Goal: Information Seeking & Learning: Understand process/instructions

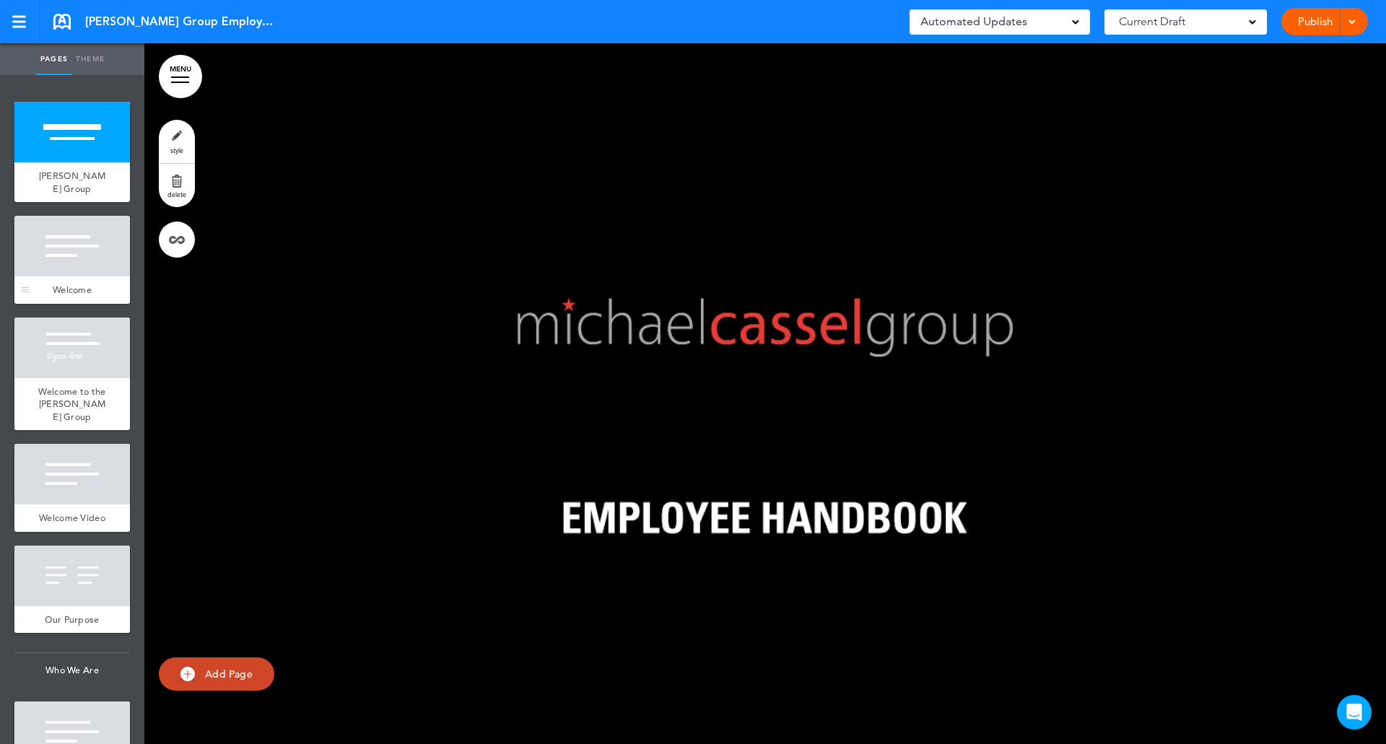
click at [74, 264] on div at bounding box center [71, 246] width 115 height 61
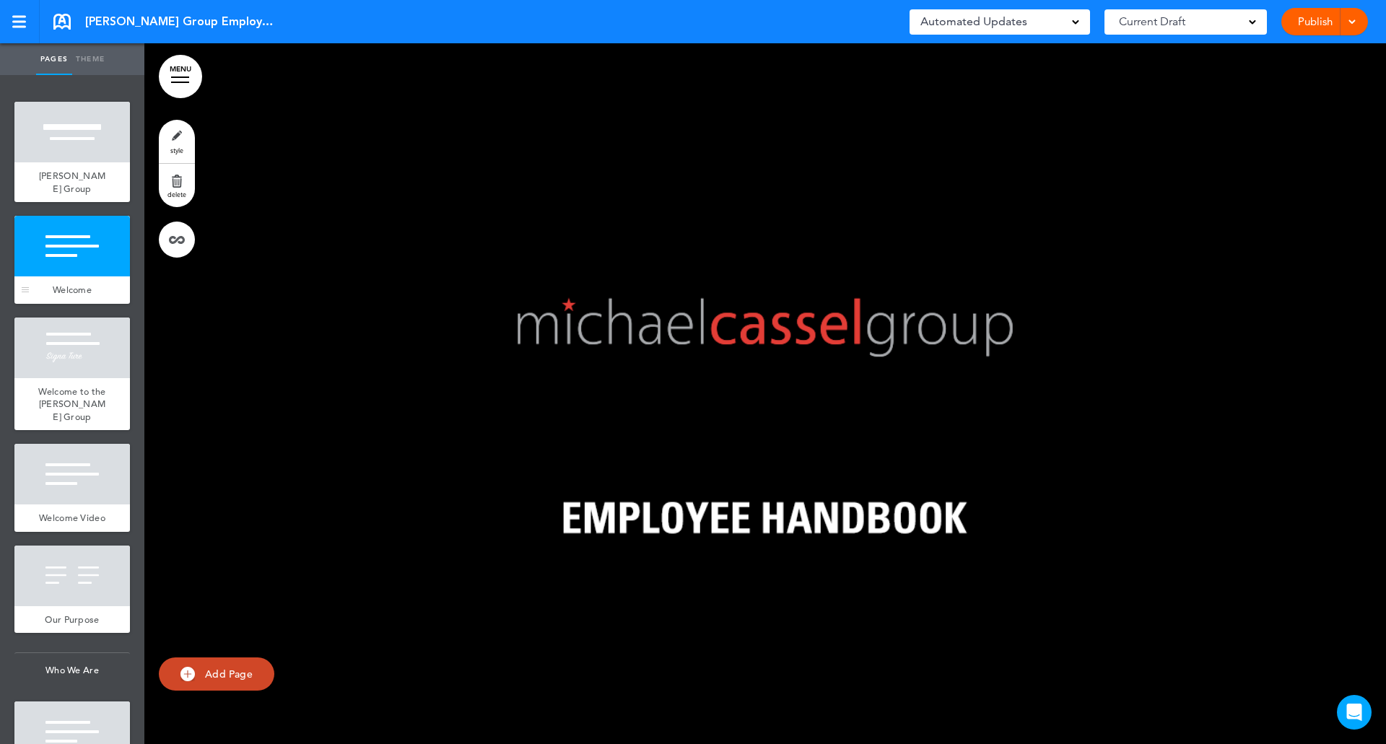
click at [74, 264] on div at bounding box center [71, 246] width 115 height 61
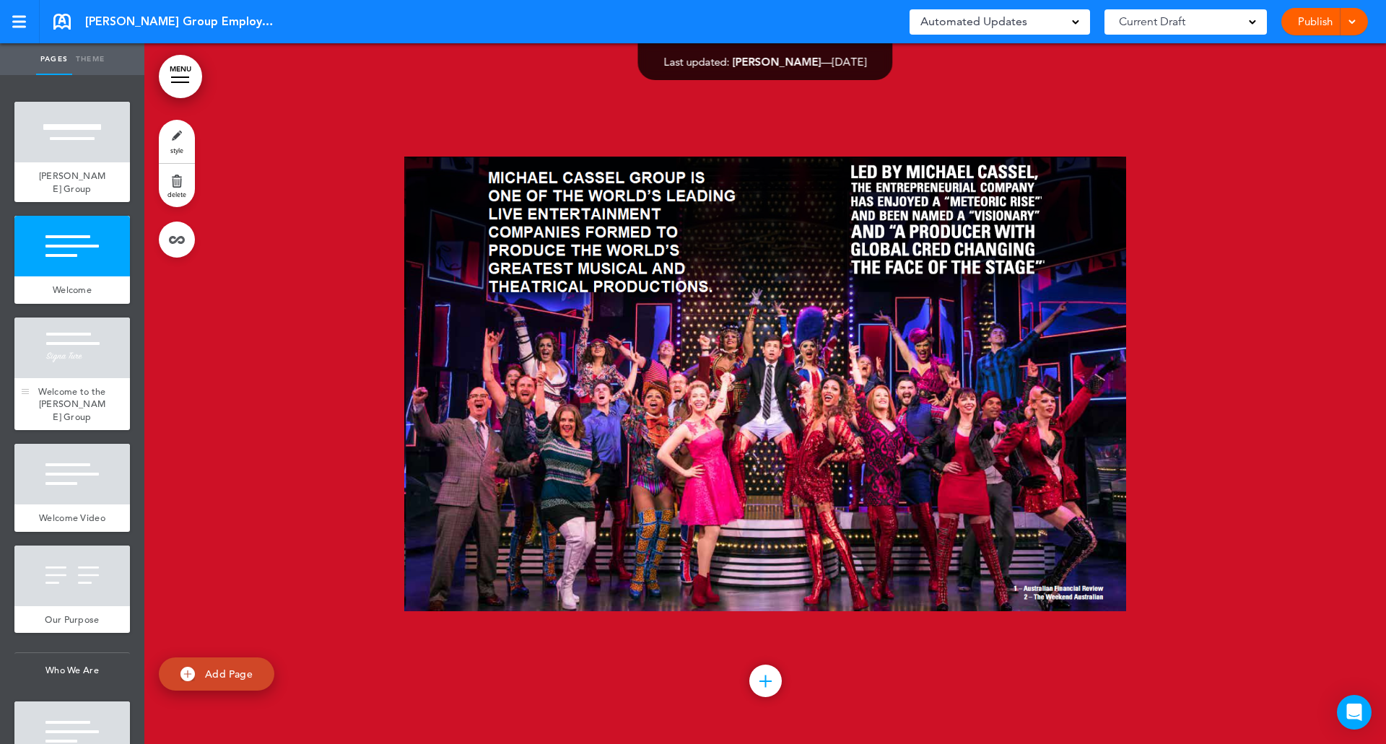
click at [59, 383] on div "Welcome to the [PERSON_NAME] Group" at bounding box center [71, 404] width 115 height 53
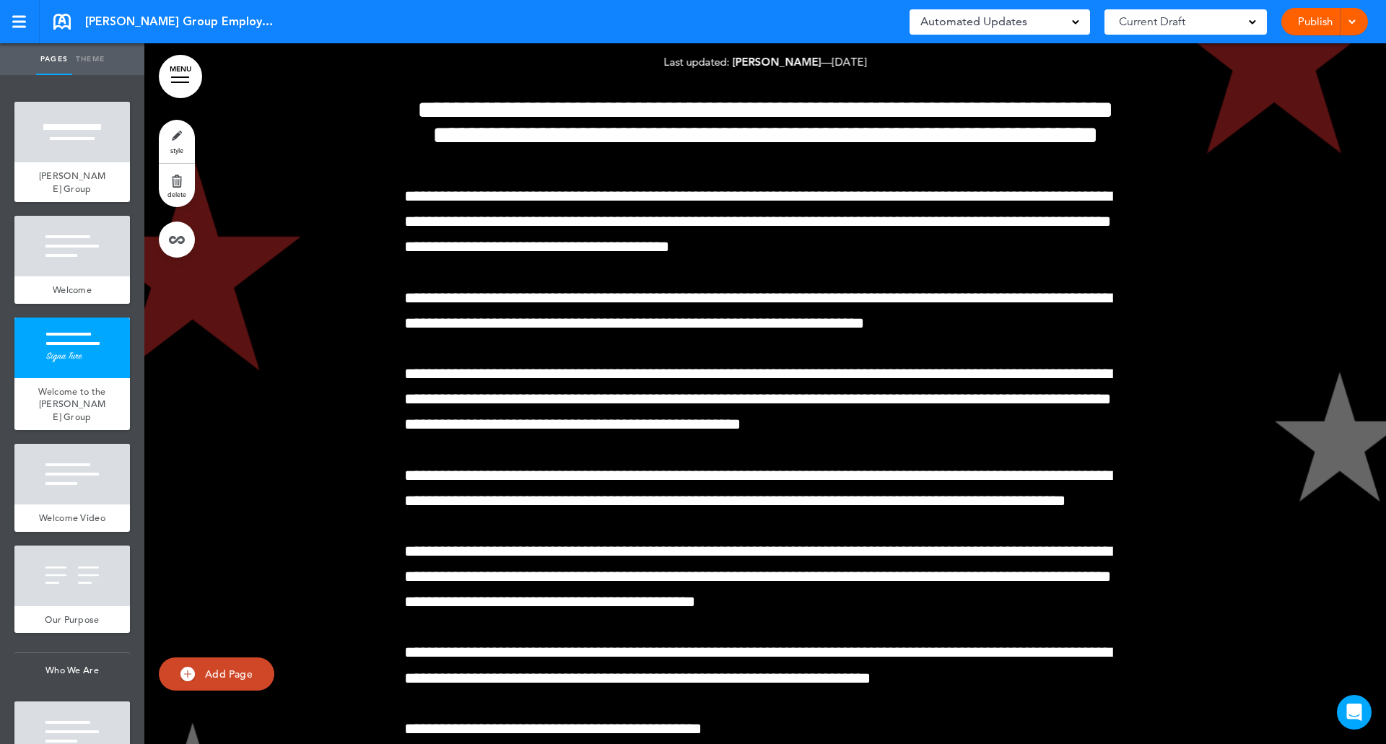
scroll to position [1431, 0]
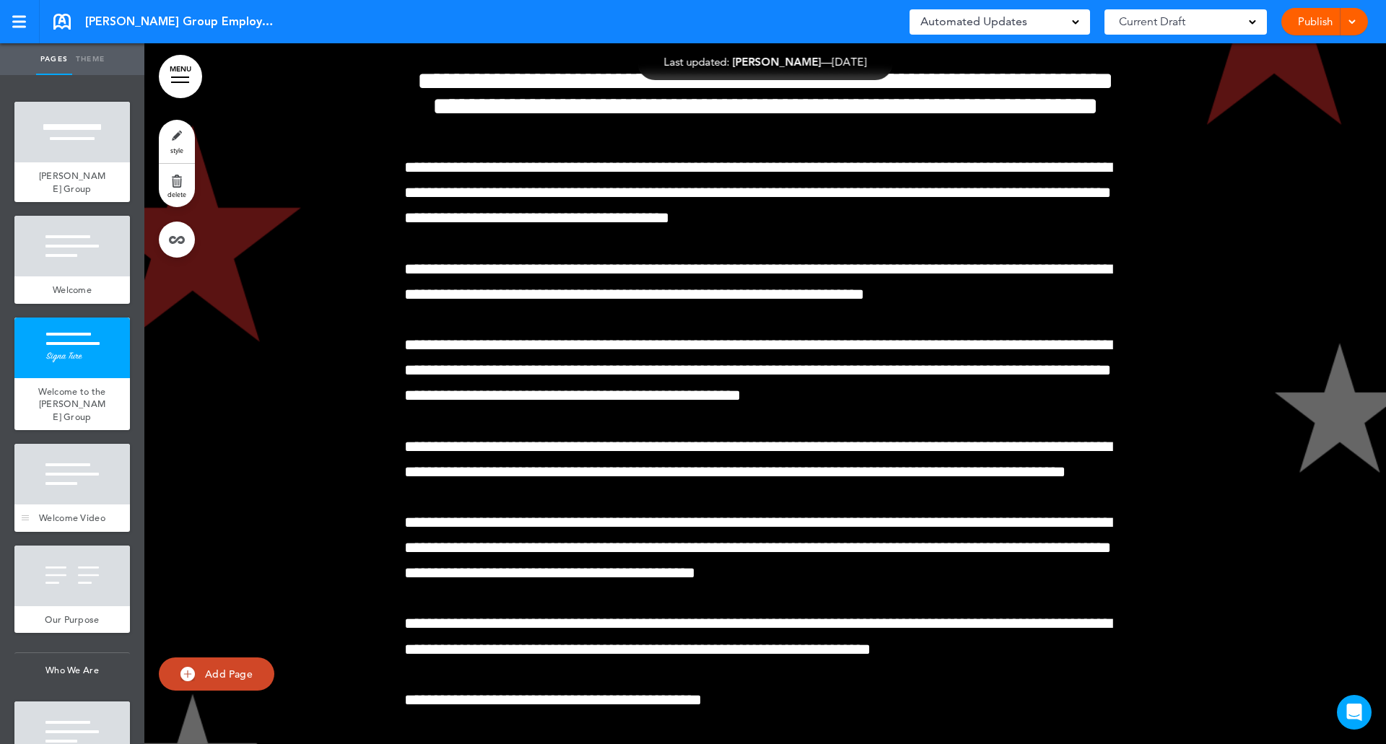
click at [66, 497] on div at bounding box center [71, 474] width 115 height 61
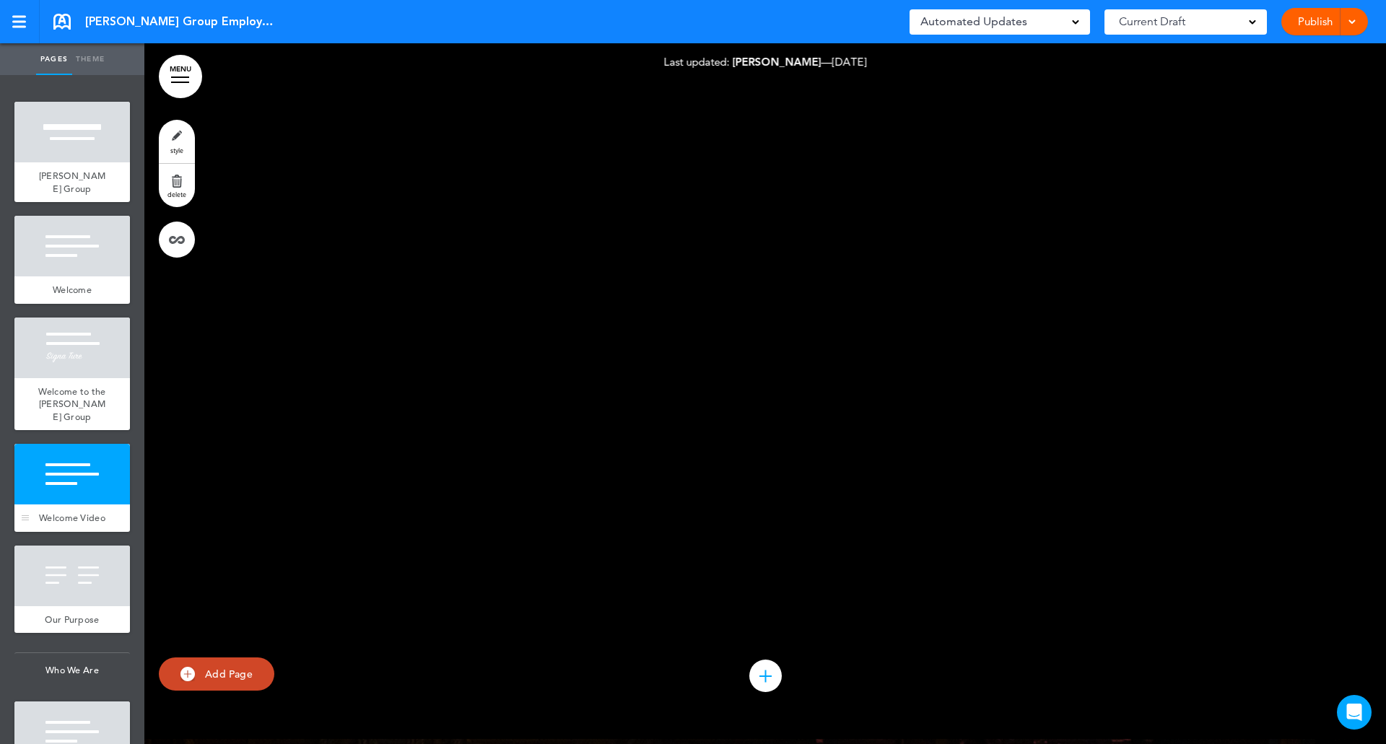
scroll to position [2560, 0]
click at [59, 606] on div at bounding box center [71, 576] width 115 height 61
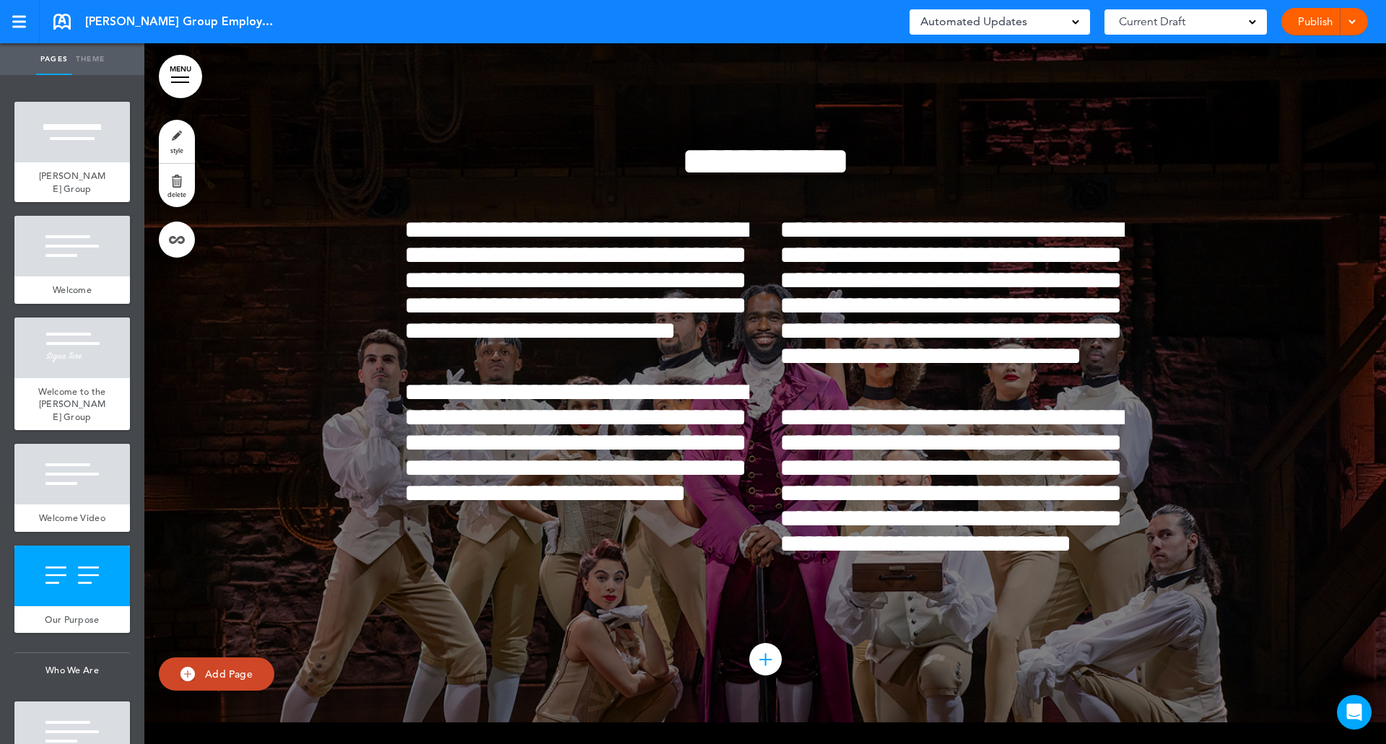
scroll to position [3290, 0]
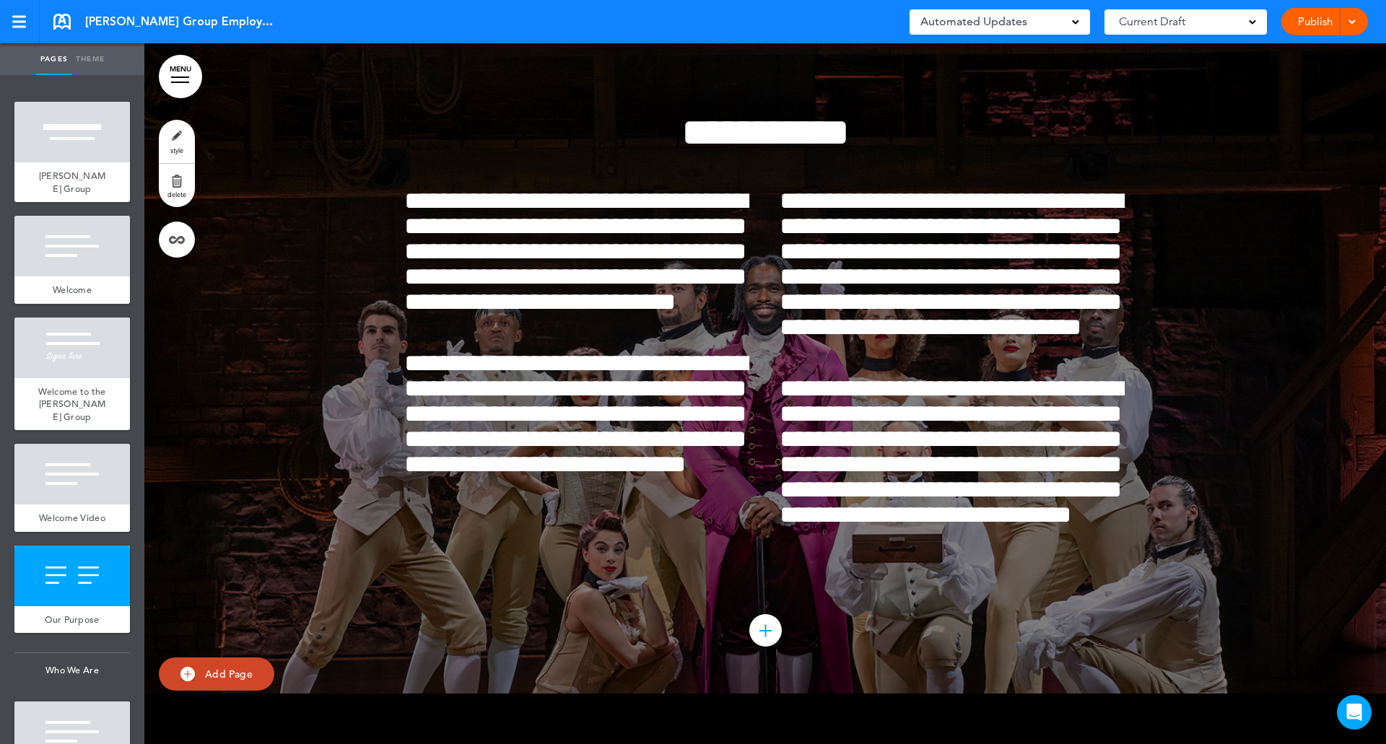
click at [87, 727] on div at bounding box center [71, 732] width 115 height 61
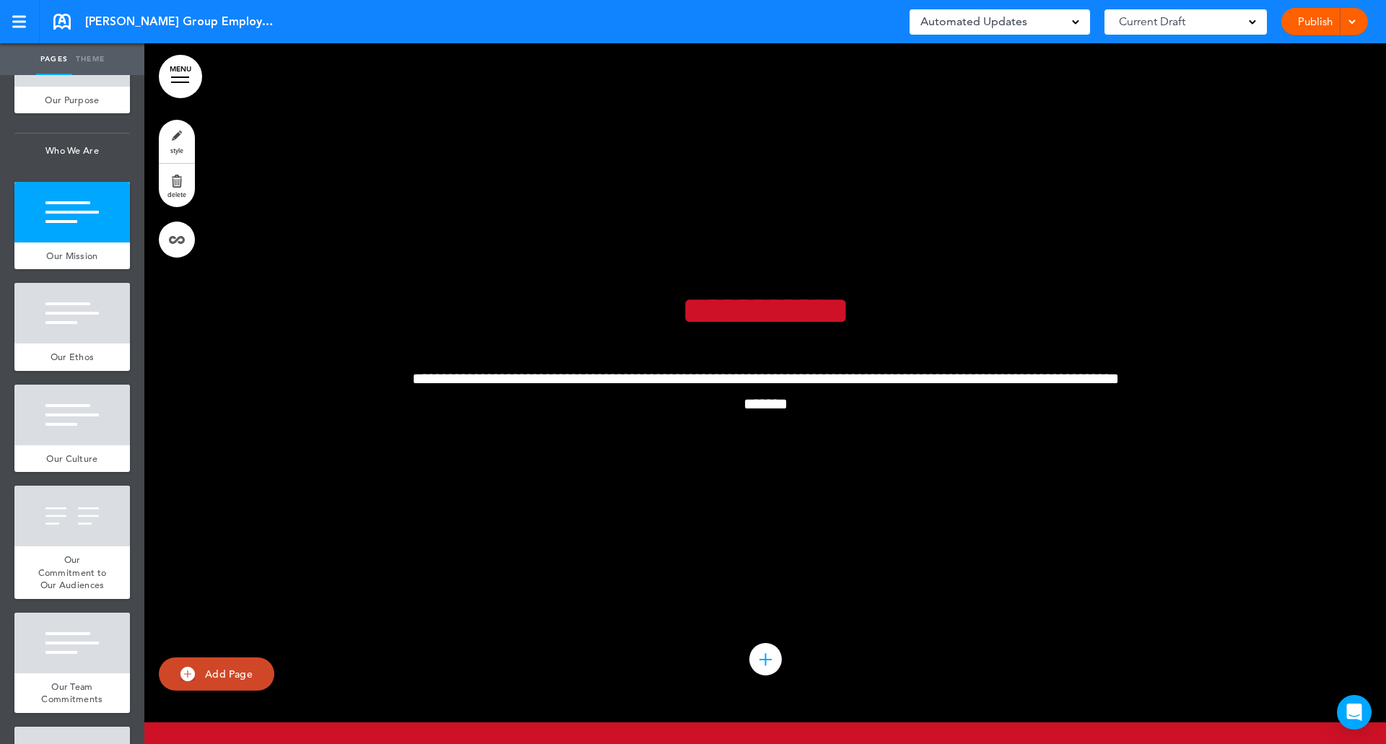
scroll to position [549, 0]
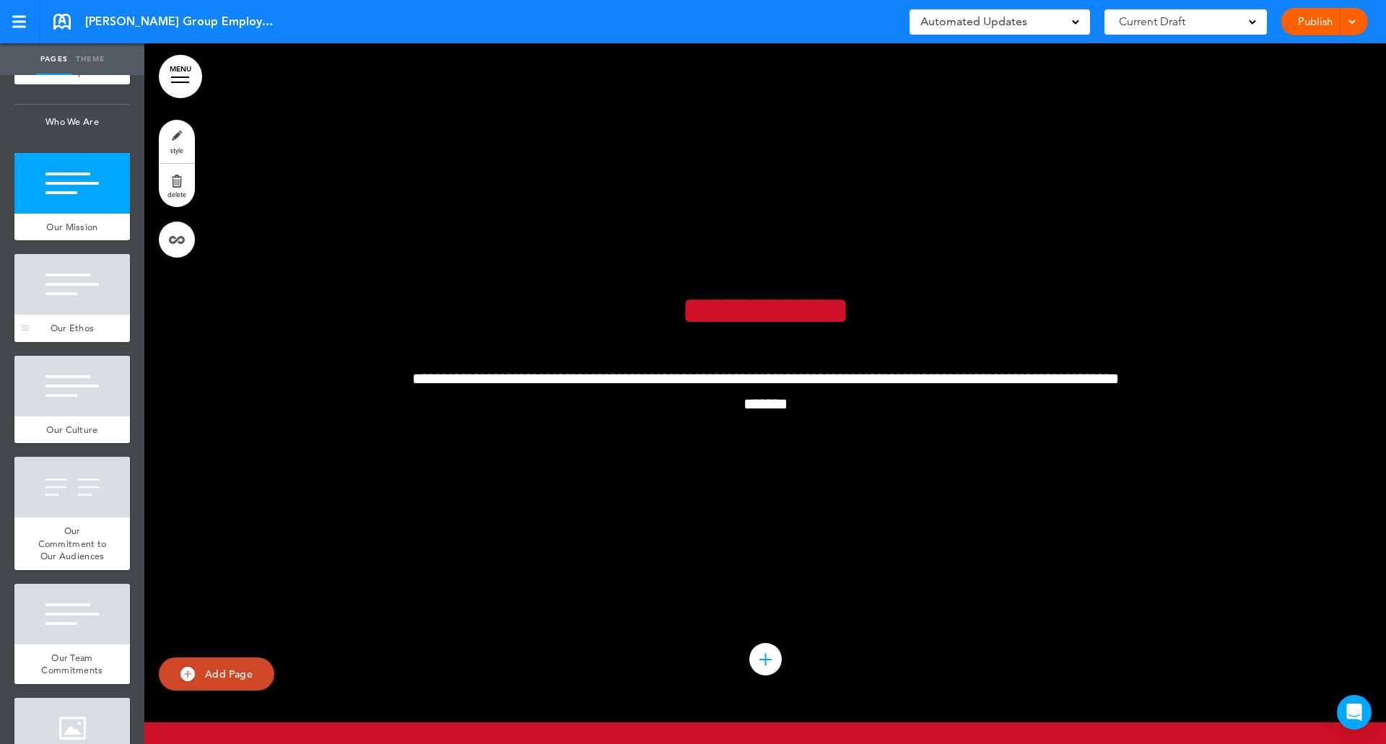
click at [59, 299] on div at bounding box center [71, 284] width 115 height 61
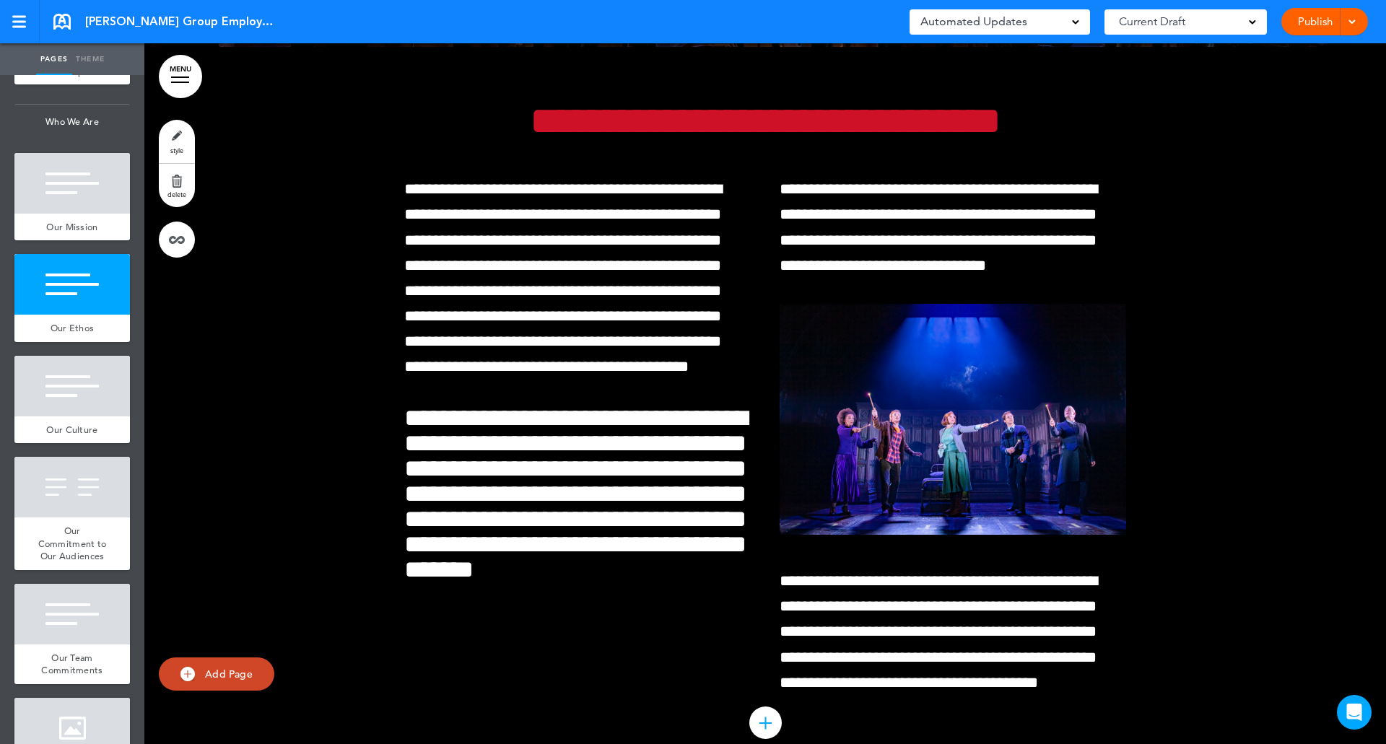
scroll to position [6077, 0]
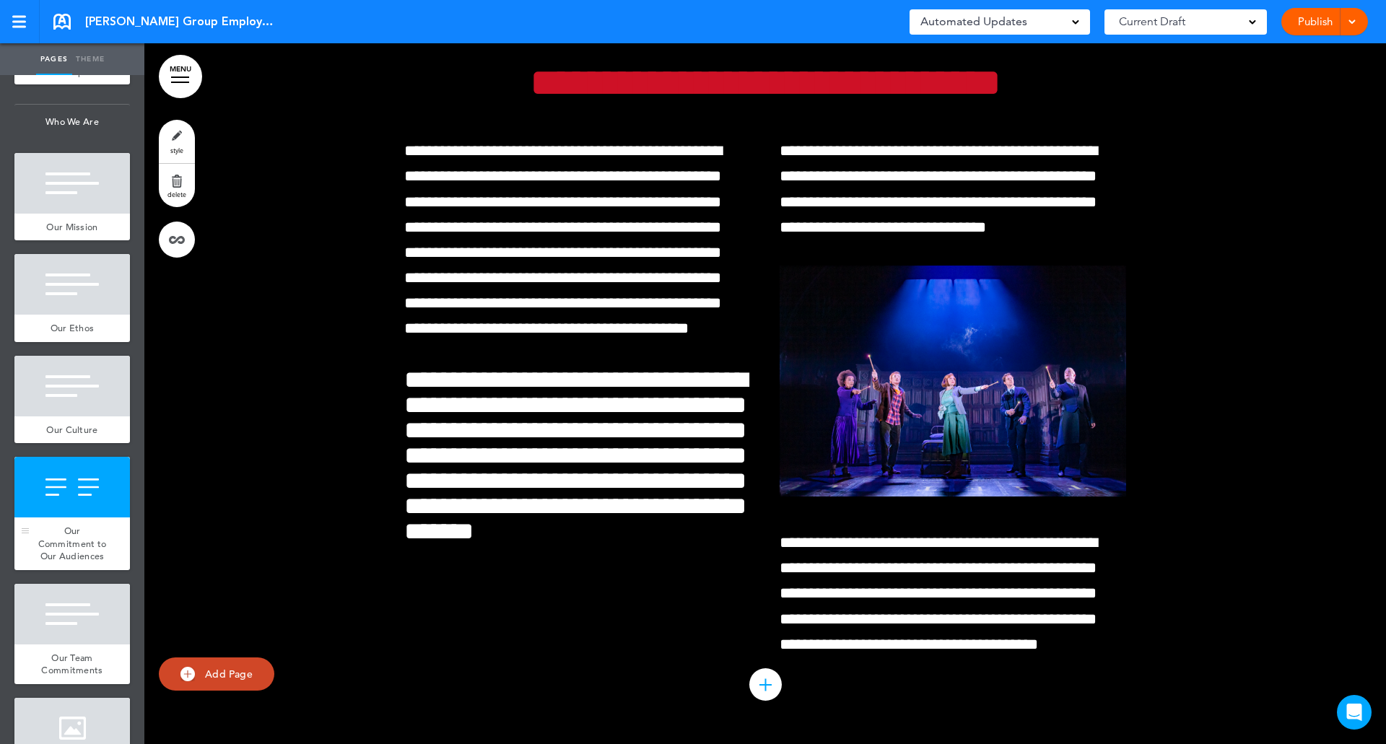
click at [51, 559] on span "Our Commitment to Our Audiences" at bounding box center [72, 544] width 69 height 38
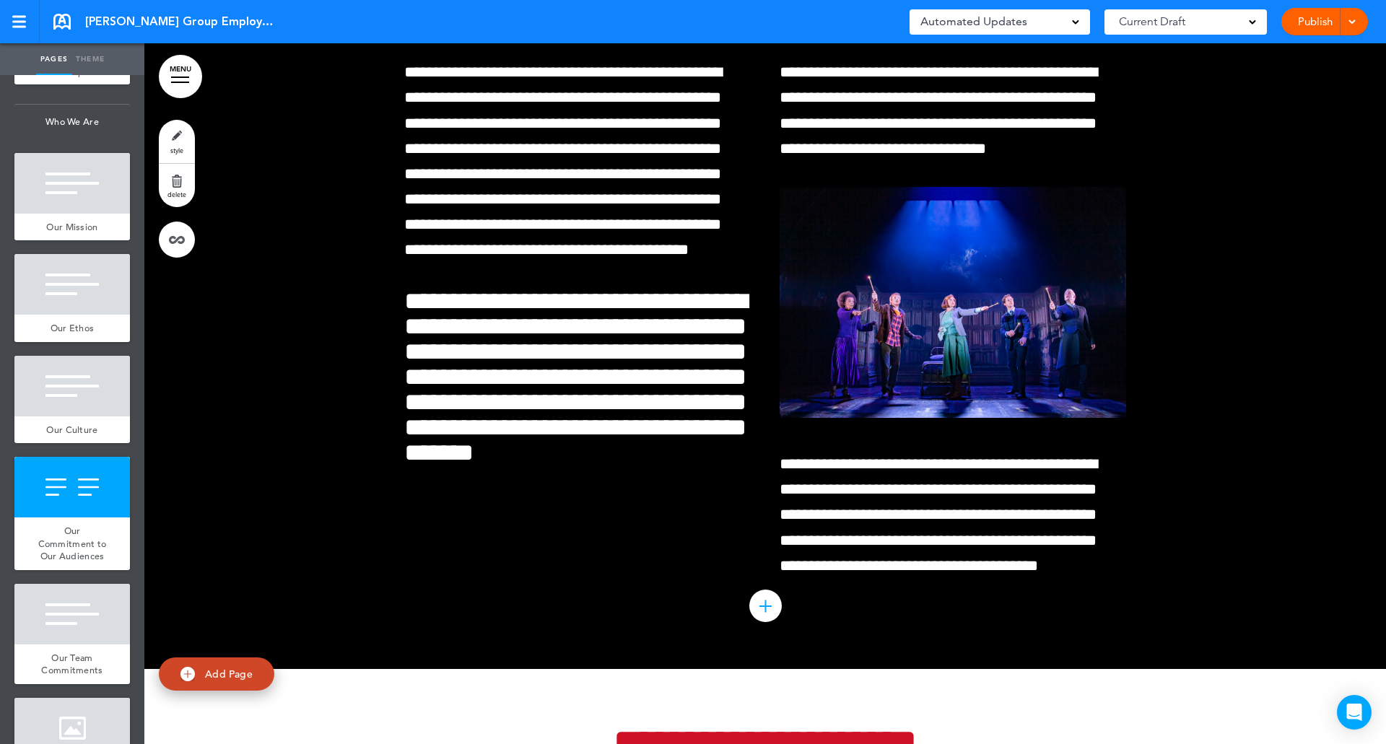
scroll to position [6209, 0]
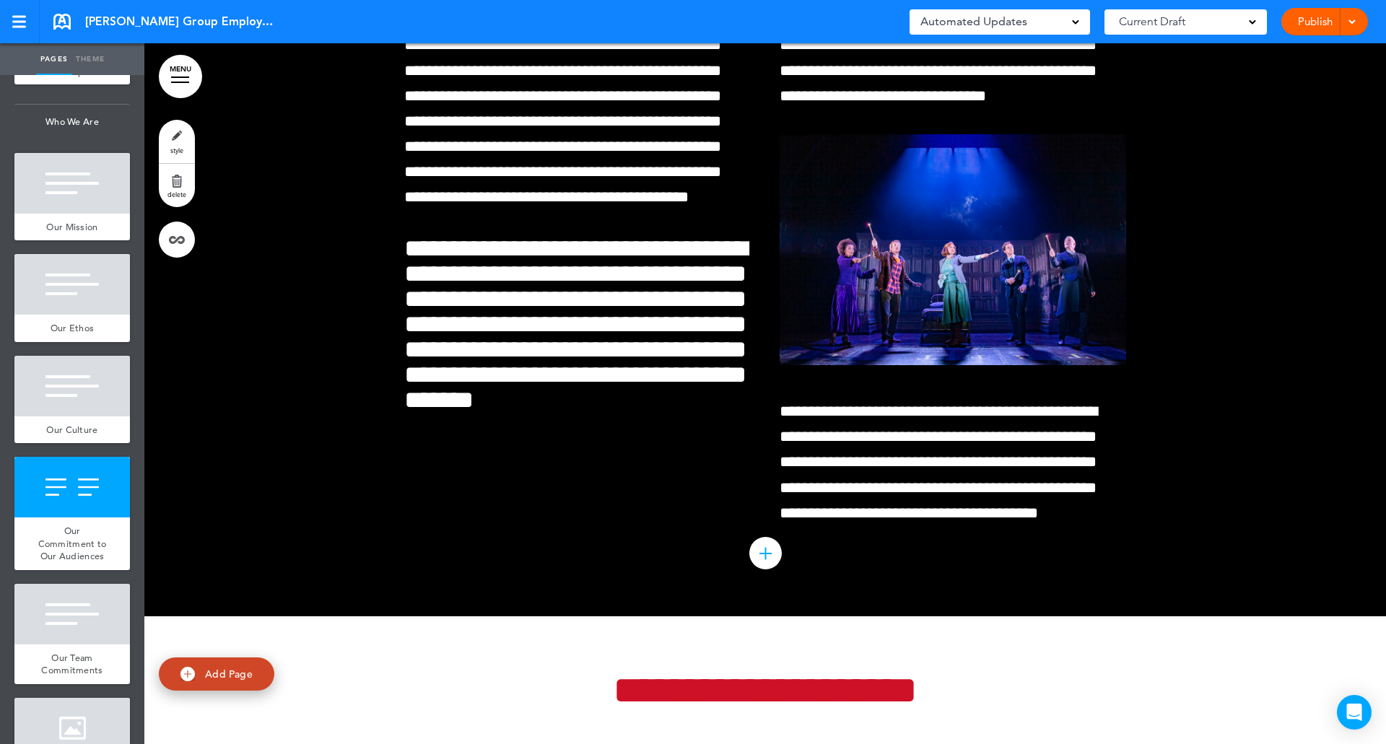
click at [764, 560] on div at bounding box center [764, 554] width 1 height 12
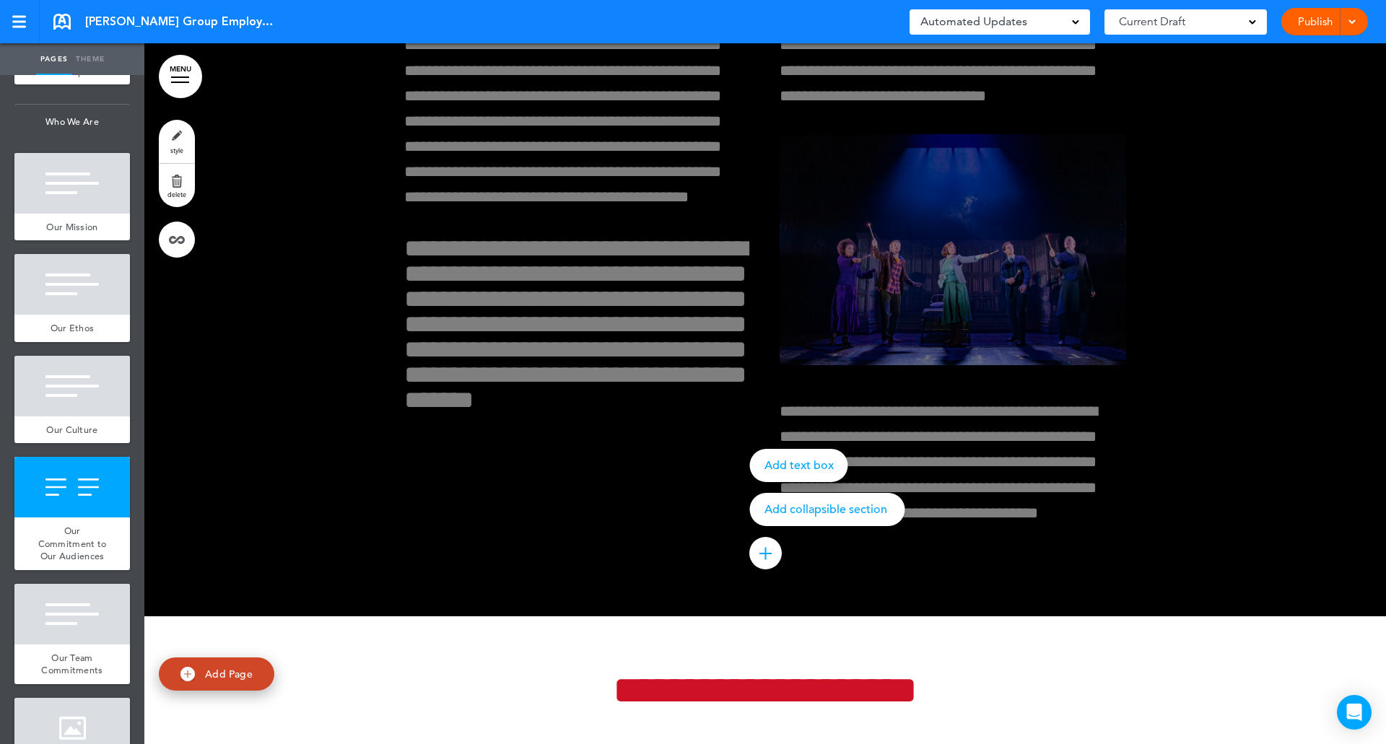
click at [764, 560] on div at bounding box center [764, 554] width 1 height 12
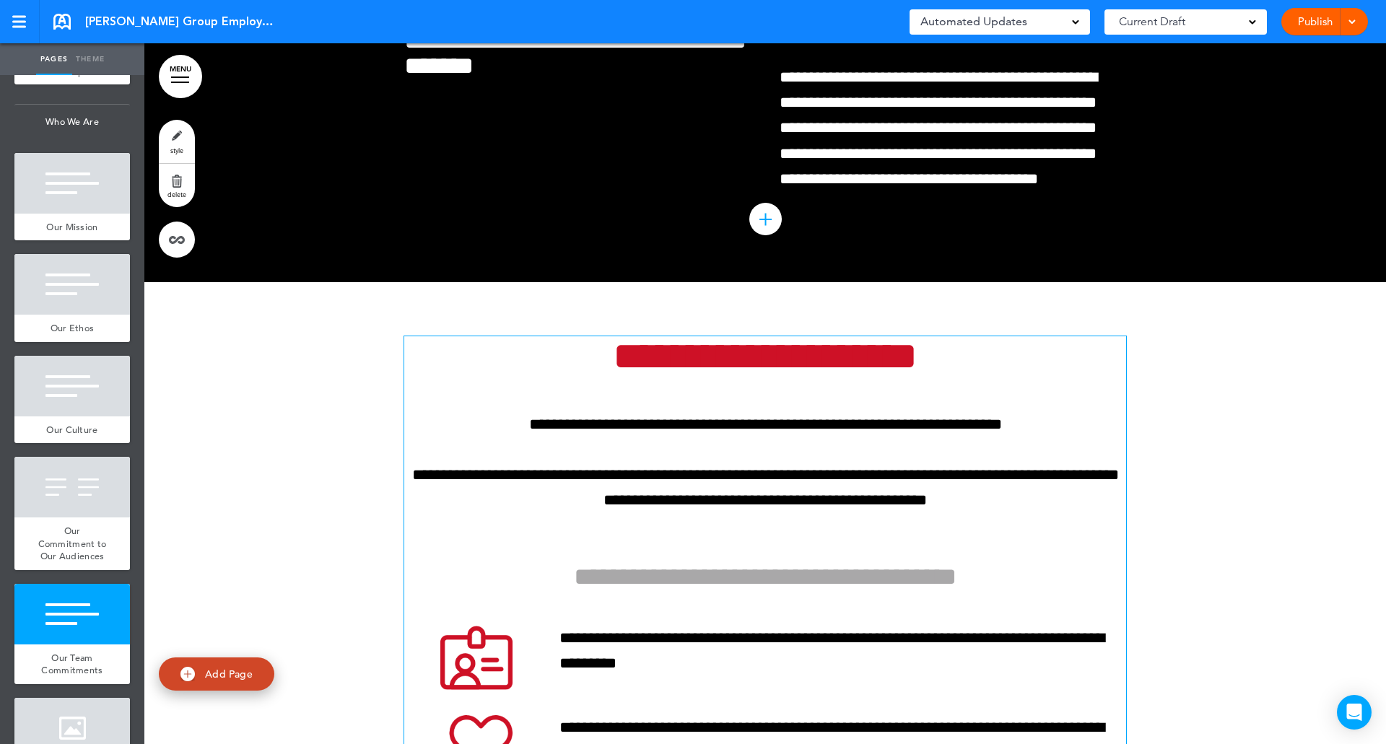
scroll to position [6555, 0]
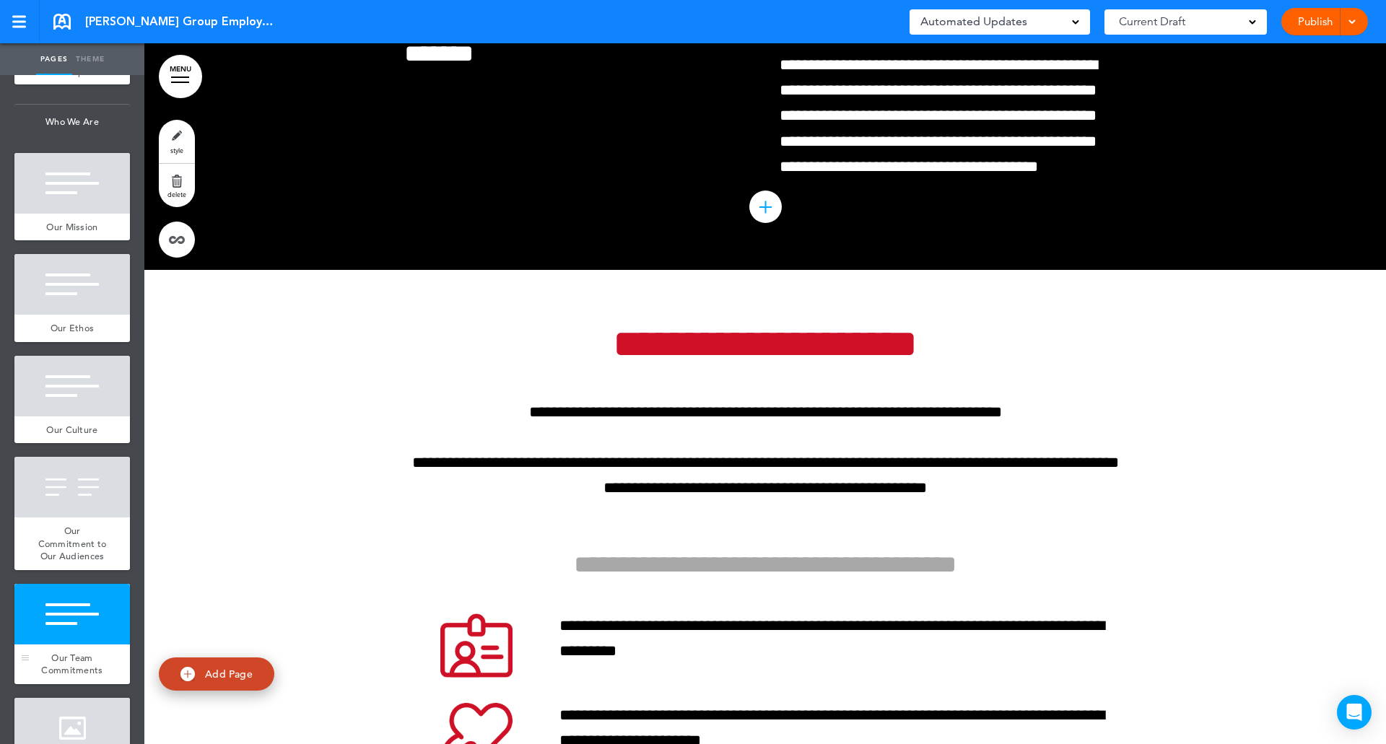
click at [48, 676] on div "Our Team Commitments" at bounding box center [71, 665] width 115 height 40
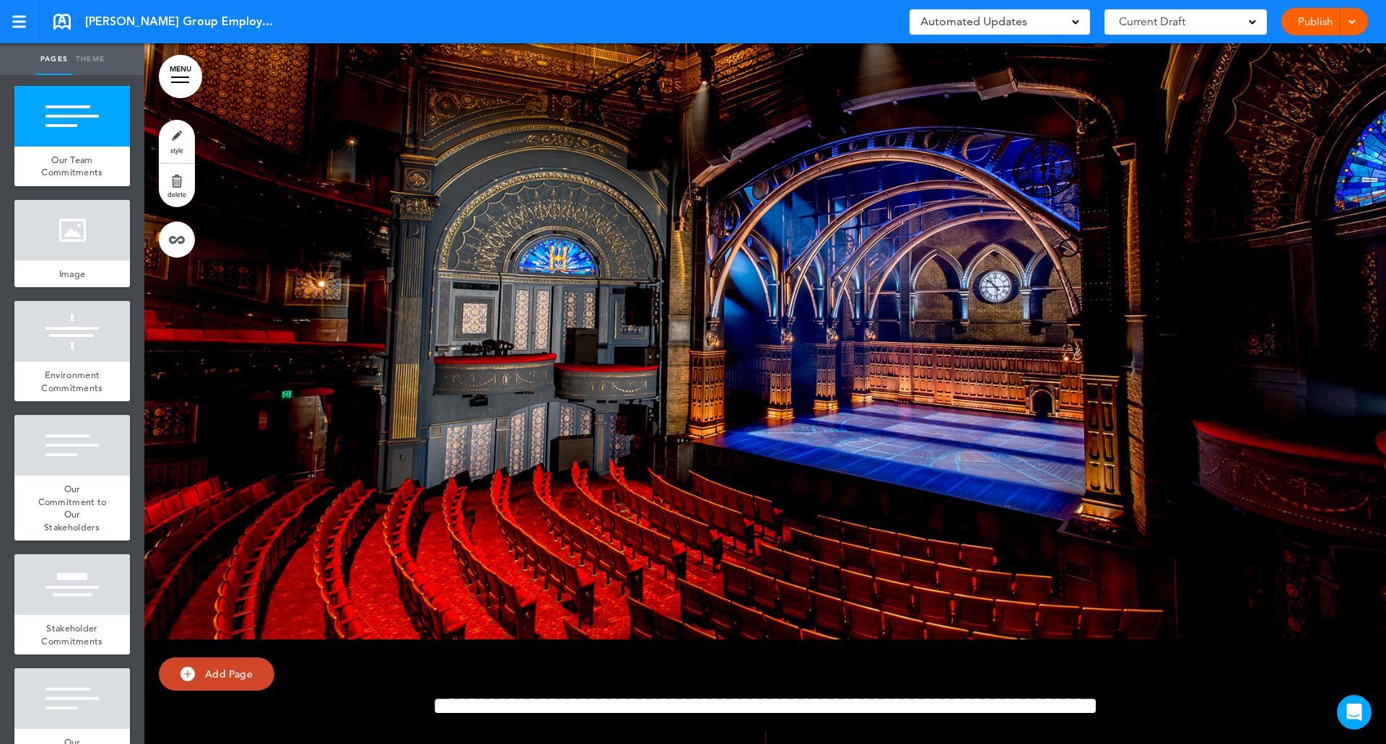
scroll to position [8184, 0]
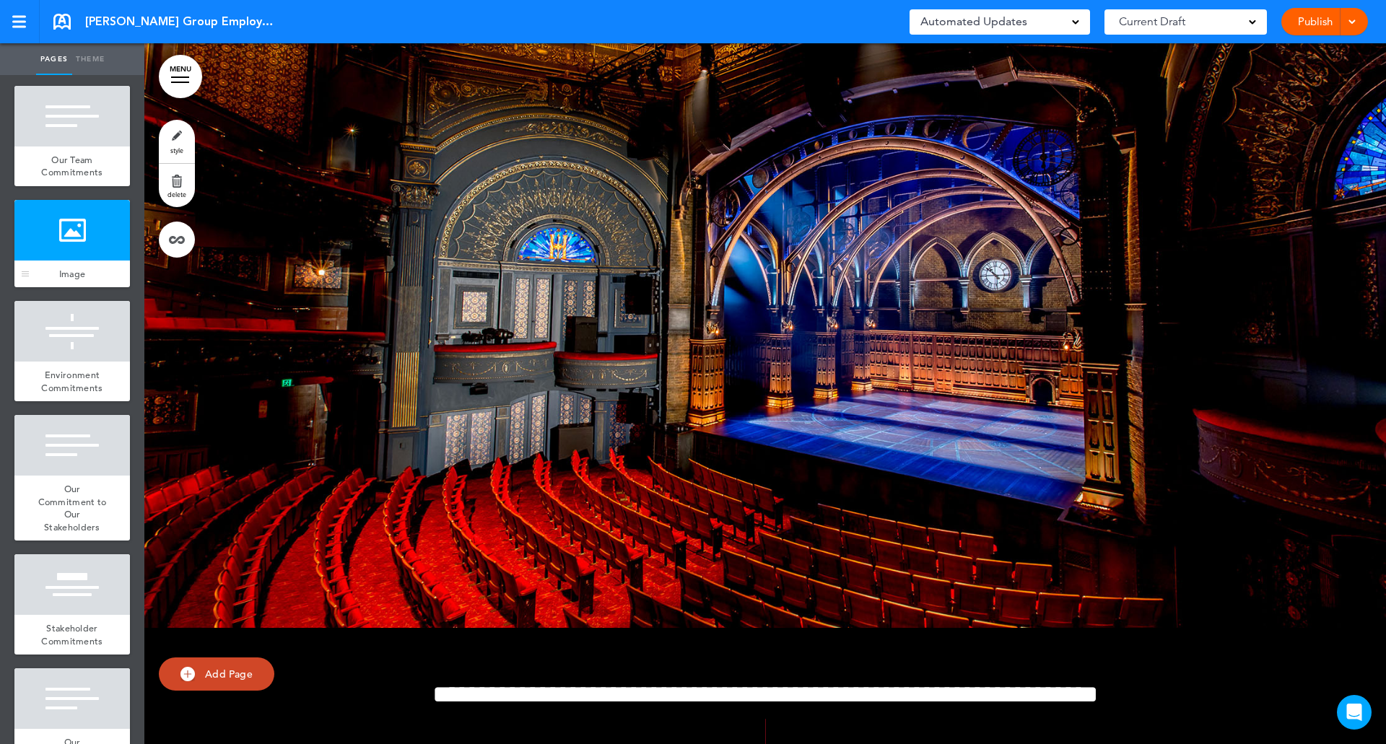
click at [70, 257] on div at bounding box center [71, 230] width 115 height 61
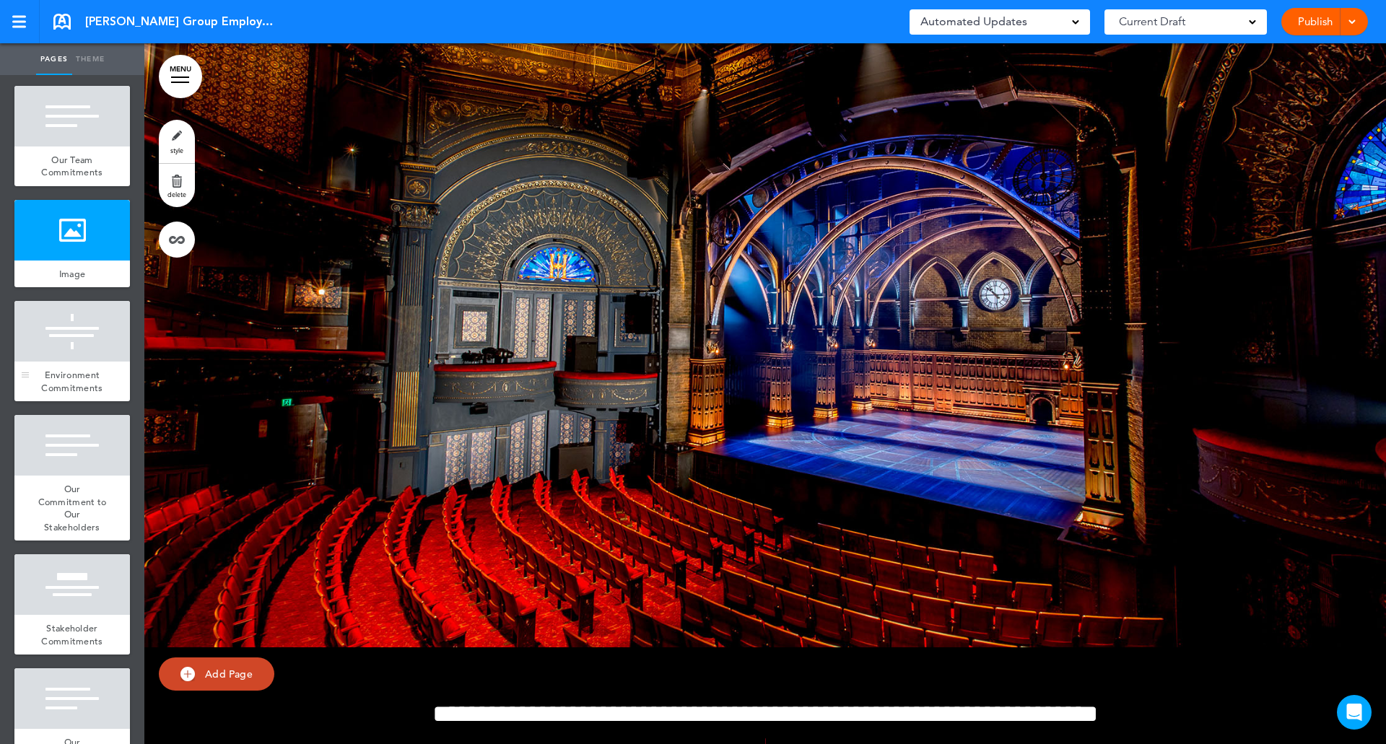
scroll to position [8113, 0]
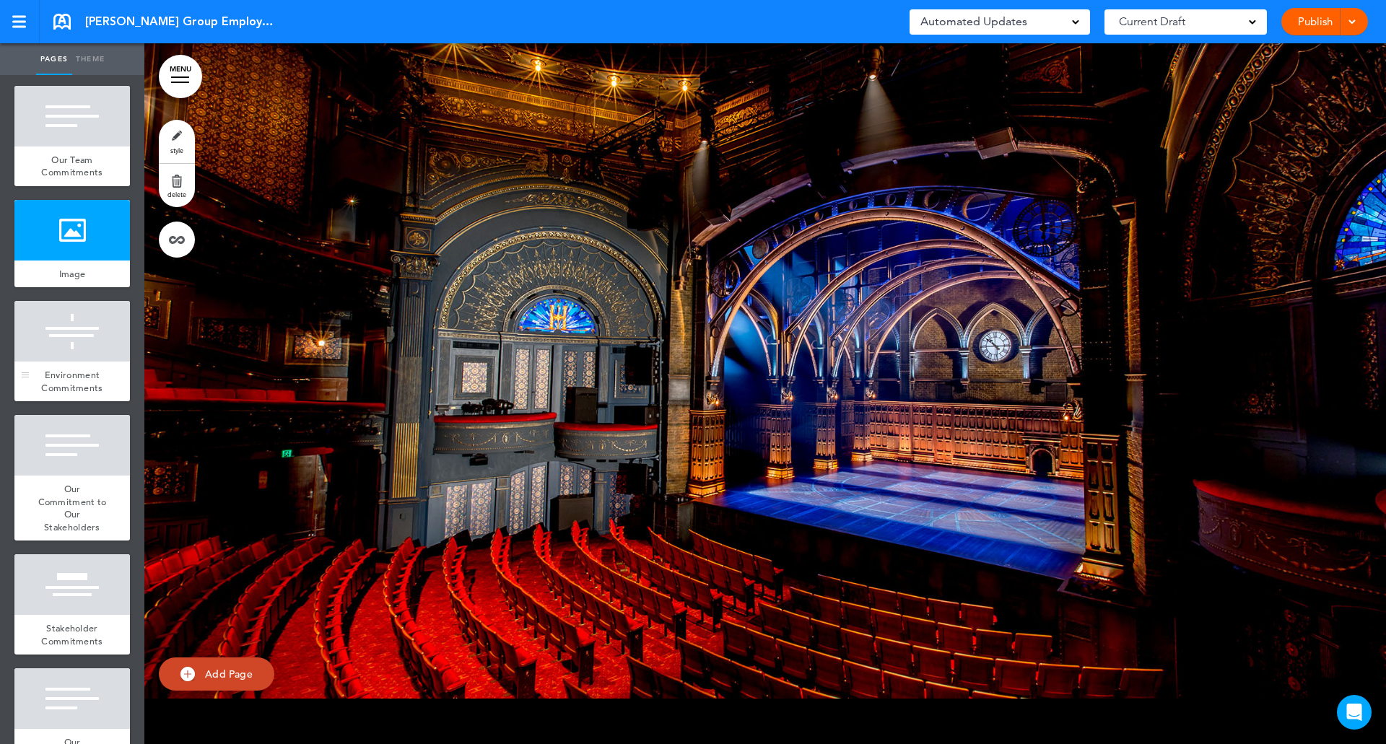
click at [80, 362] on div at bounding box center [71, 331] width 115 height 61
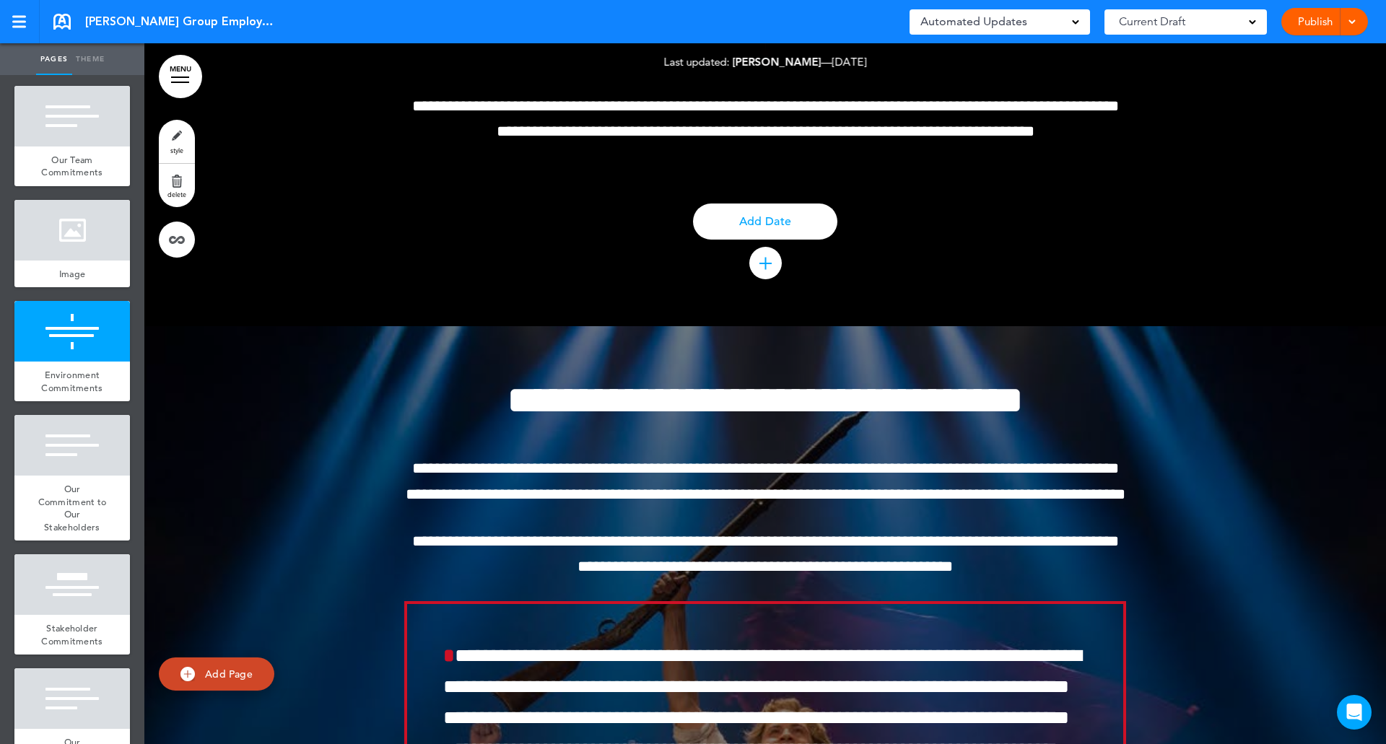
scroll to position [9680, 0]
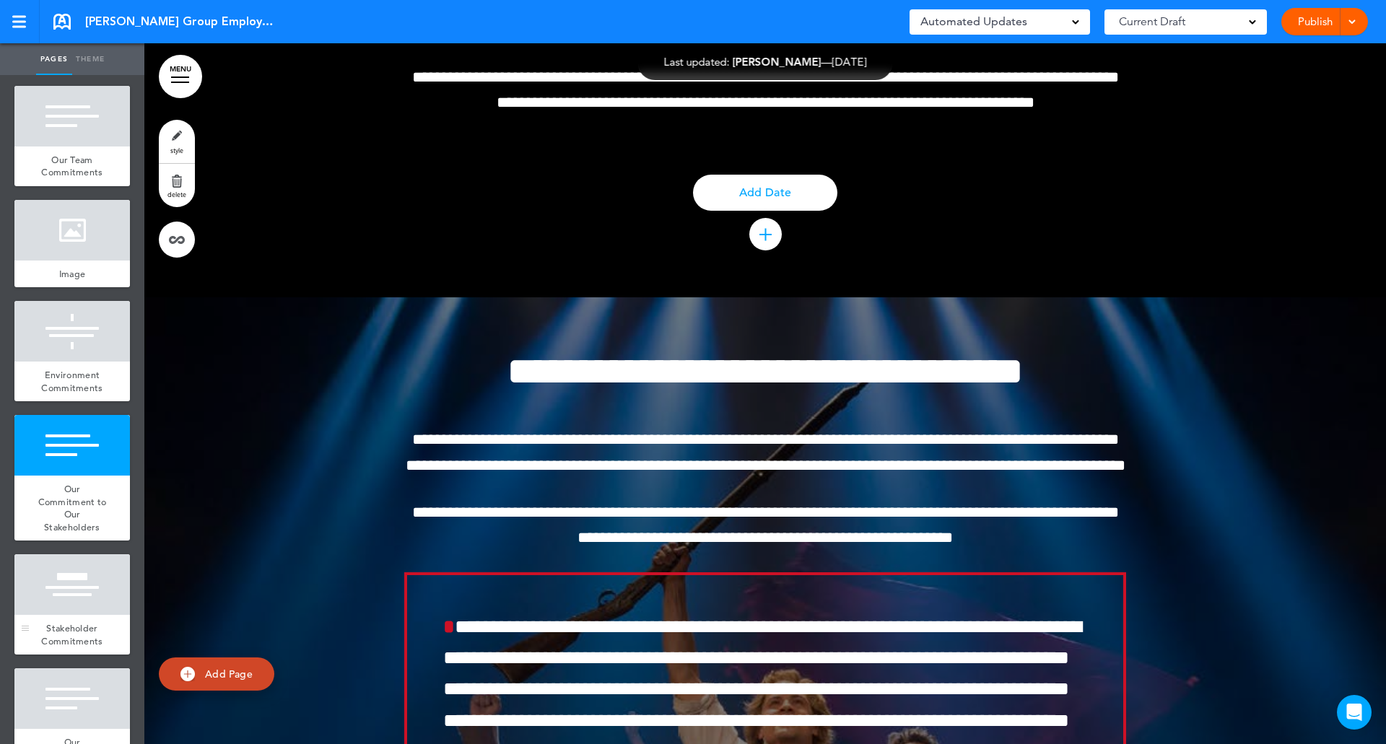
click at [67, 615] on div at bounding box center [71, 584] width 115 height 61
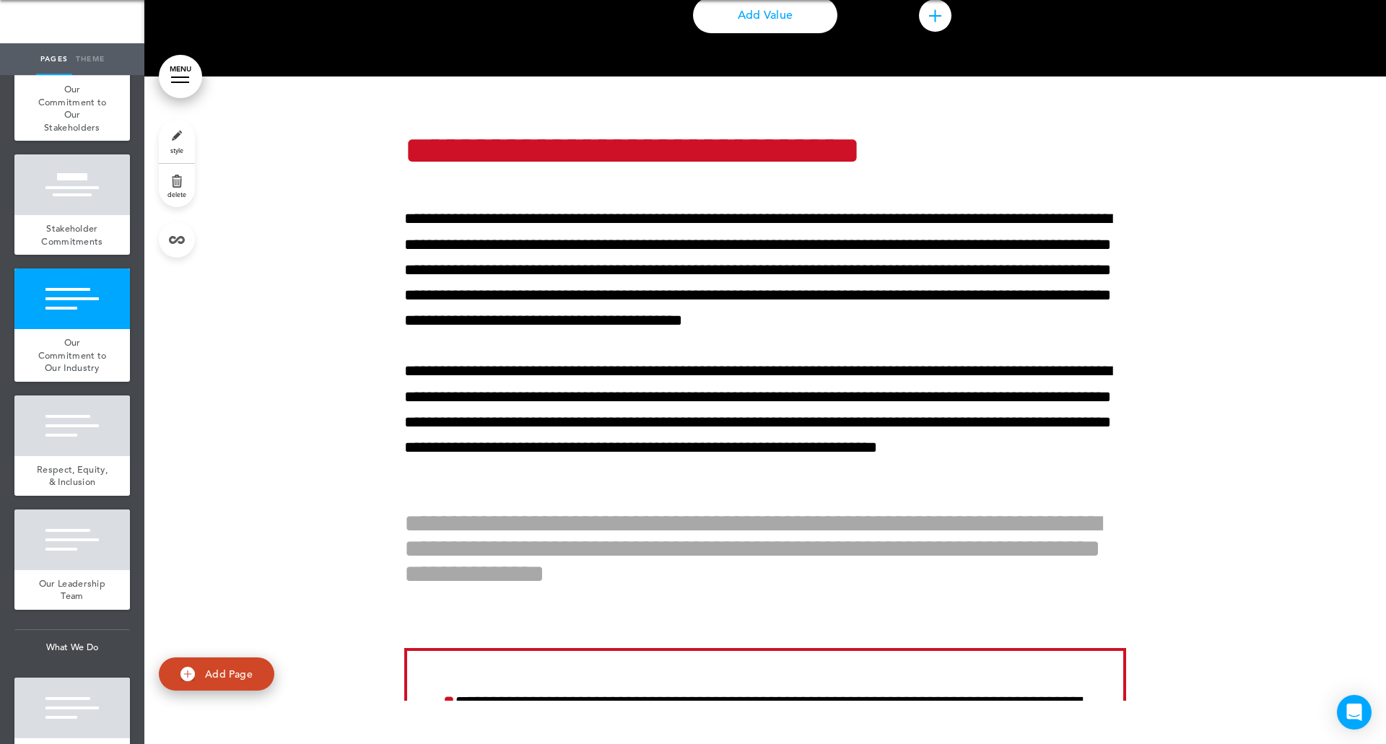
scroll to position [1462, 0]
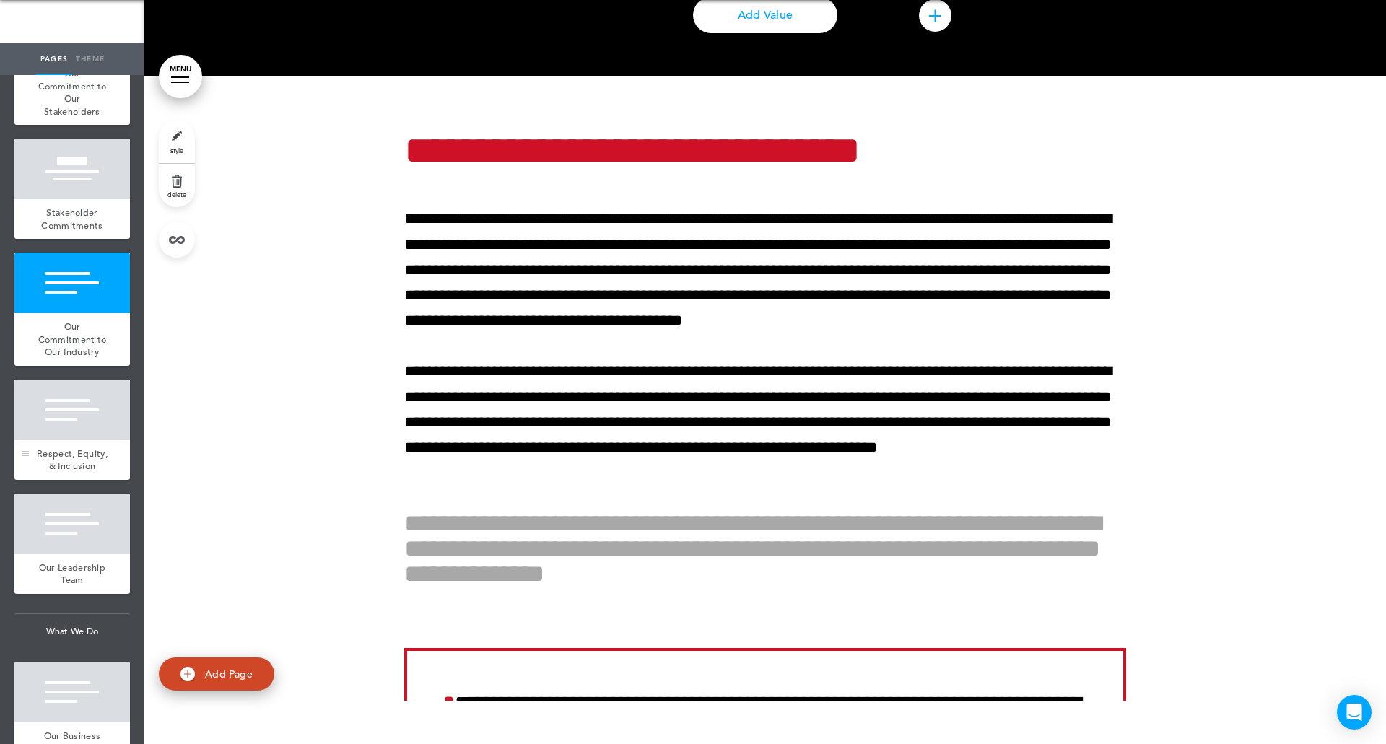
click at [80, 440] on div at bounding box center [71, 410] width 115 height 61
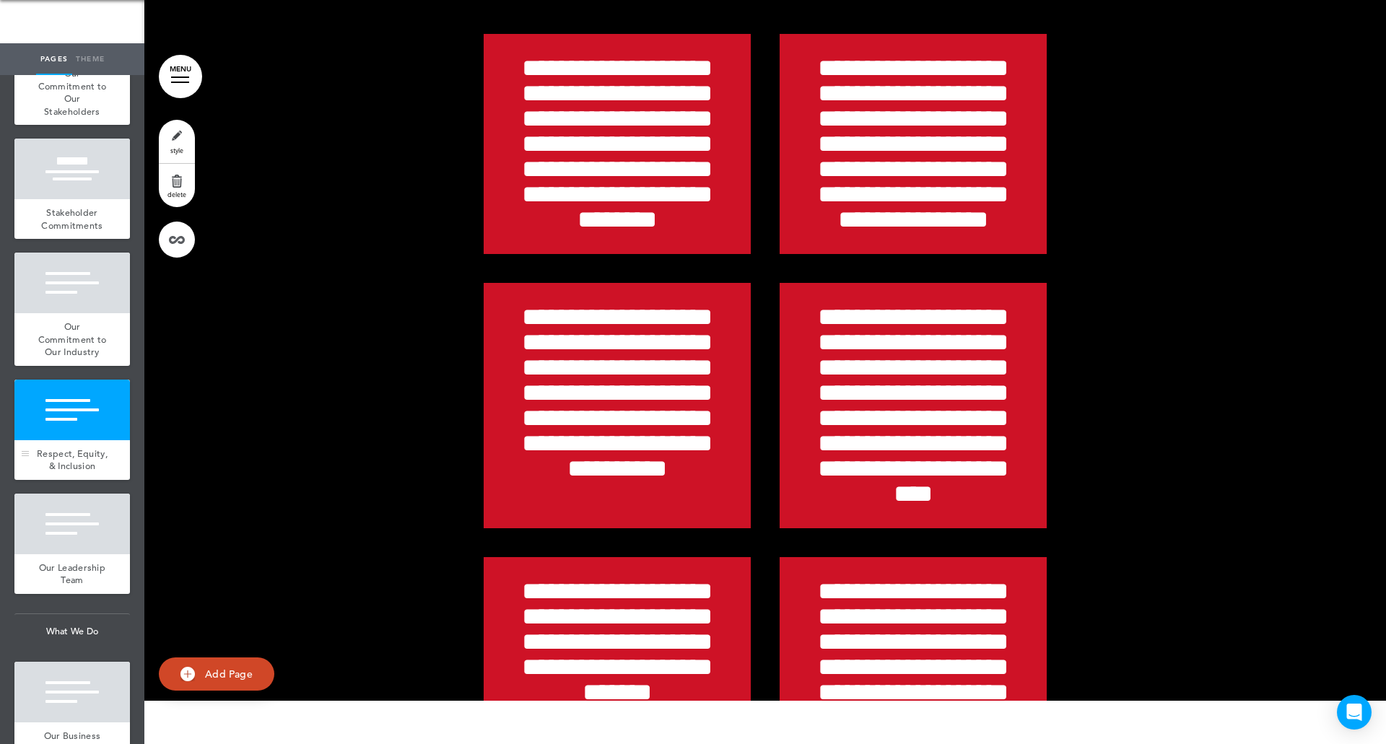
scroll to position [13241, 0]
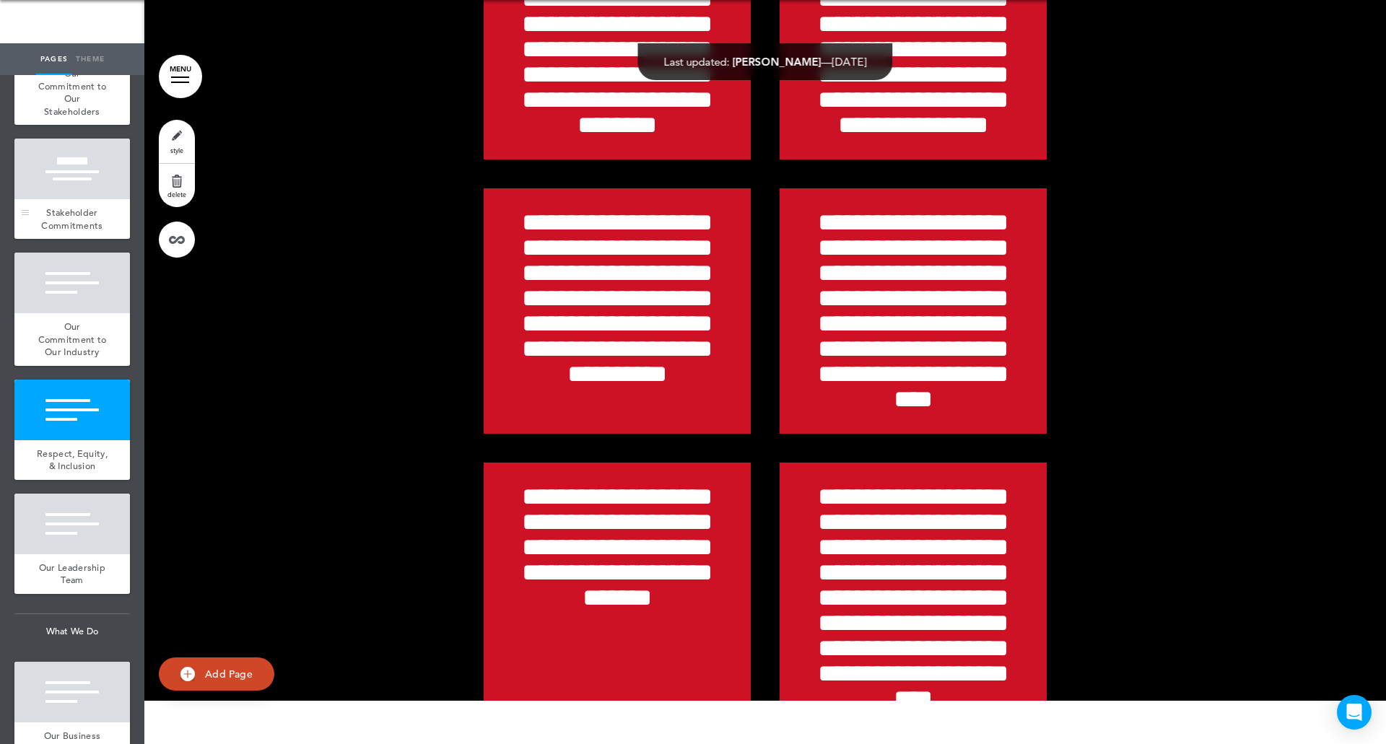
click at [96, 239] on div "Stakeholder Commitments" at bounding box center [71, 219] width 115 height 40
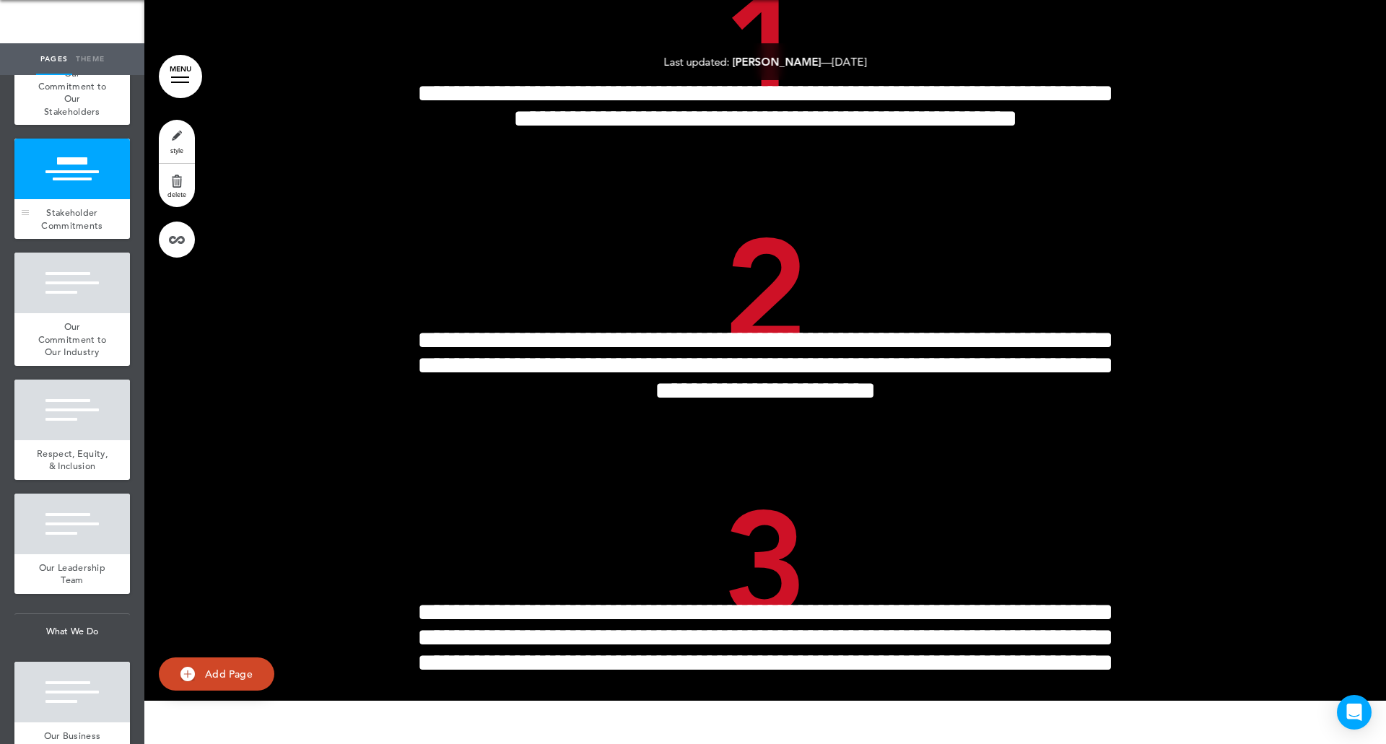
scroll to position [11054, 0]
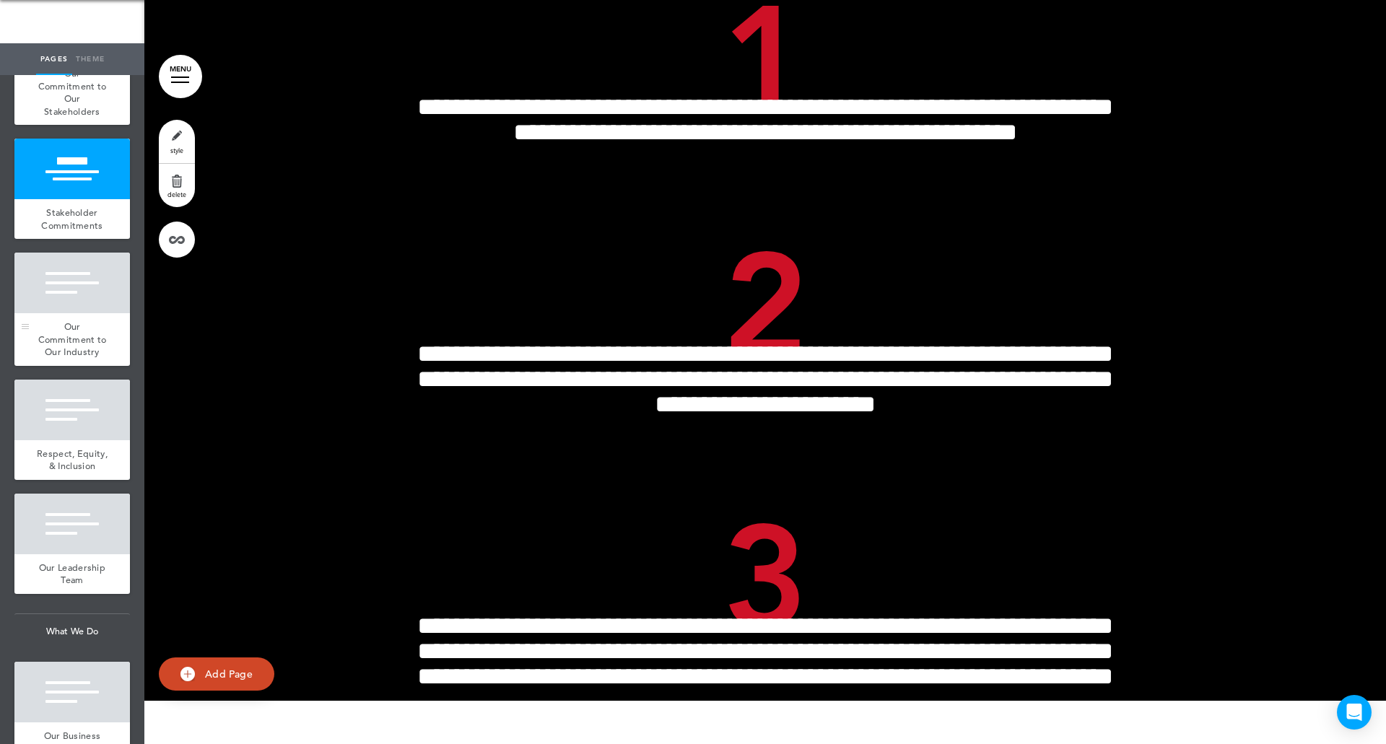
click at [64, 341] on div "Our Commitment to Our Industry" at bounding box center [71, 339] width 115 height 53
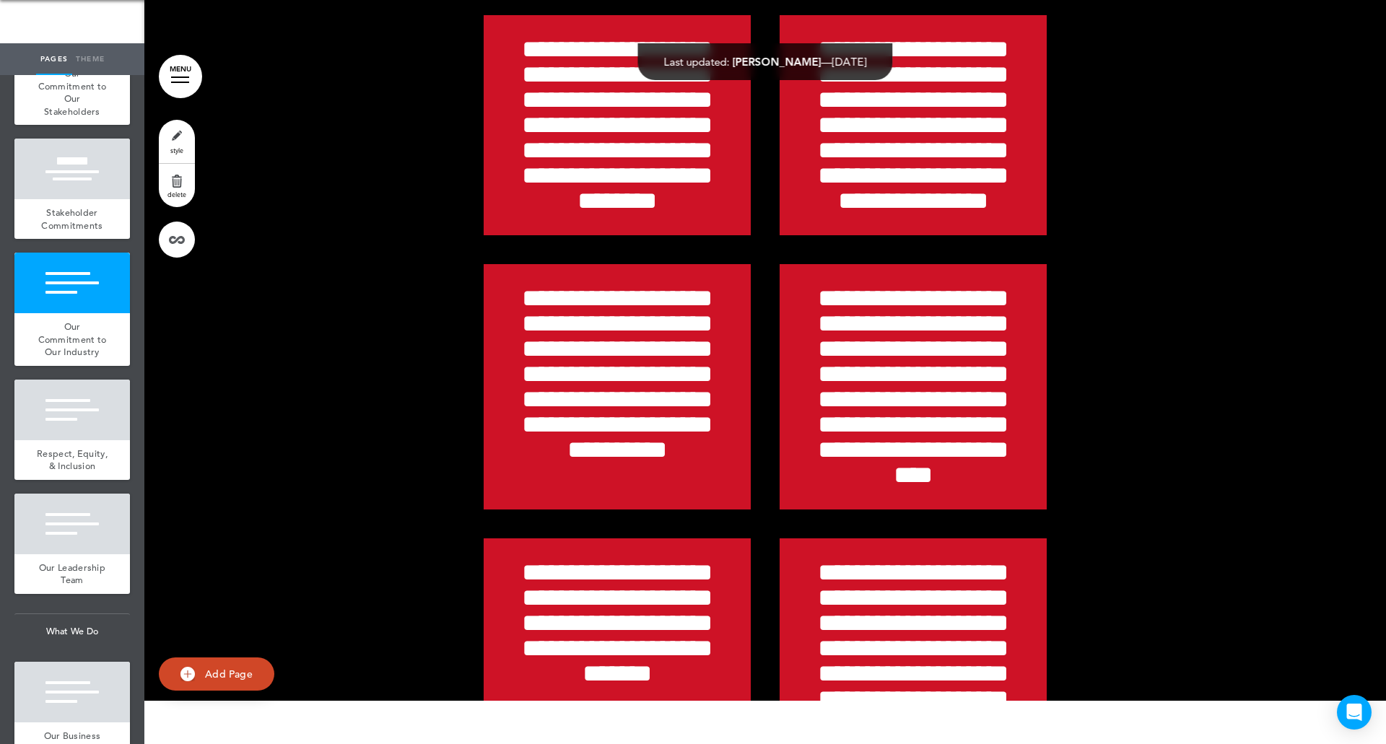
scroll to position [13194, 0]
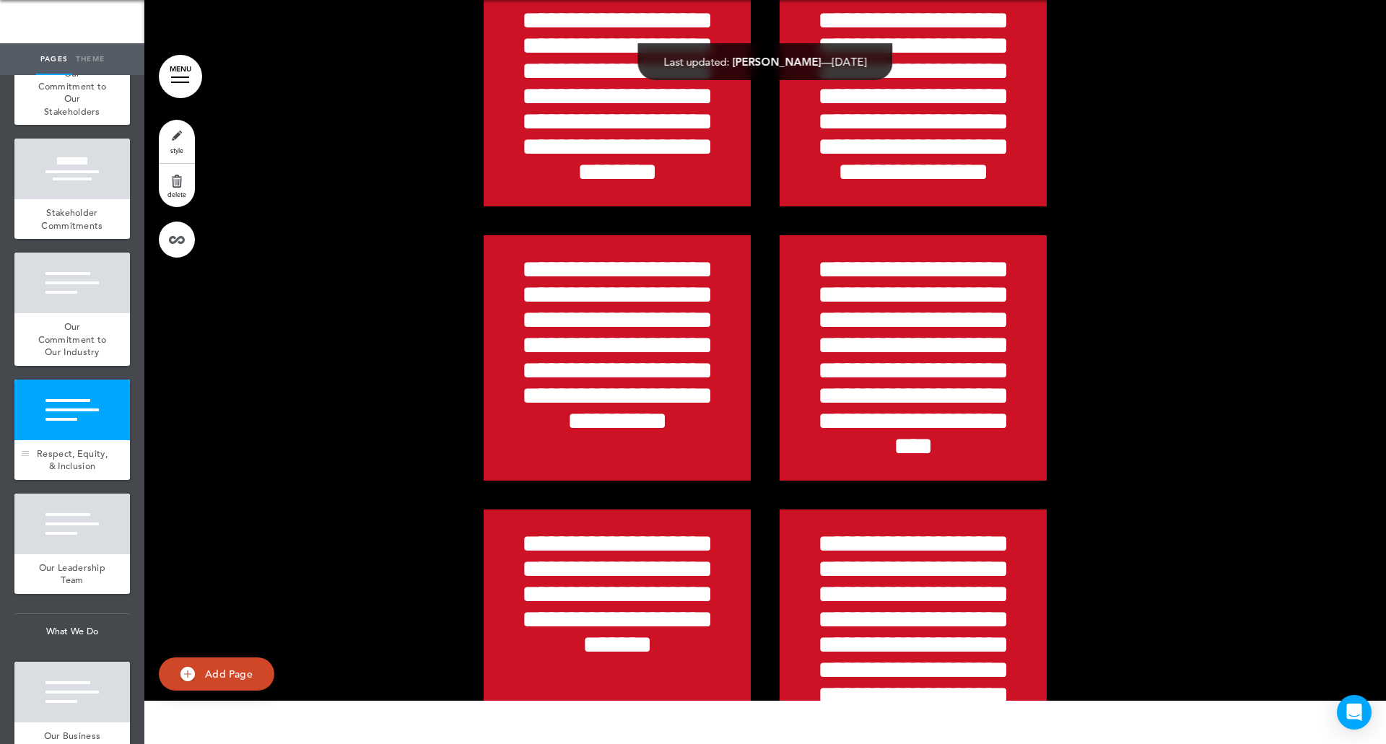
click at [96, 480] on div "Respect, Equity, & Inclusion" at bounding box center [71, 460] width 115 height 40
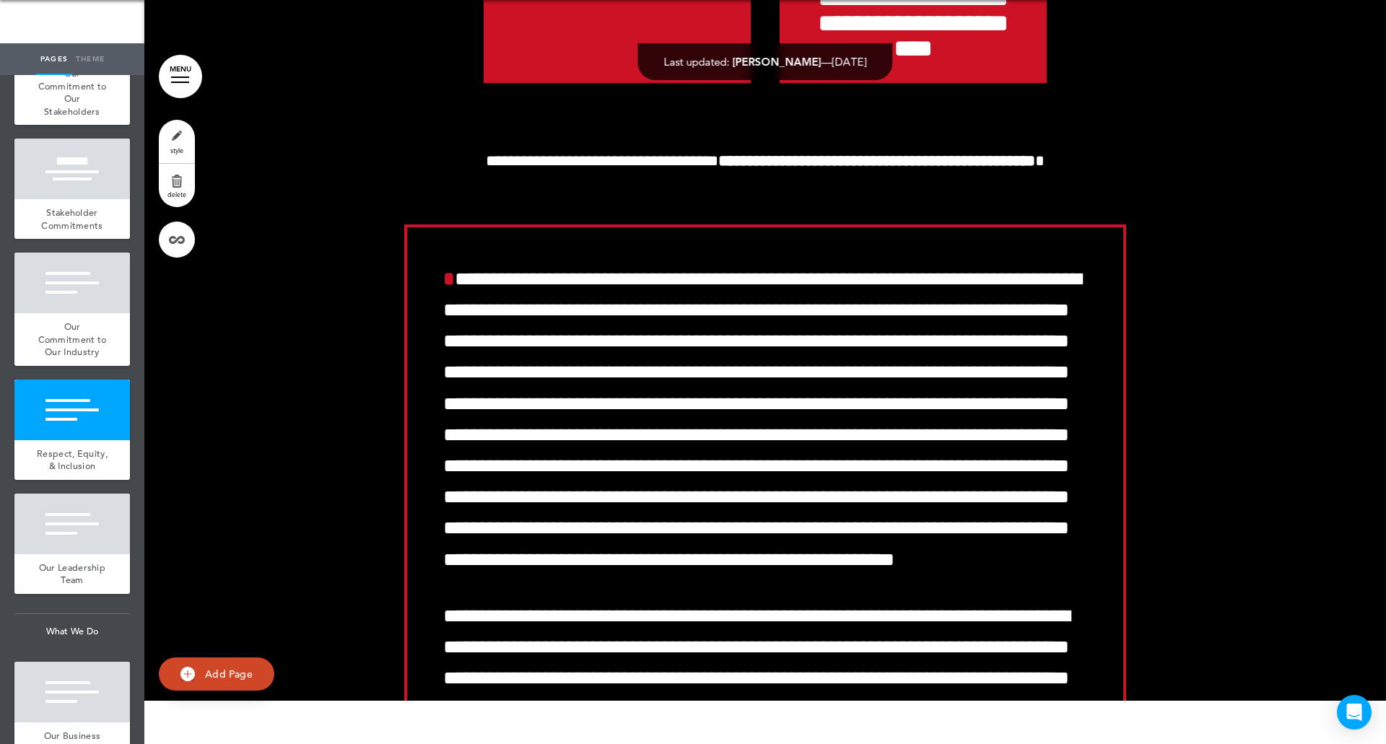
scroll to position [13905, 0]
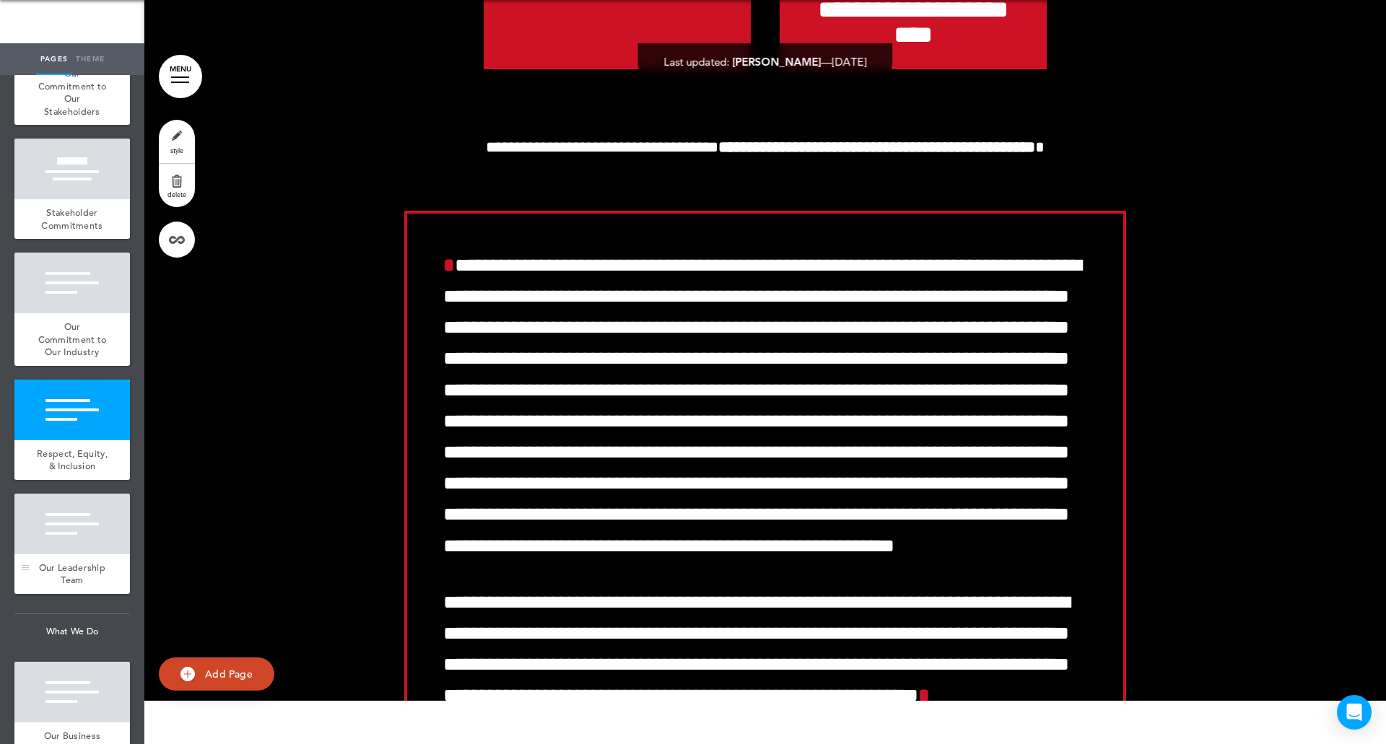
click at [70, 554] on div at bounding box center [71, 524] width 115 height 61
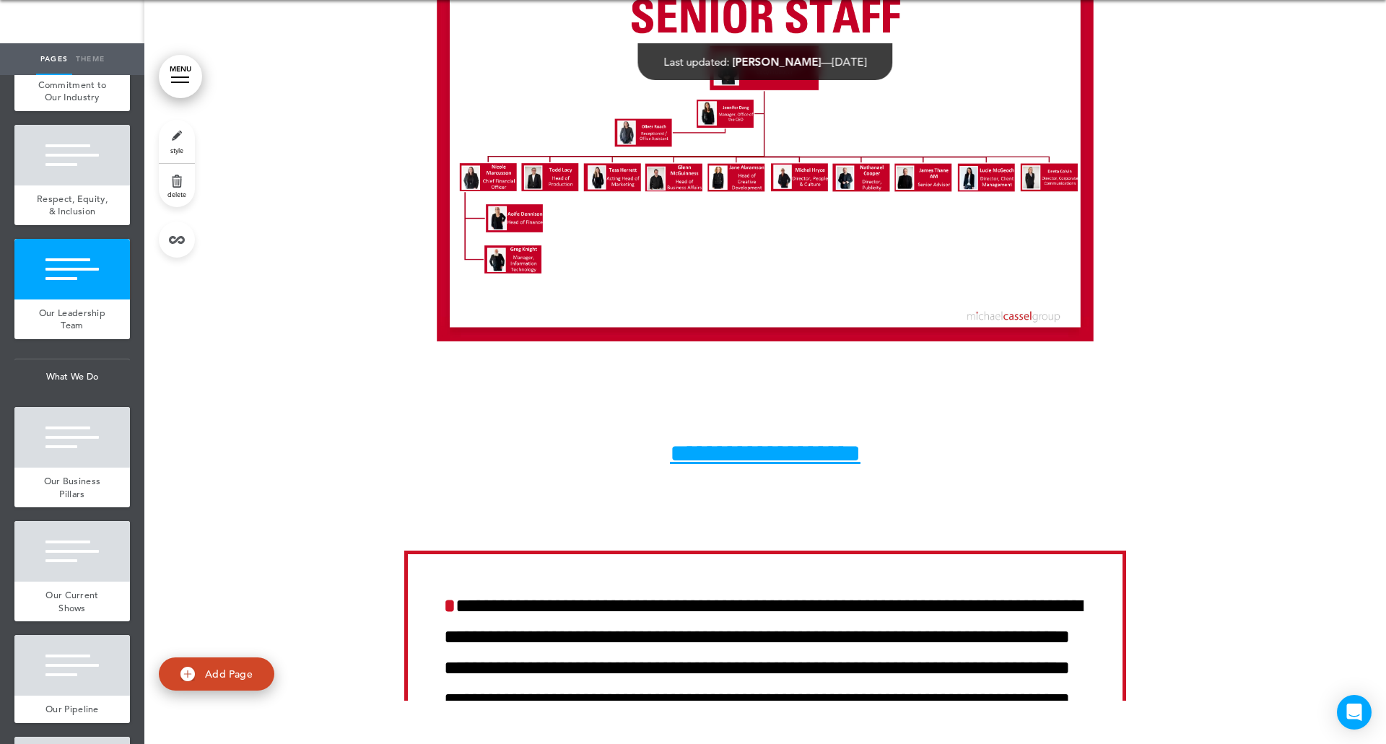
scroll to position [1746, 0]
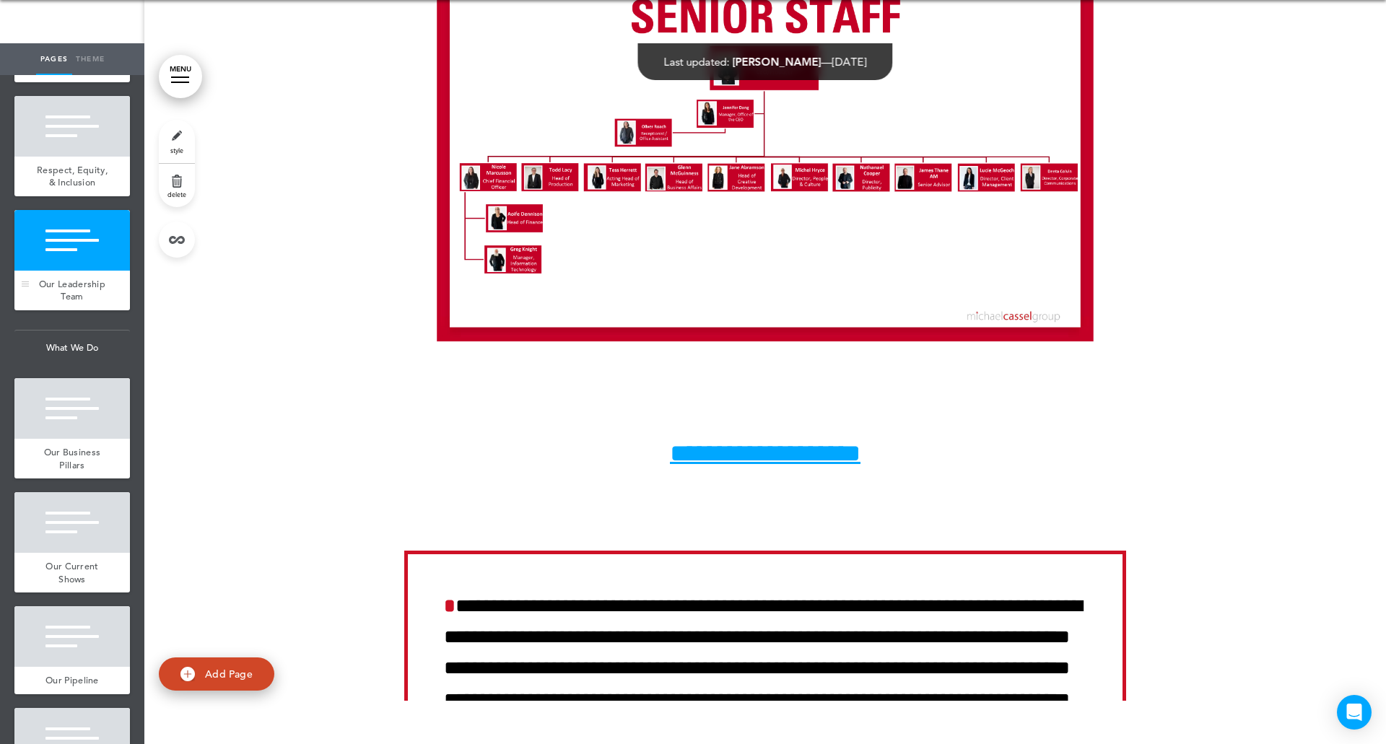
click at [78, 271] on div at bounding box center [71, 240] width 115 height 61
click at [67, 439] on div at bounding box center [71, 408] width 115 height 61
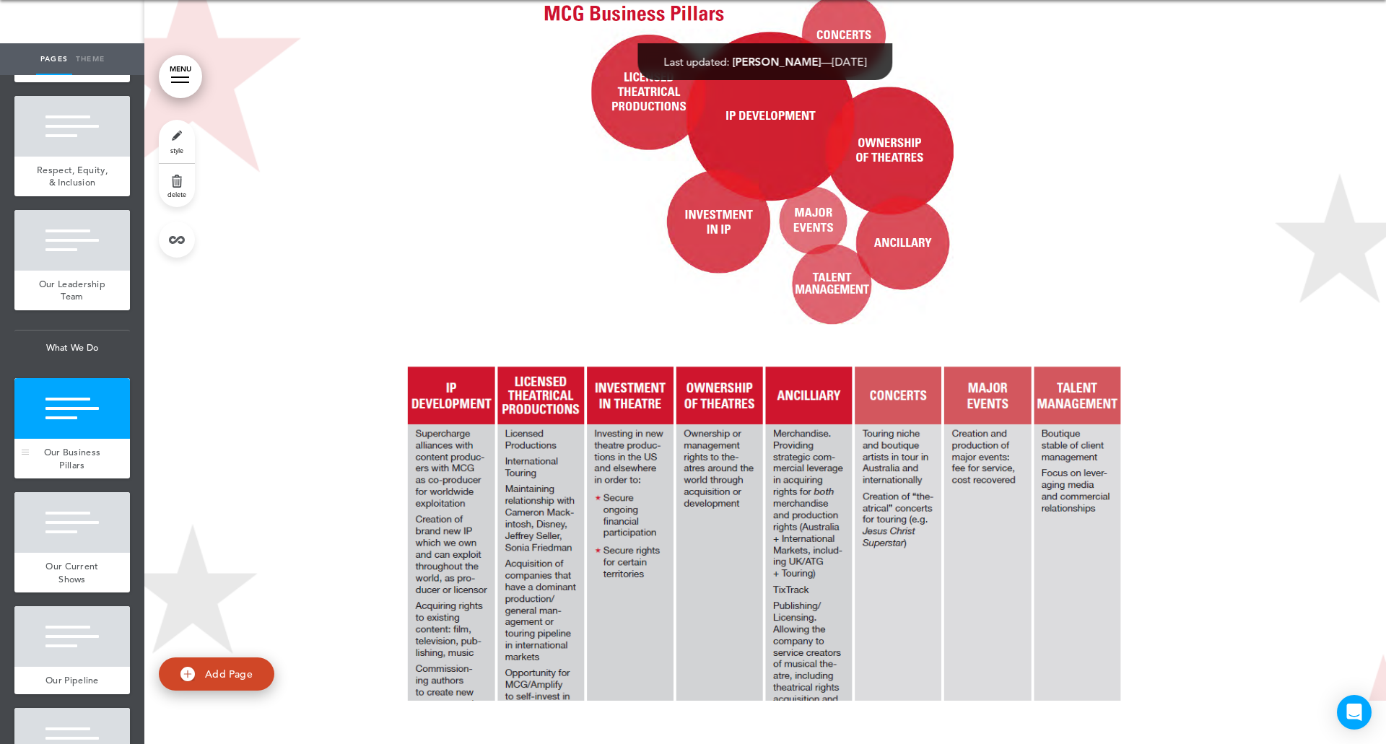
scroll to position [16302, 0]
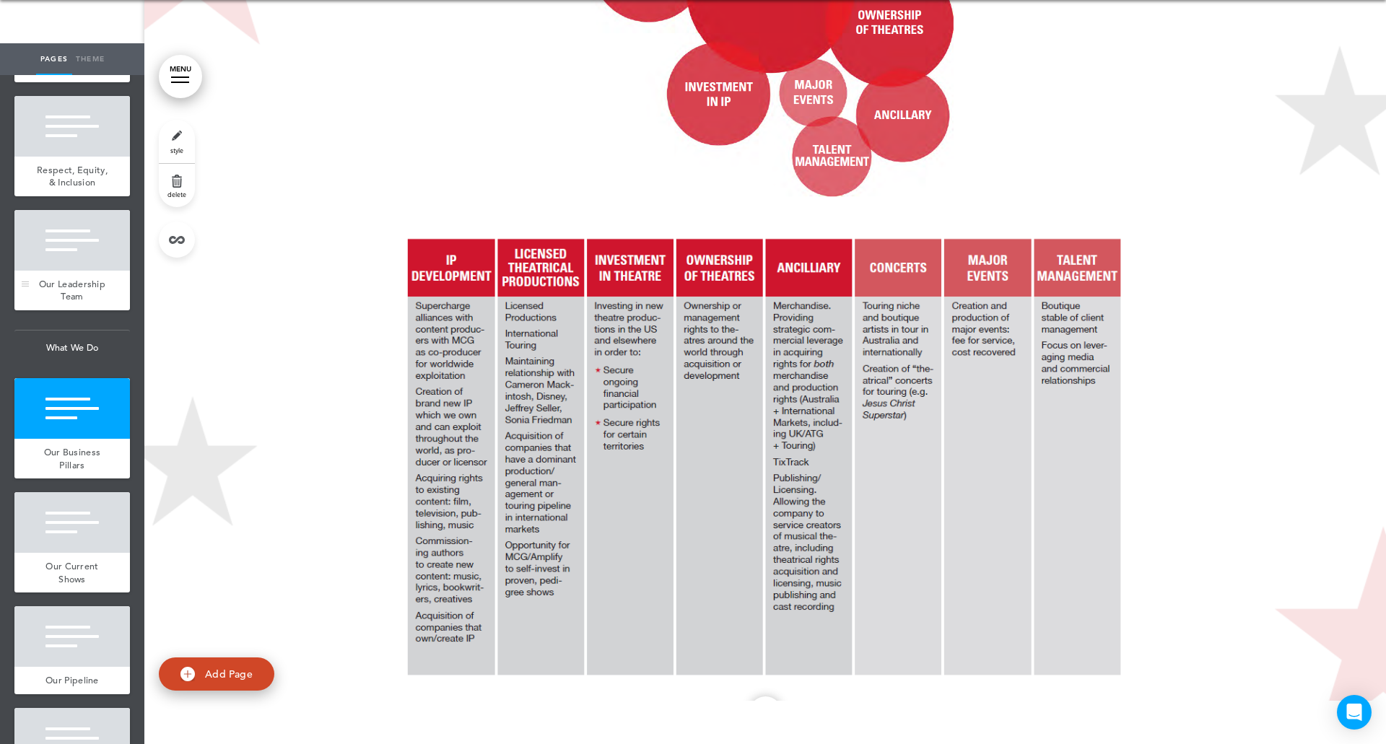
click at [66, 303] on span "Our Leadership Team" at bounding box center [72, 290] width 66 height 25
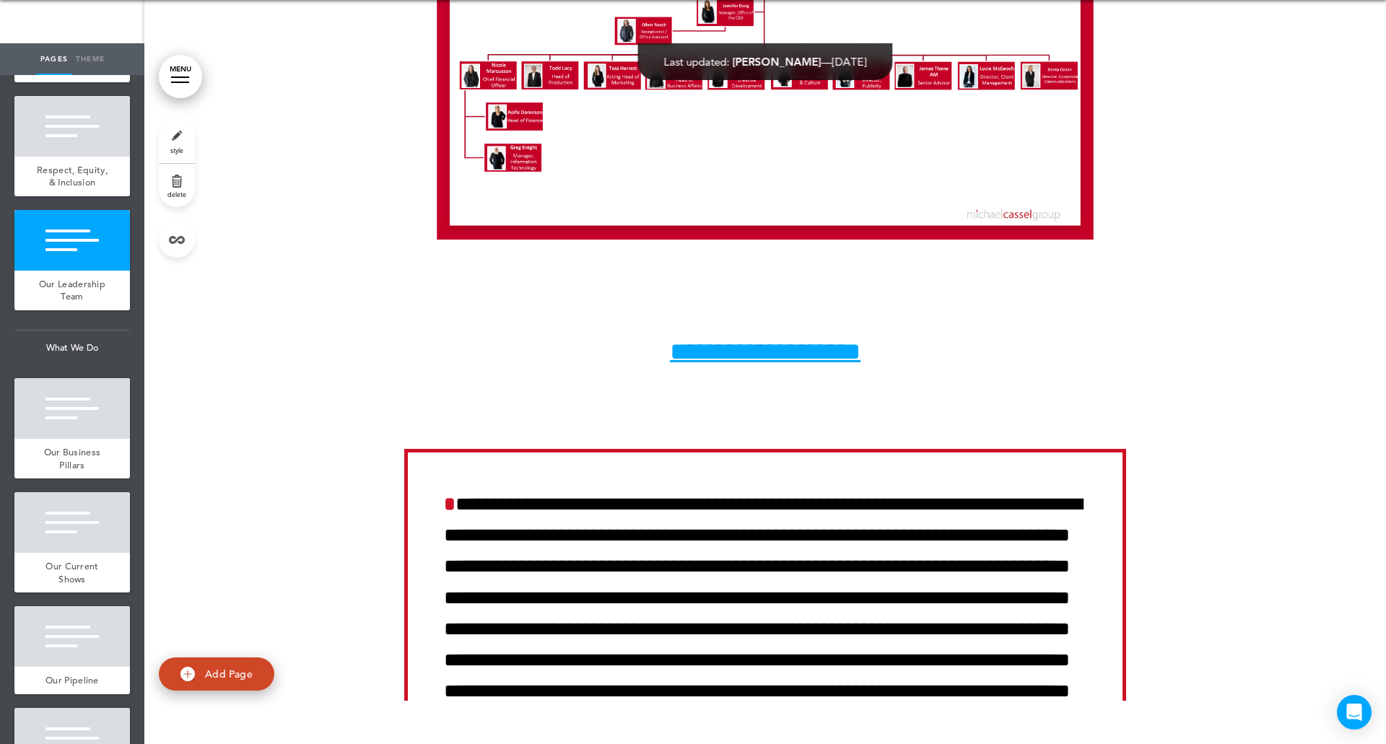
scroll to position [15139, 0]
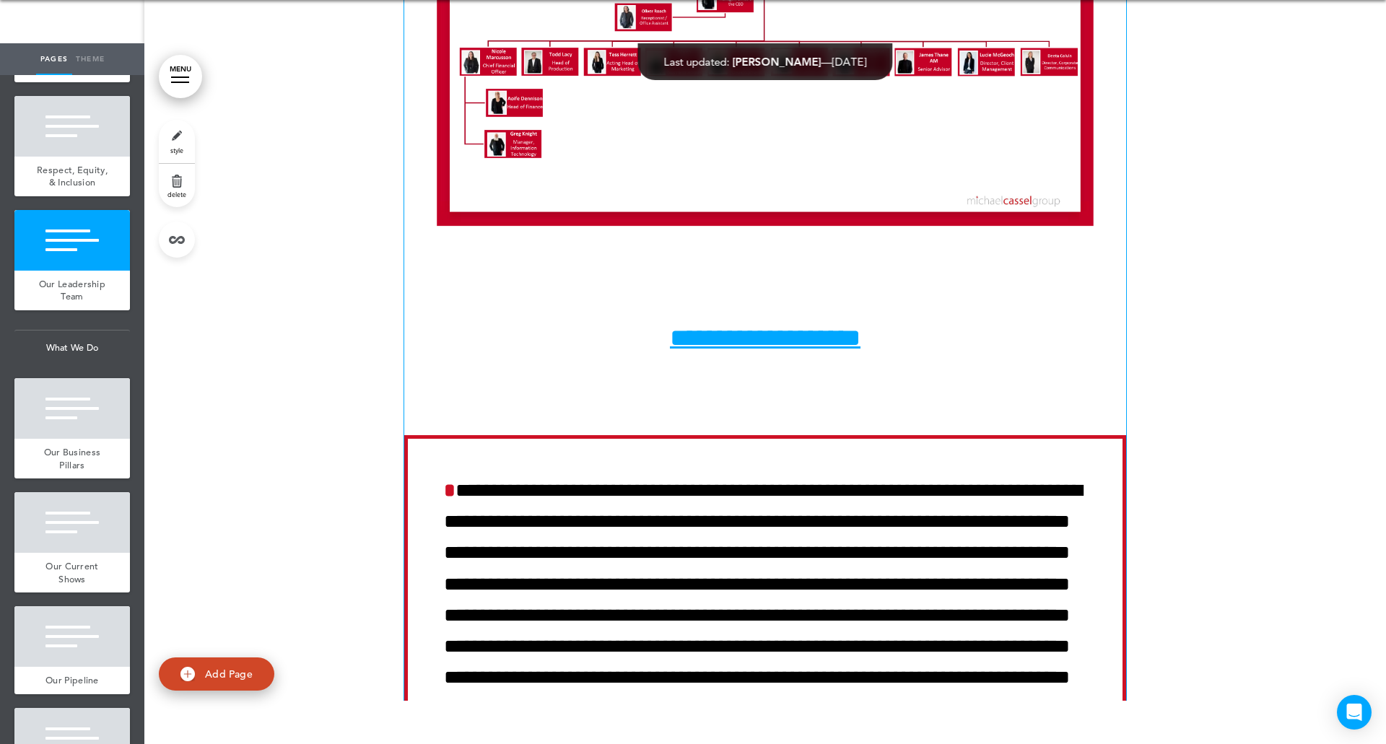
click at [771, 350] on u "**********" at bounding box center [765, 338] width 191 height 25
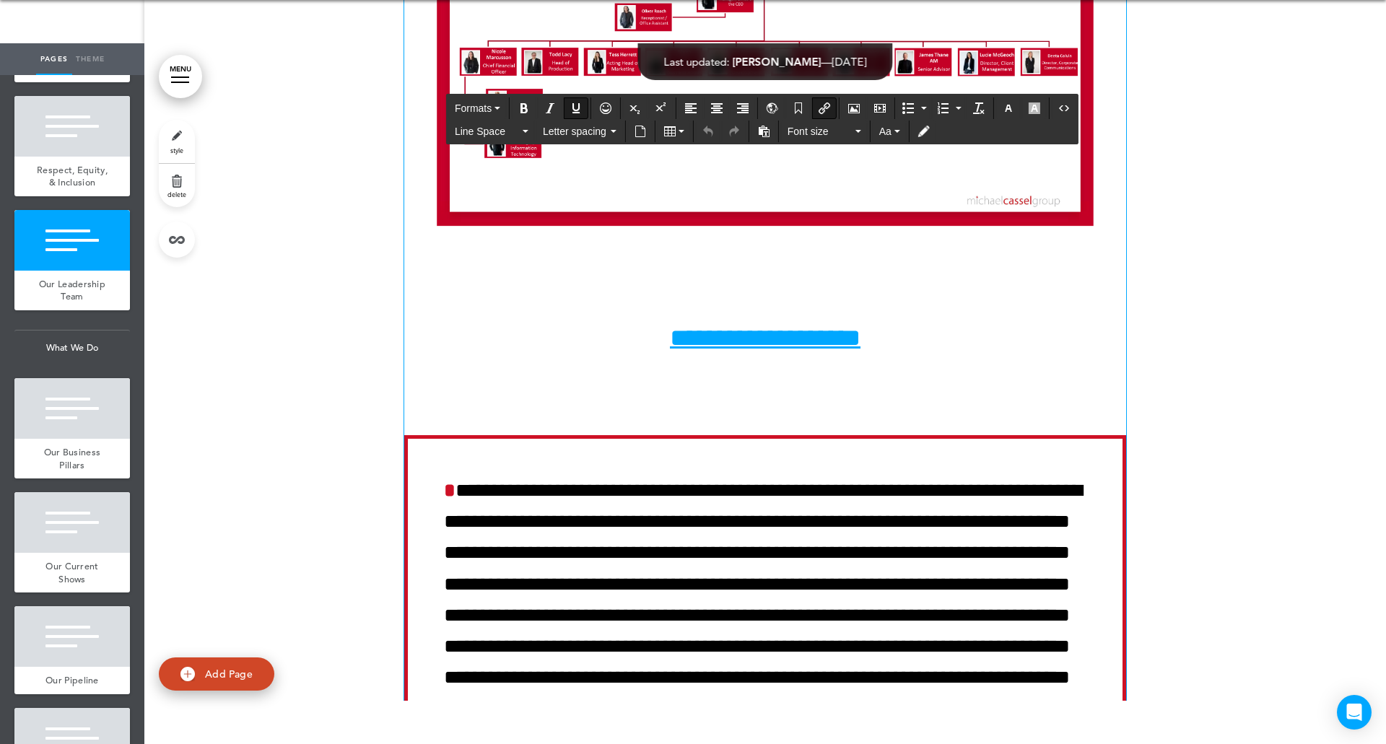
click at [771, 350] on u "**********" at bounding box center [765, 338] width 191 height 25
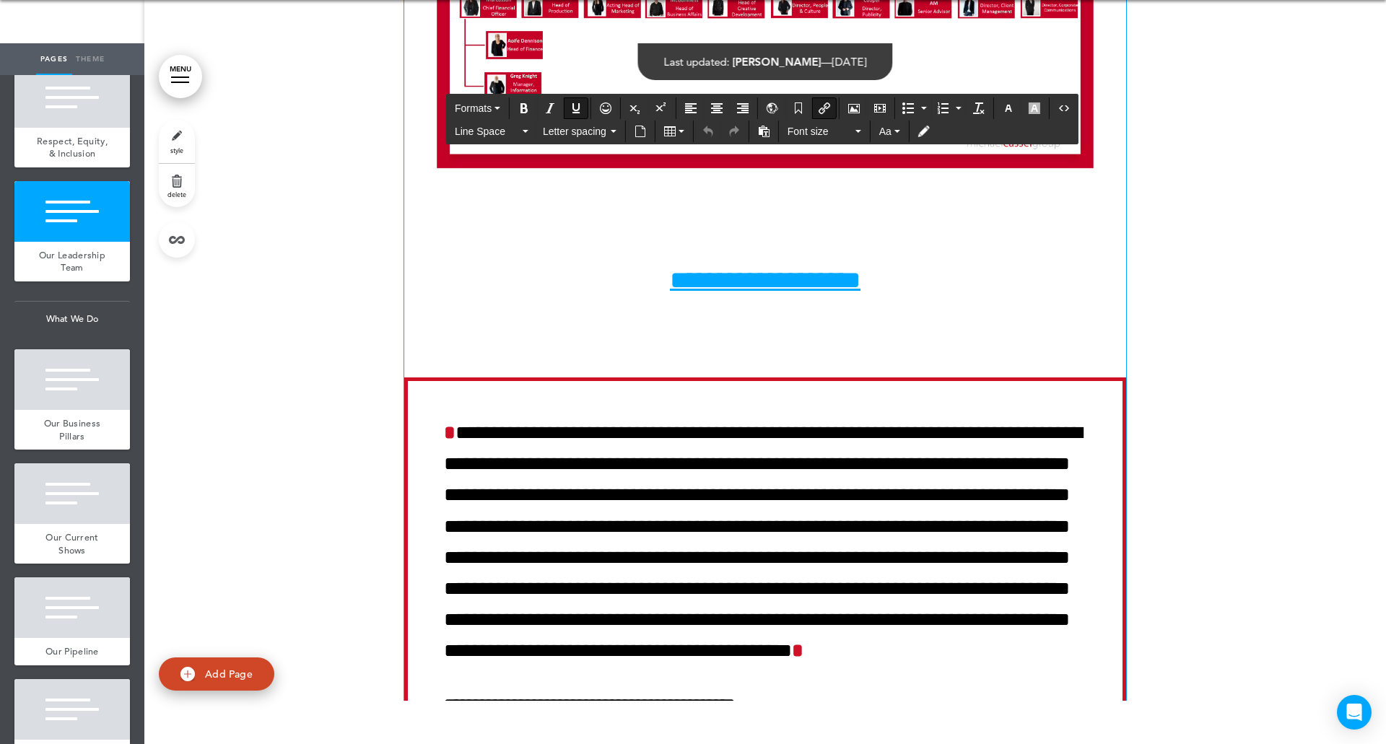
scroll to position [1804, 0]
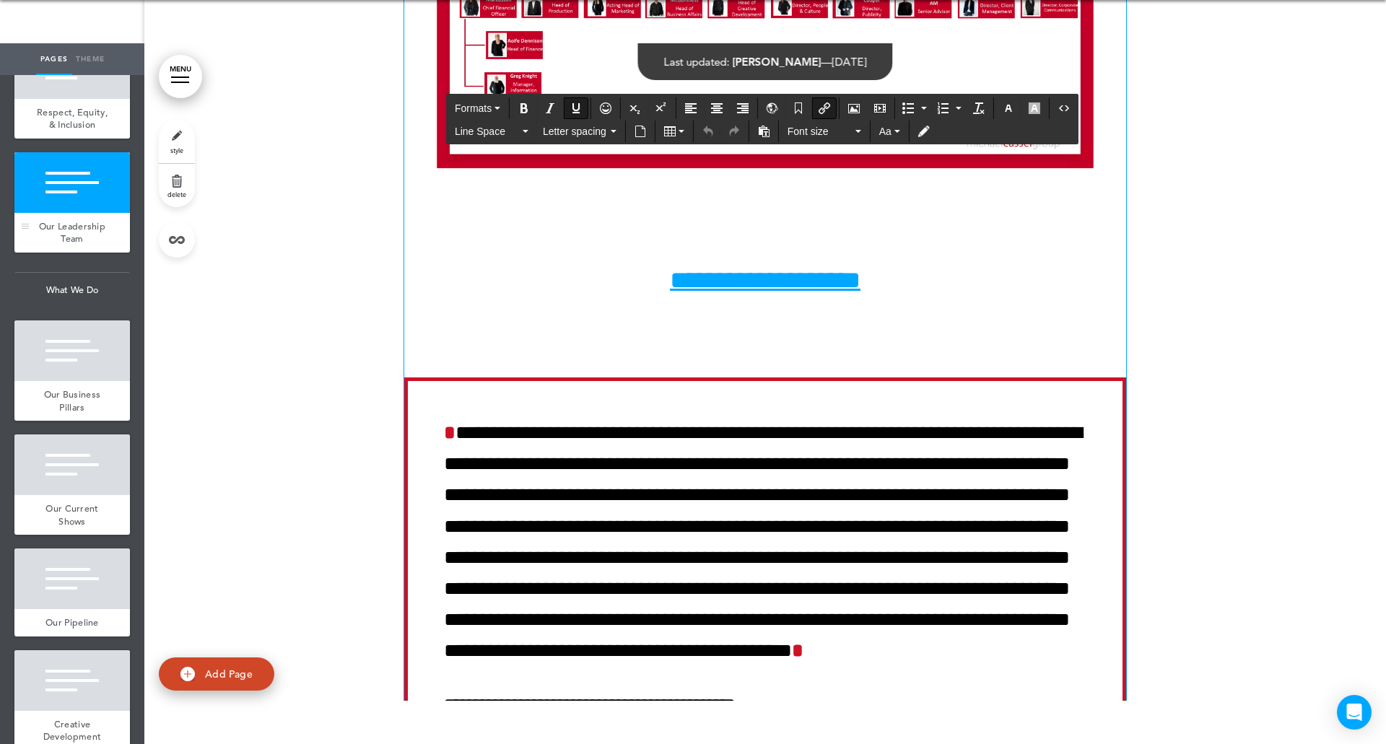
click at [97, 253] on div "Our Leadership Team" at bounding box center [71, 233] width 115 height 40
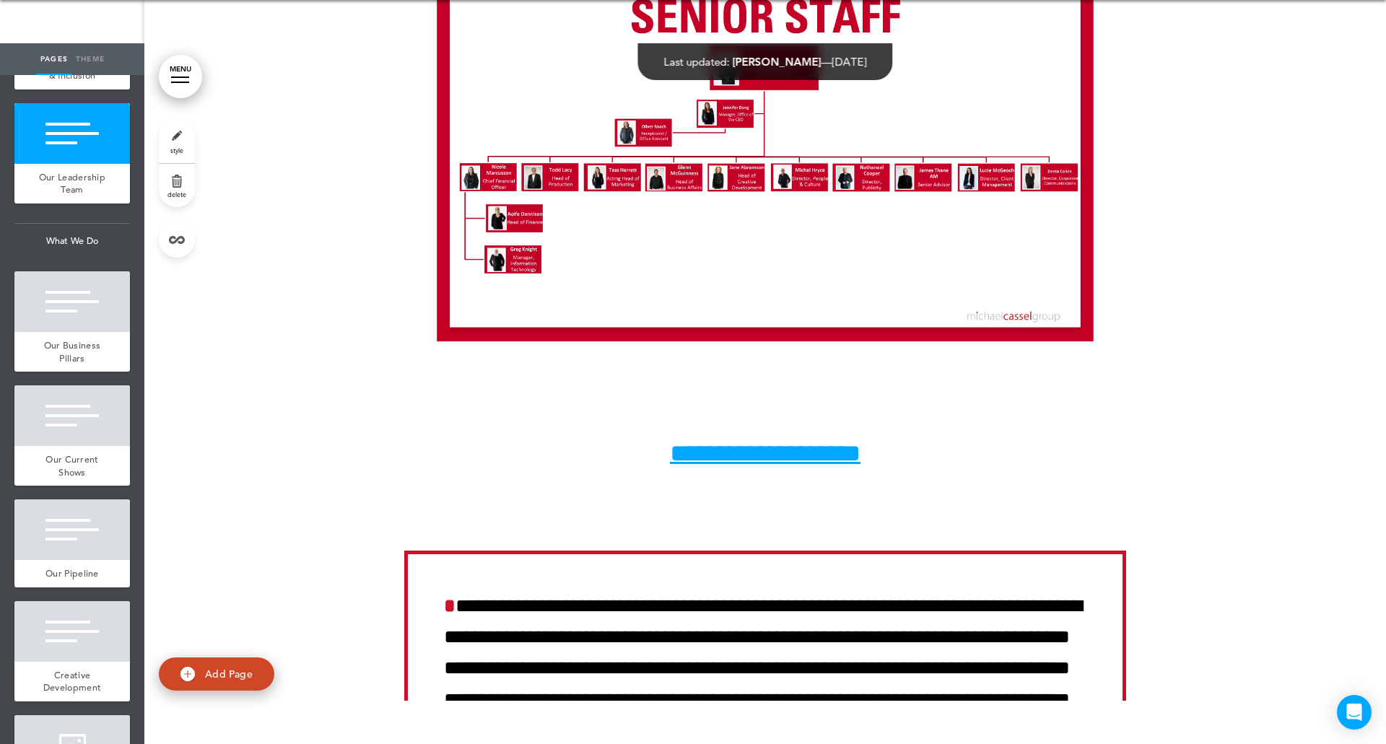
scroll to position [1861, 0]
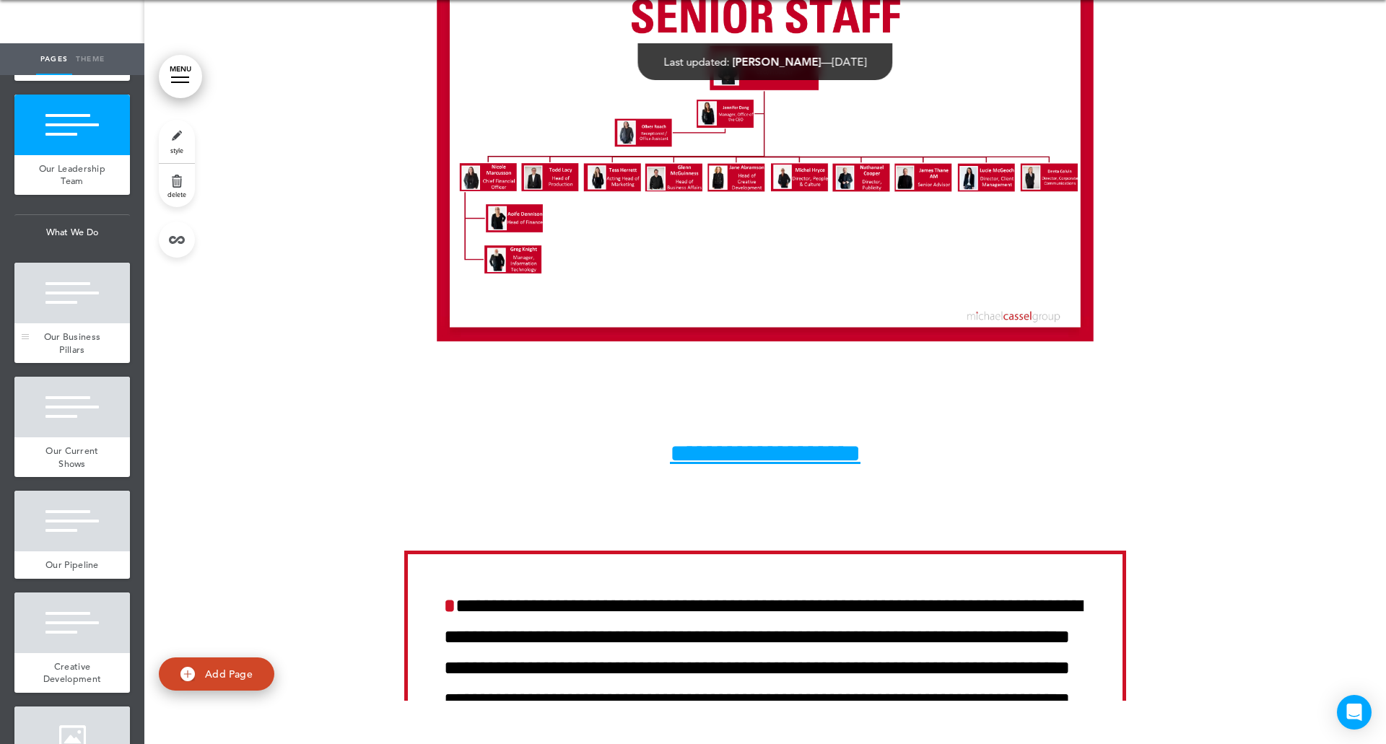
click at [64, 323] on div at bounding box center [71, 293] width 115 height 61
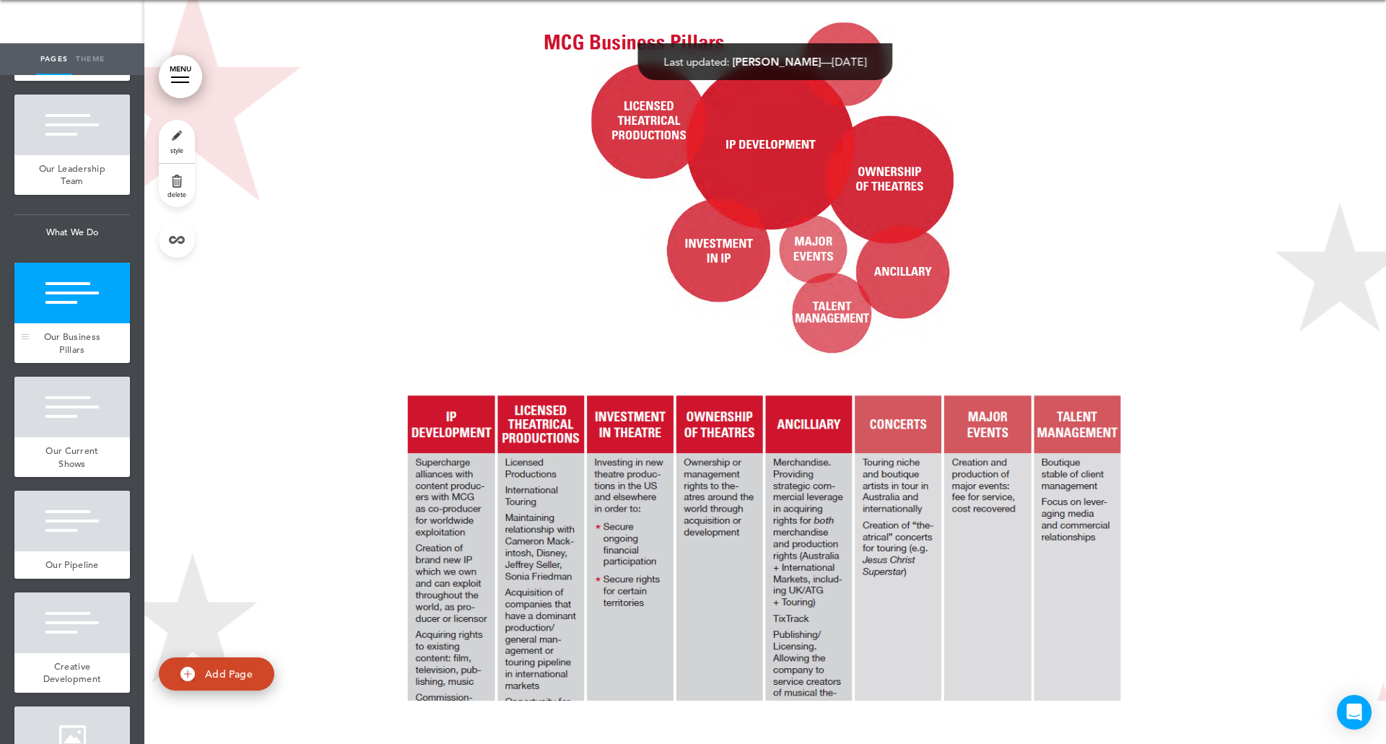
scroll to position [16302, 0]
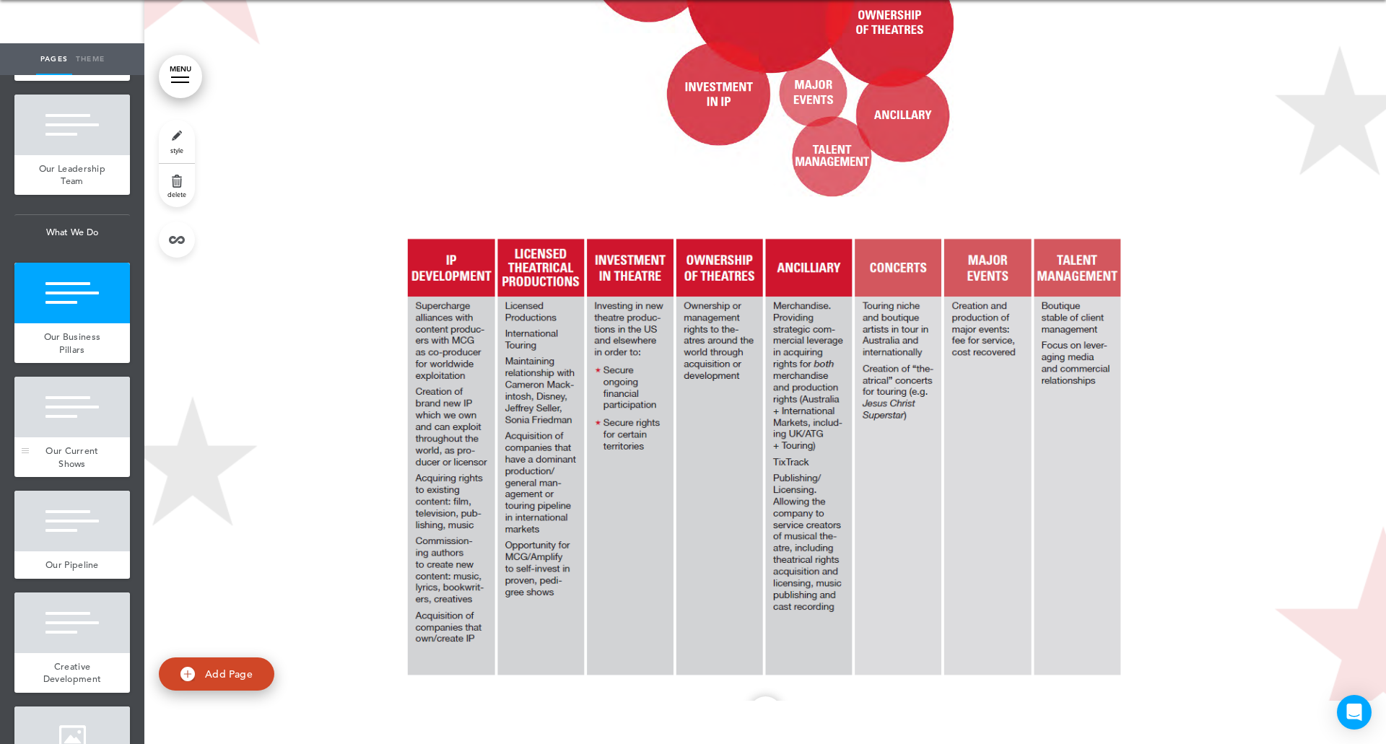
click at [74, 437] on div at bounding box center [71, 407] width 115 height 61
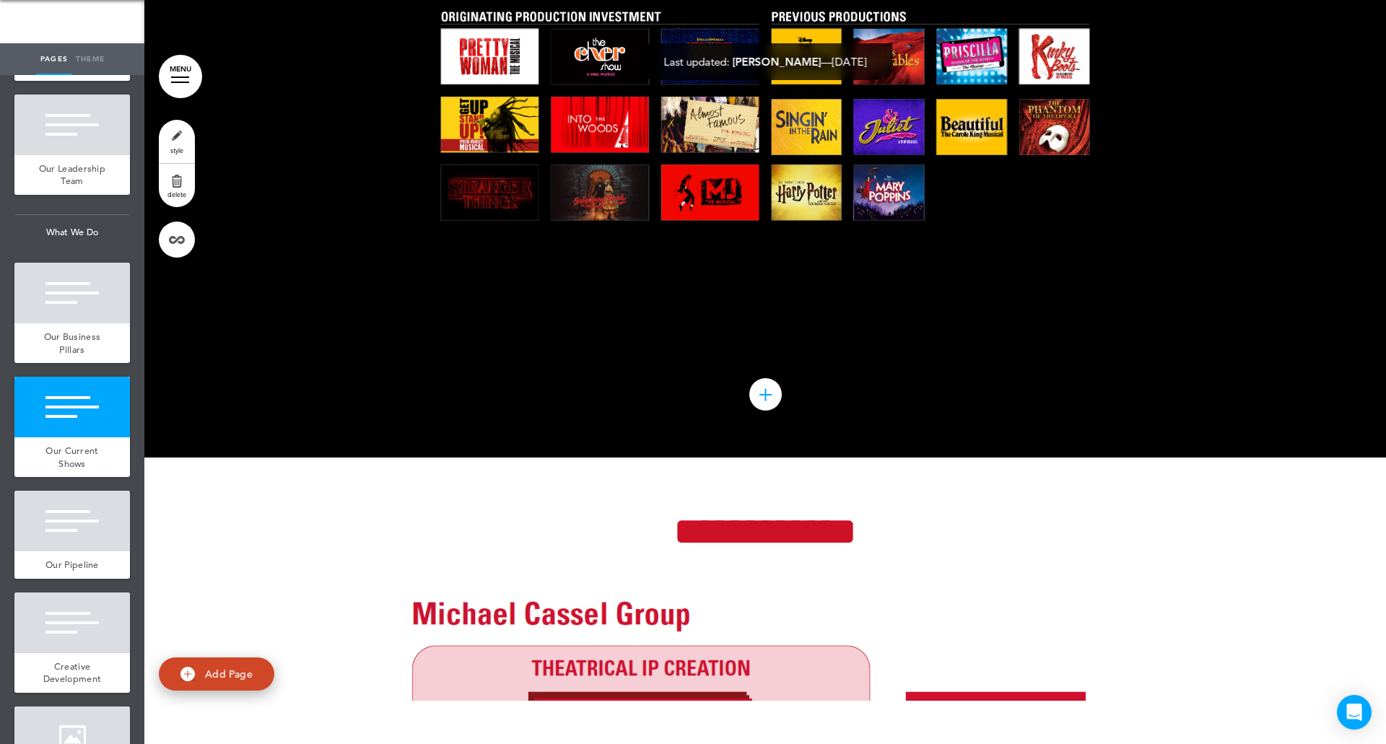
scroll to position [17475, 0]
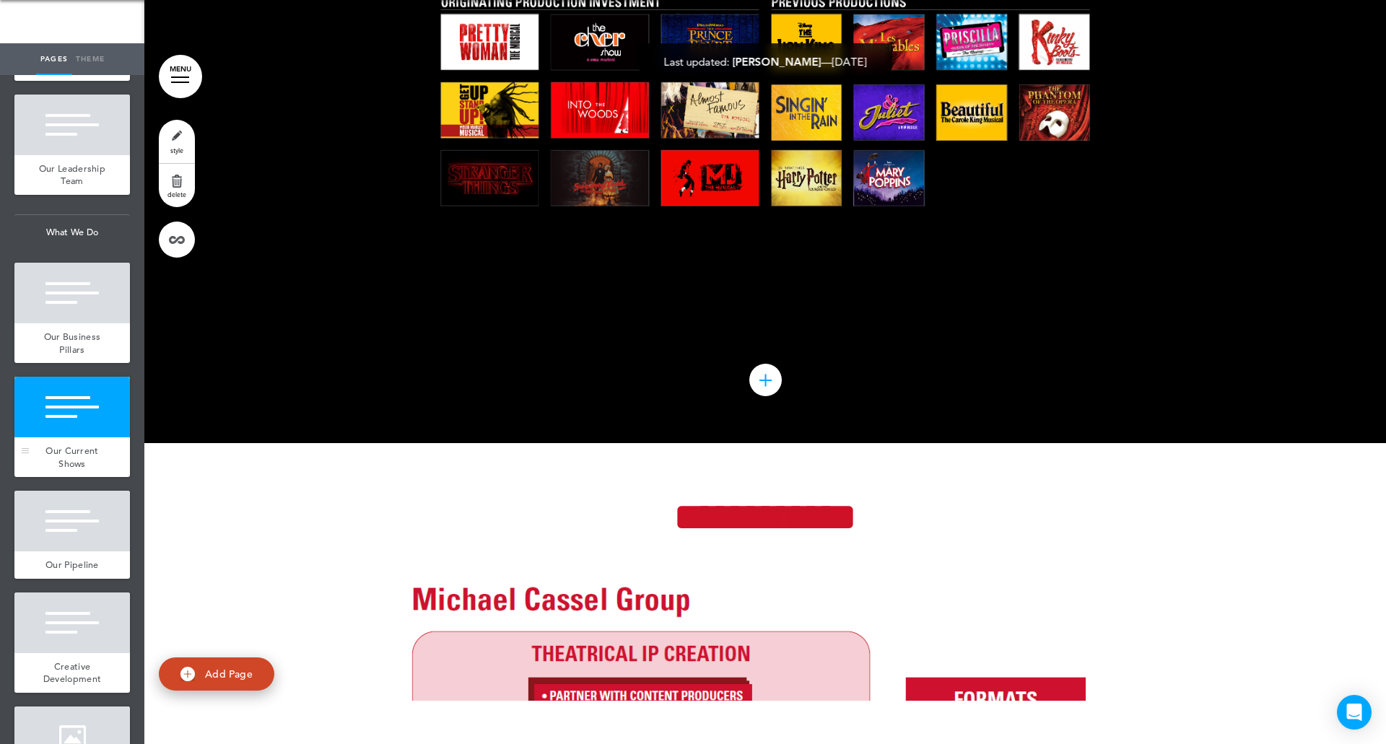
click at [53, 477] on div "Our Current Shows" at bounding box center [71, 457] width 115 height 40
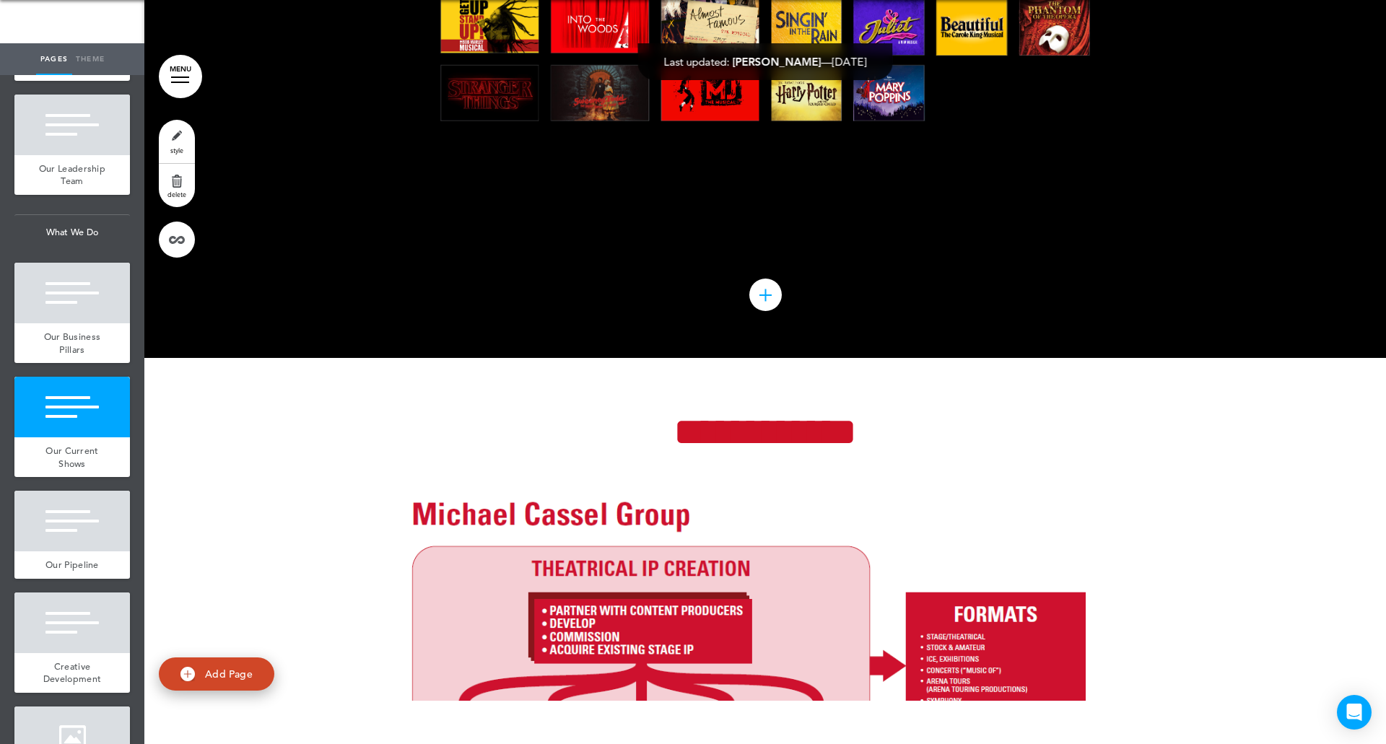
scroll to position [17562, 0]
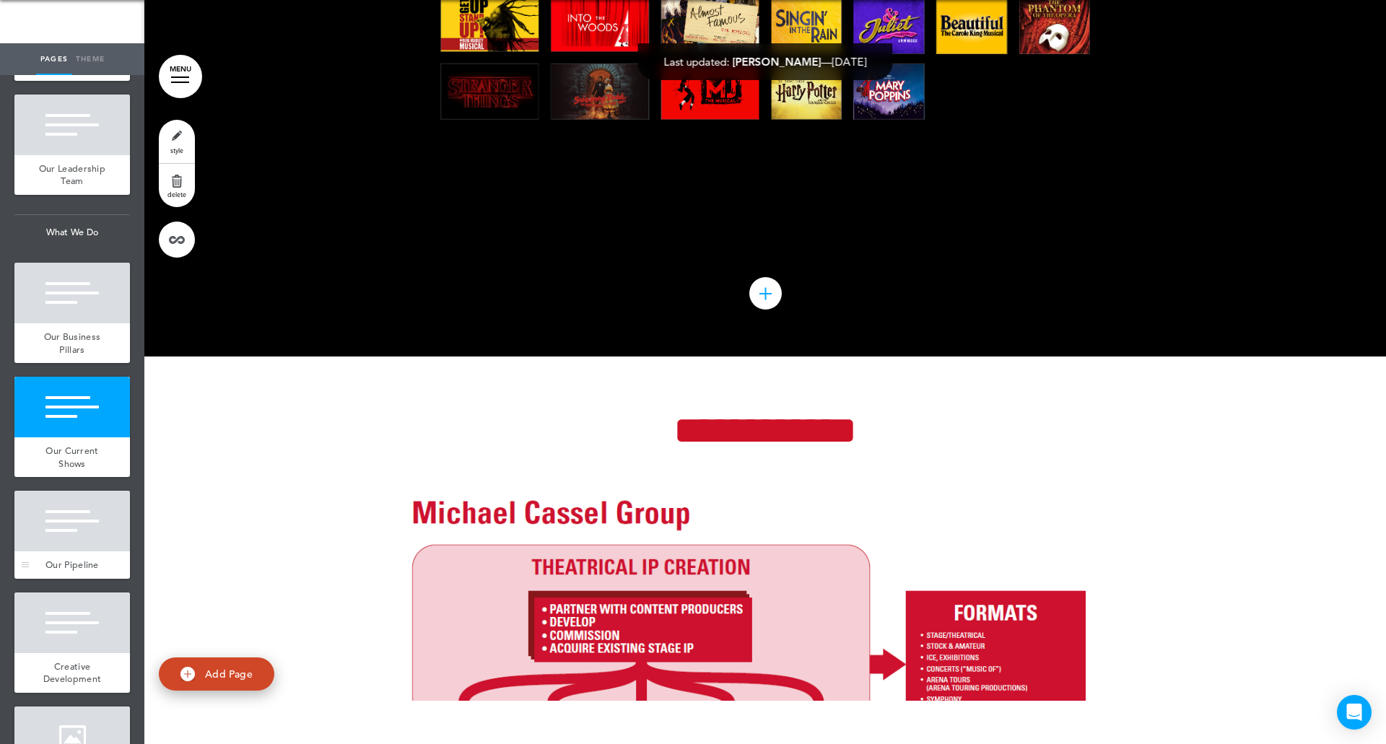
click at [103, 551] on div at bounding box center [71, 521] width 115 height 61
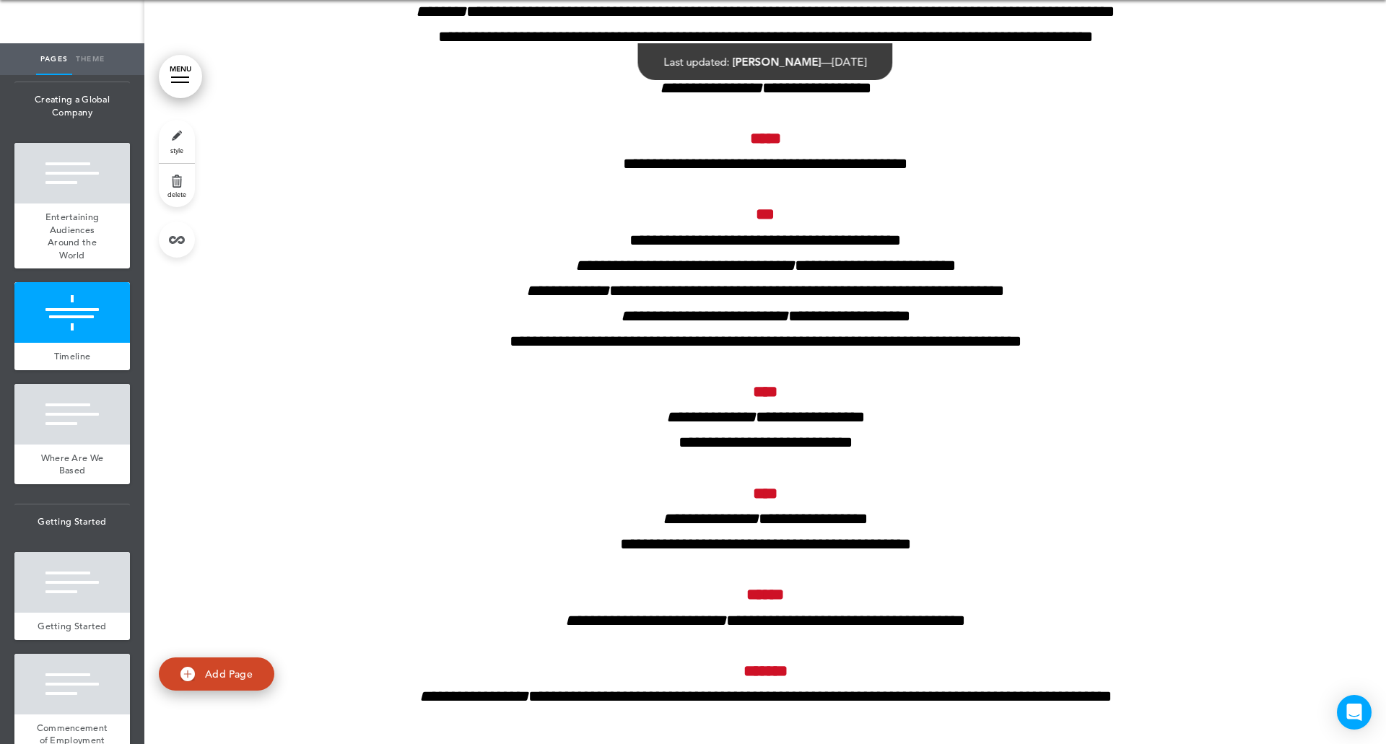
scroll to position [25484, 0]
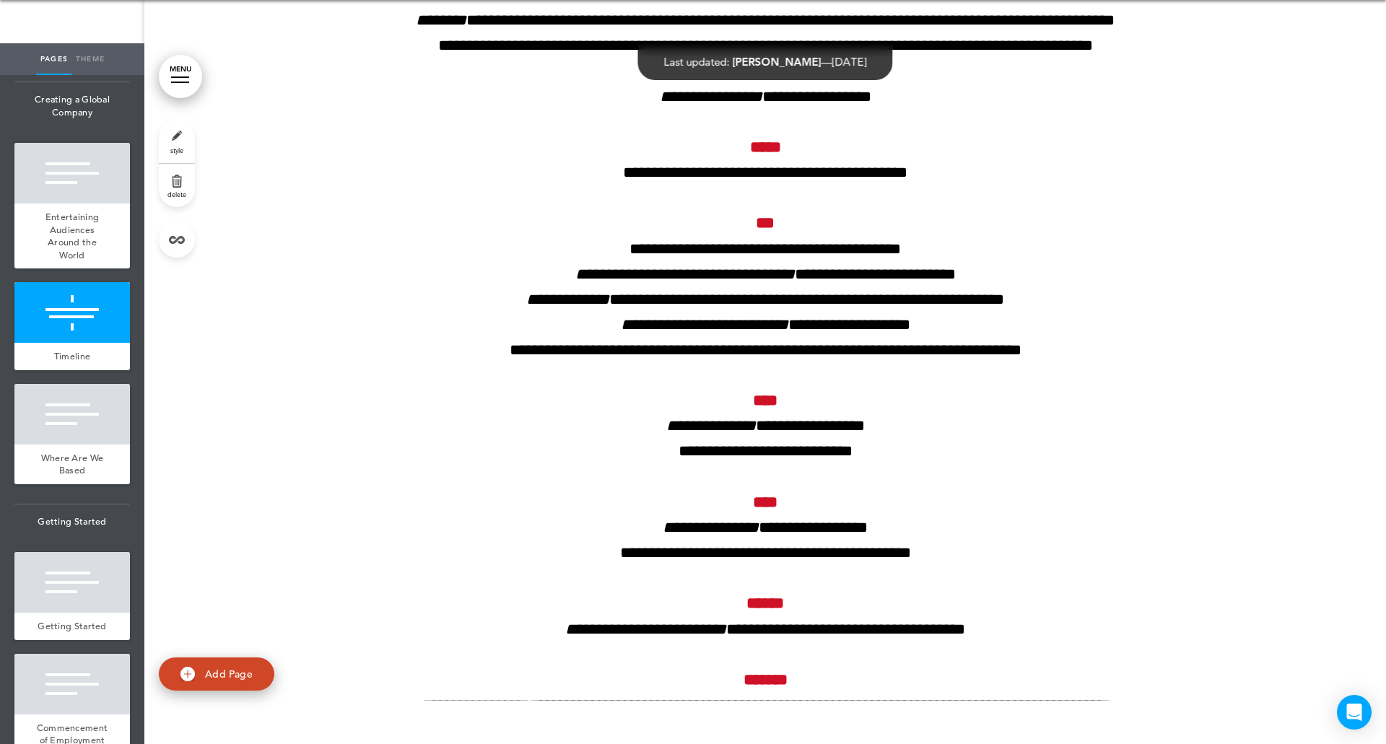
click at [1384, 701] on html "Checking url availability This handbook [GEOGRAPHIC_DATA] Settings Signatures C…" at bounding box center [693, 329] width 1386 height 744
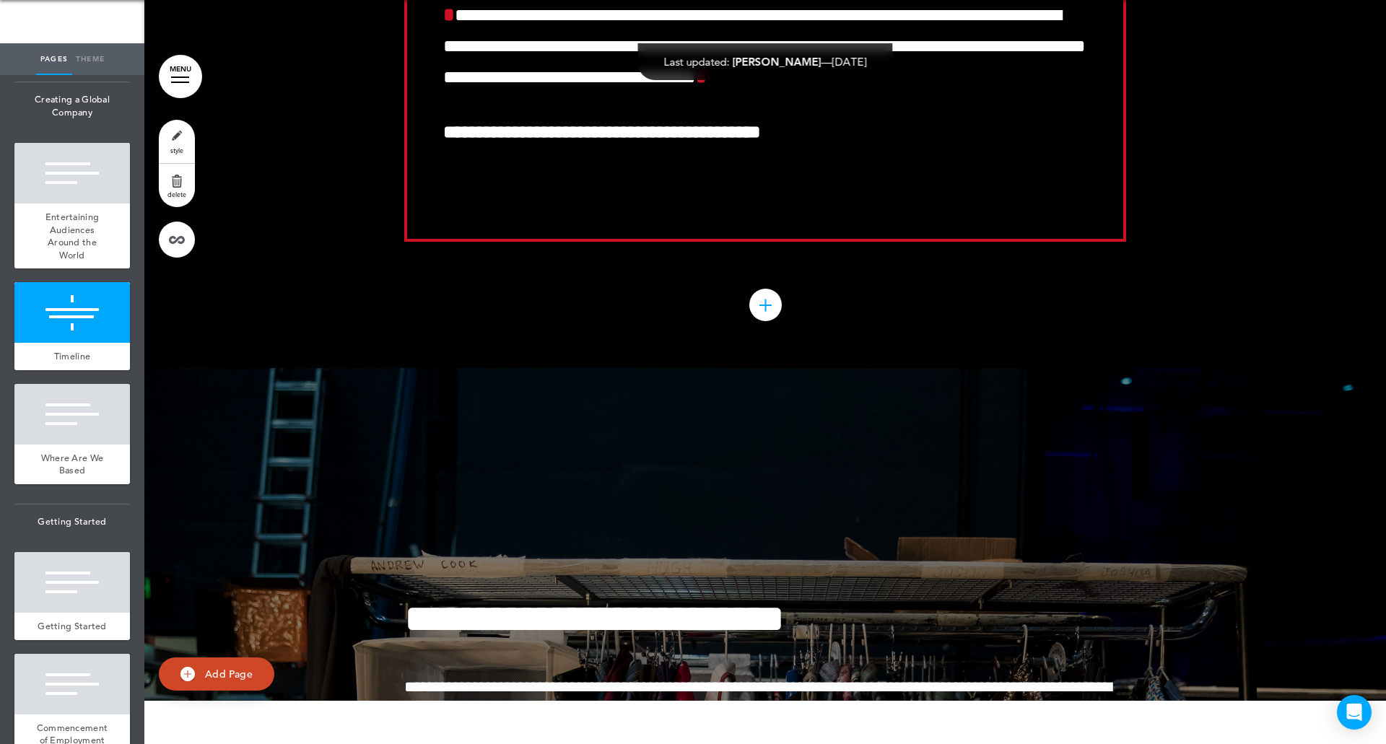
scroll to position [32788, 0]
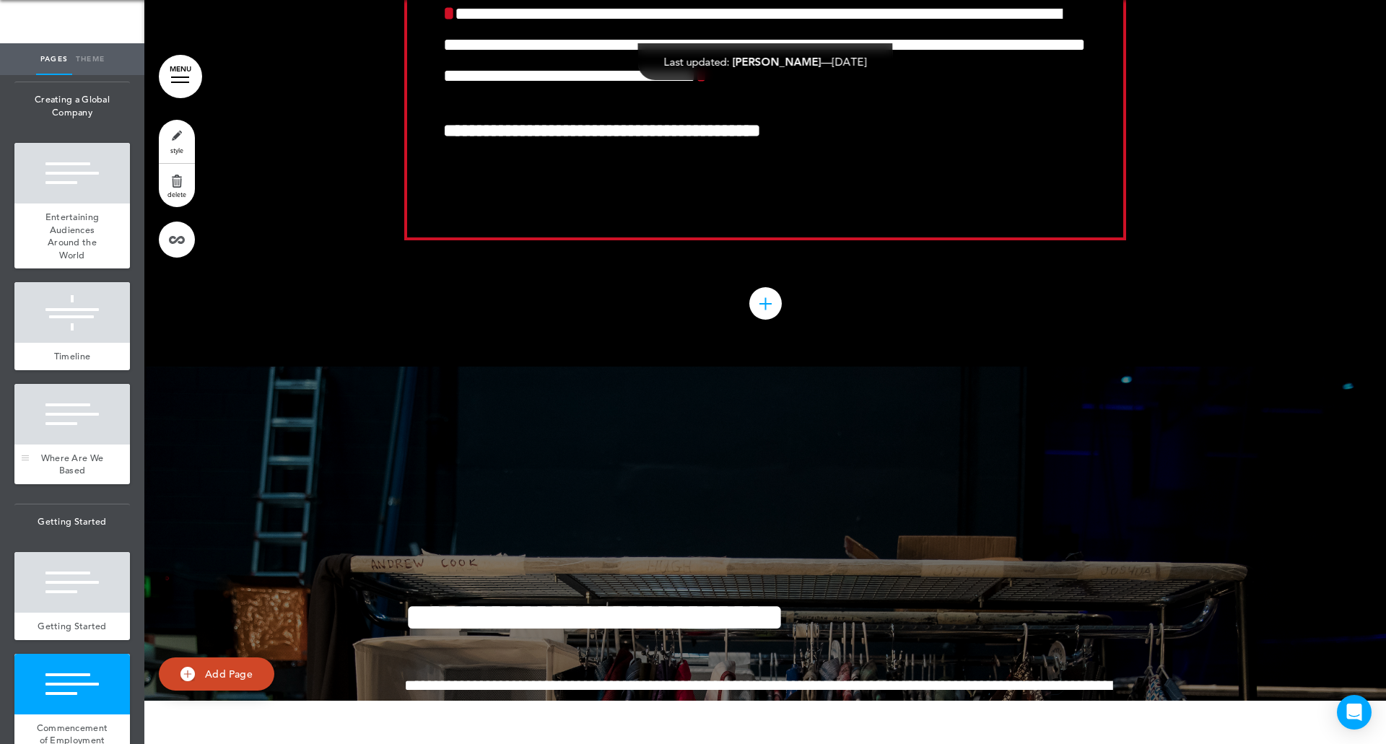
click at [70, 445] on div at bounding box center [71, 414] width 115 height 61
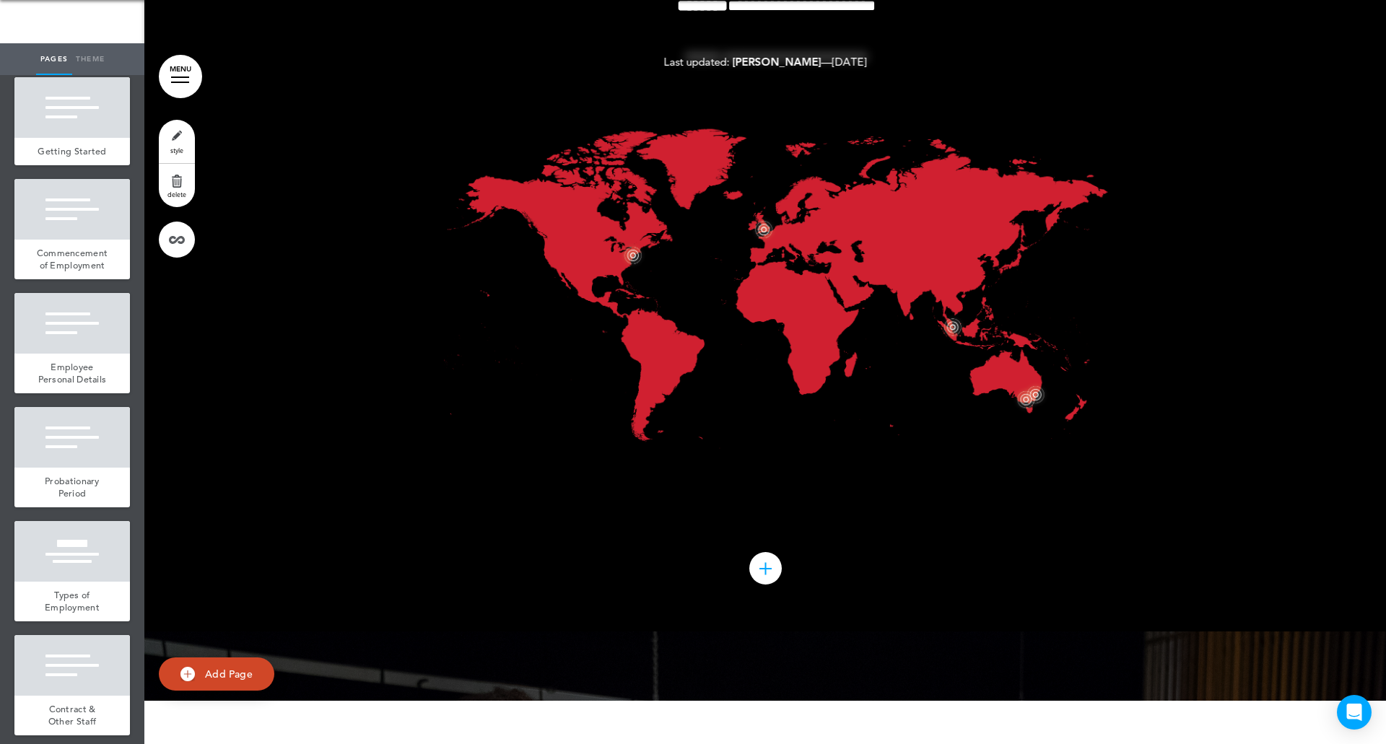
scroll to position [3074, 0]
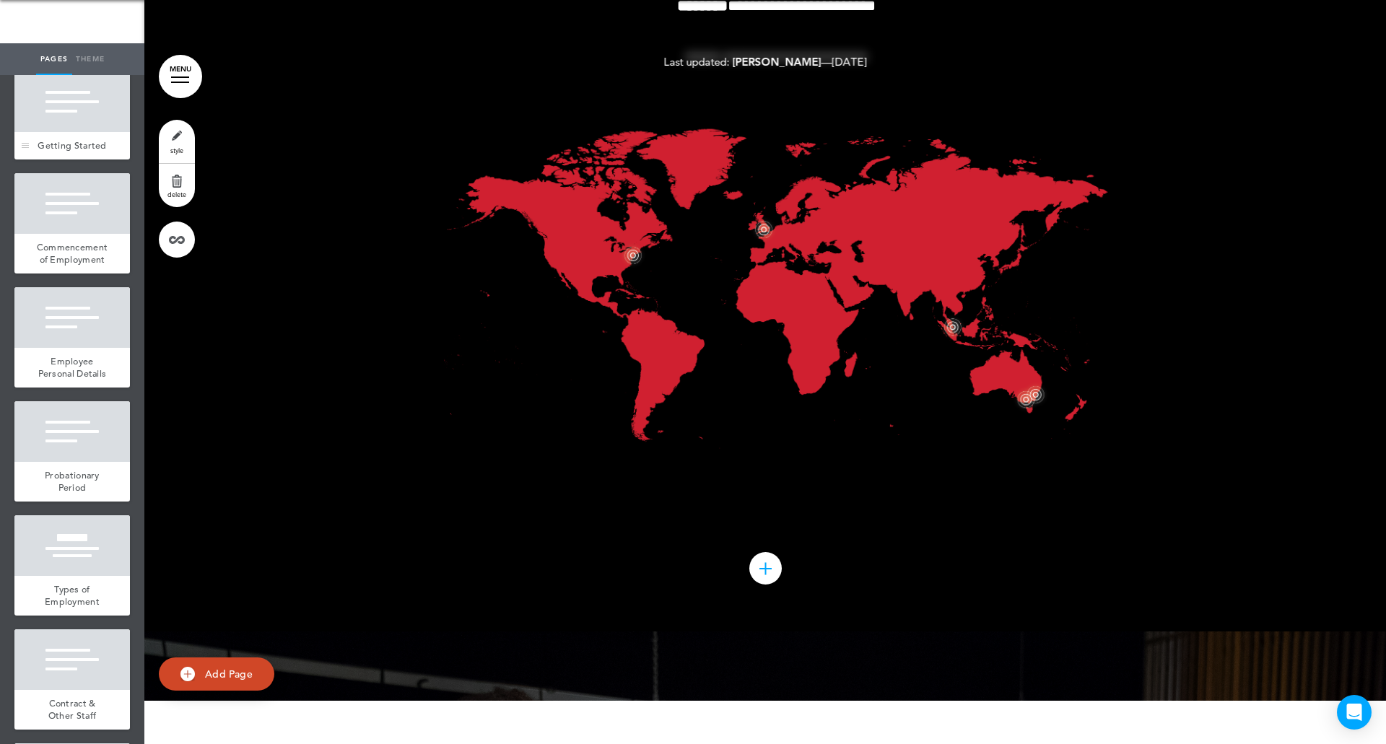
click at [86, 160] on div "Getting Started" at bounding box center [71, 145] width 115 height 27
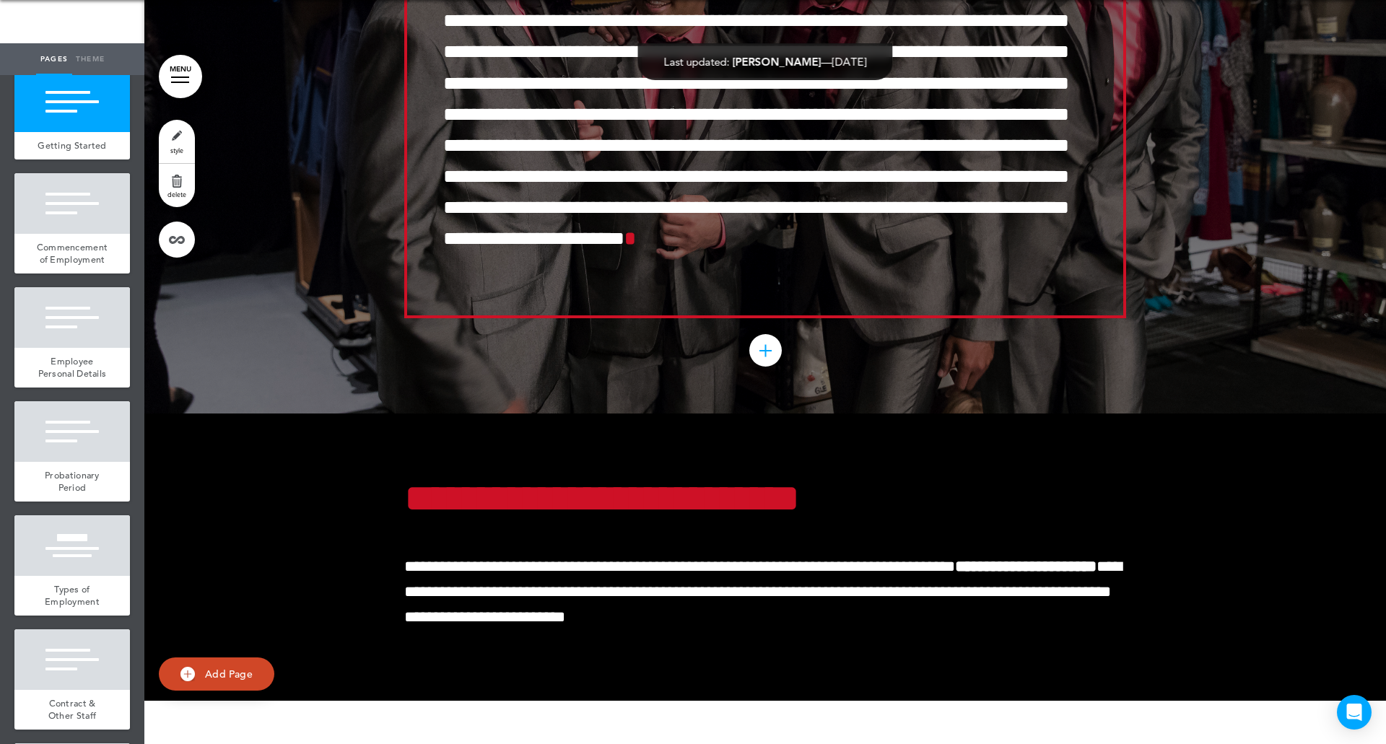
scroll to position [32069, 0]
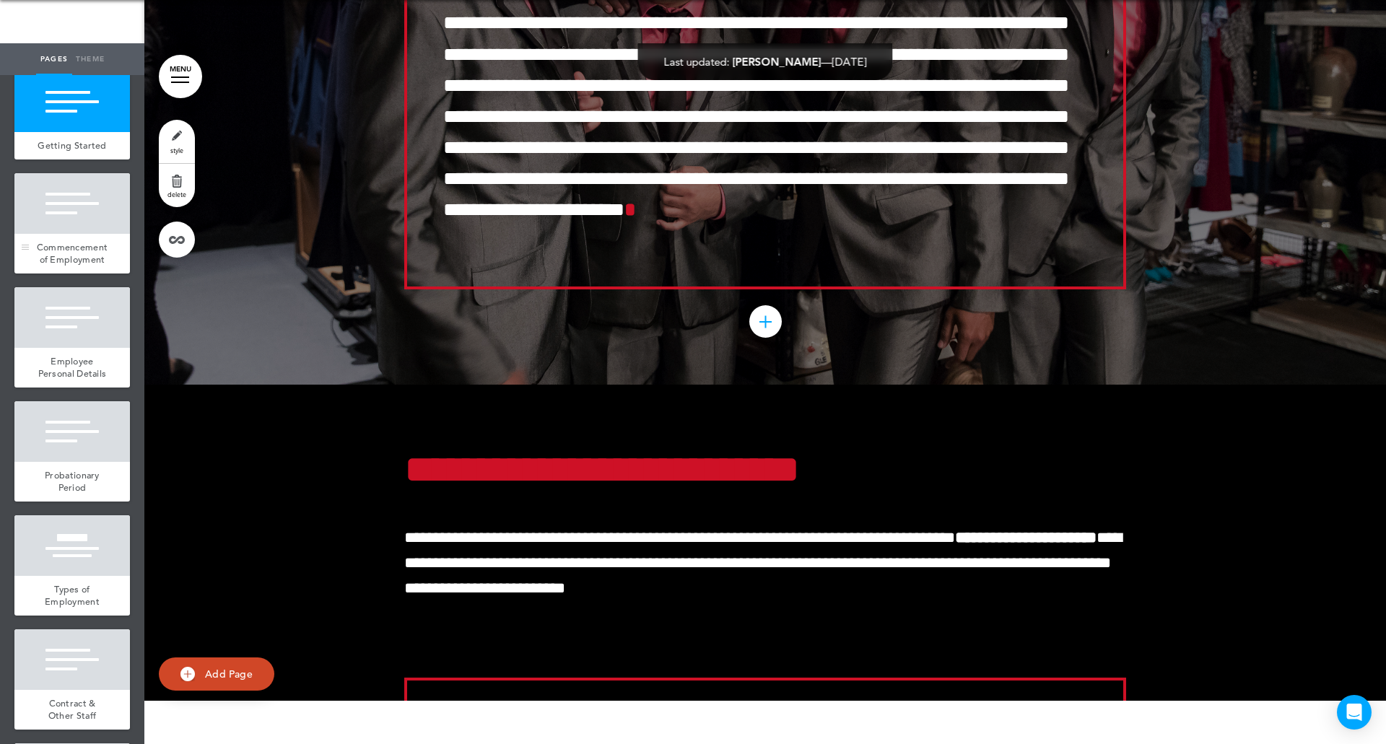
click at [61, 234] on div at bounding box center [71, 203] width 115 height 61
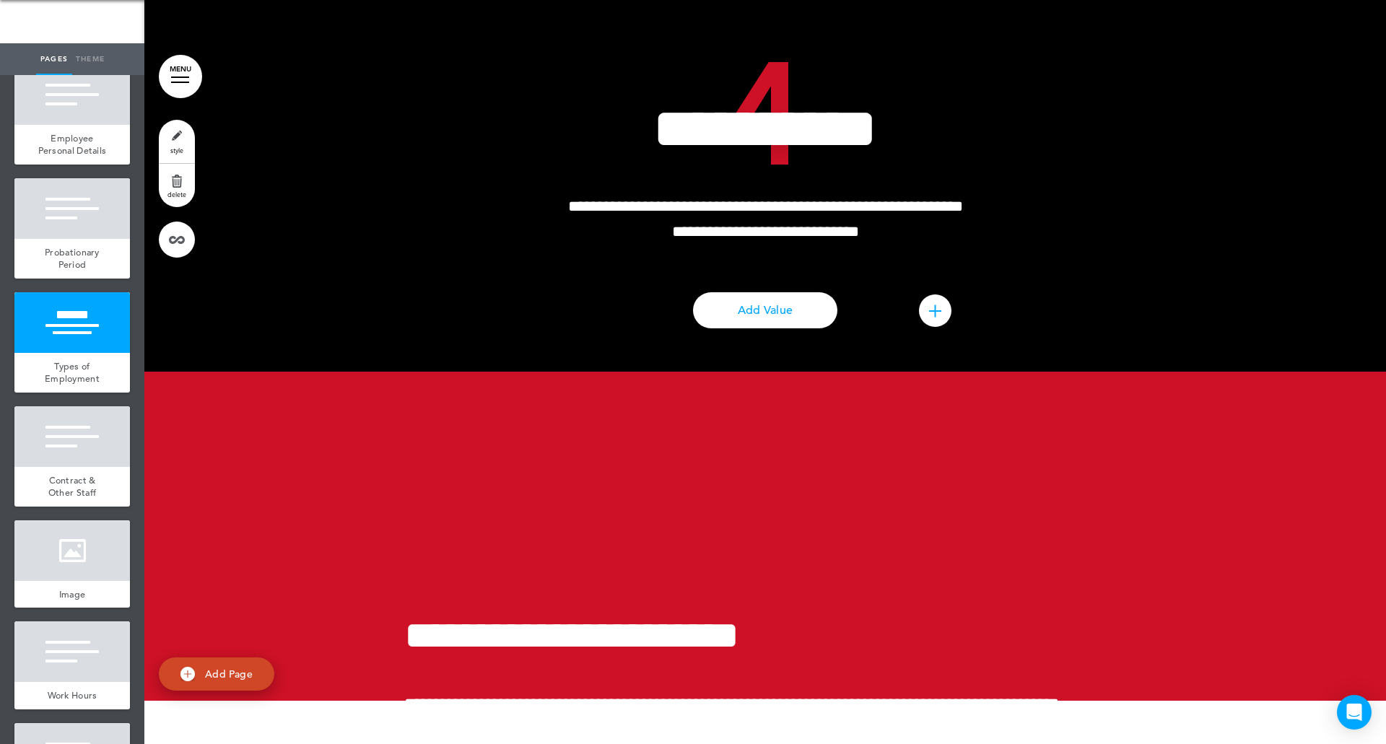
scroll to position [3305, 0]
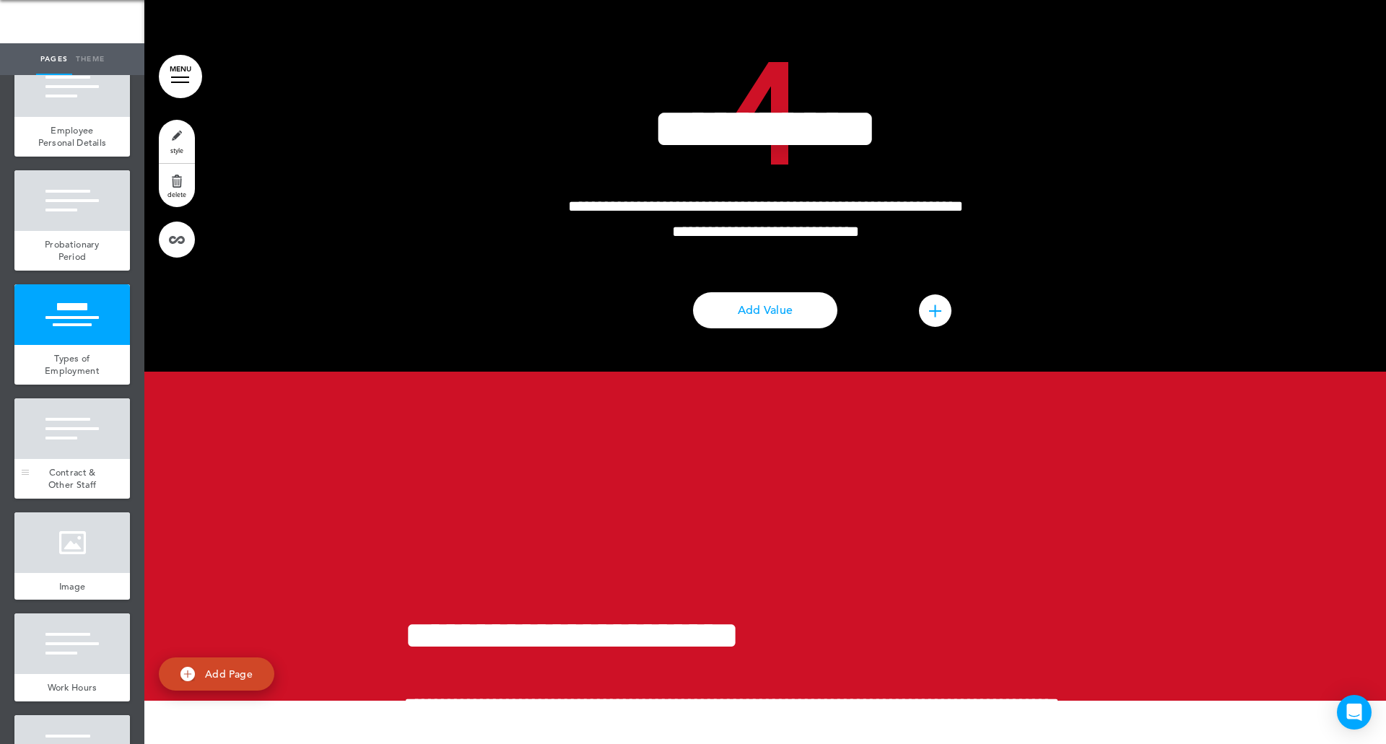
click at [54, 492] on span "Contract & Other Staff" at bounding box center [72, 478] width 48 height 25
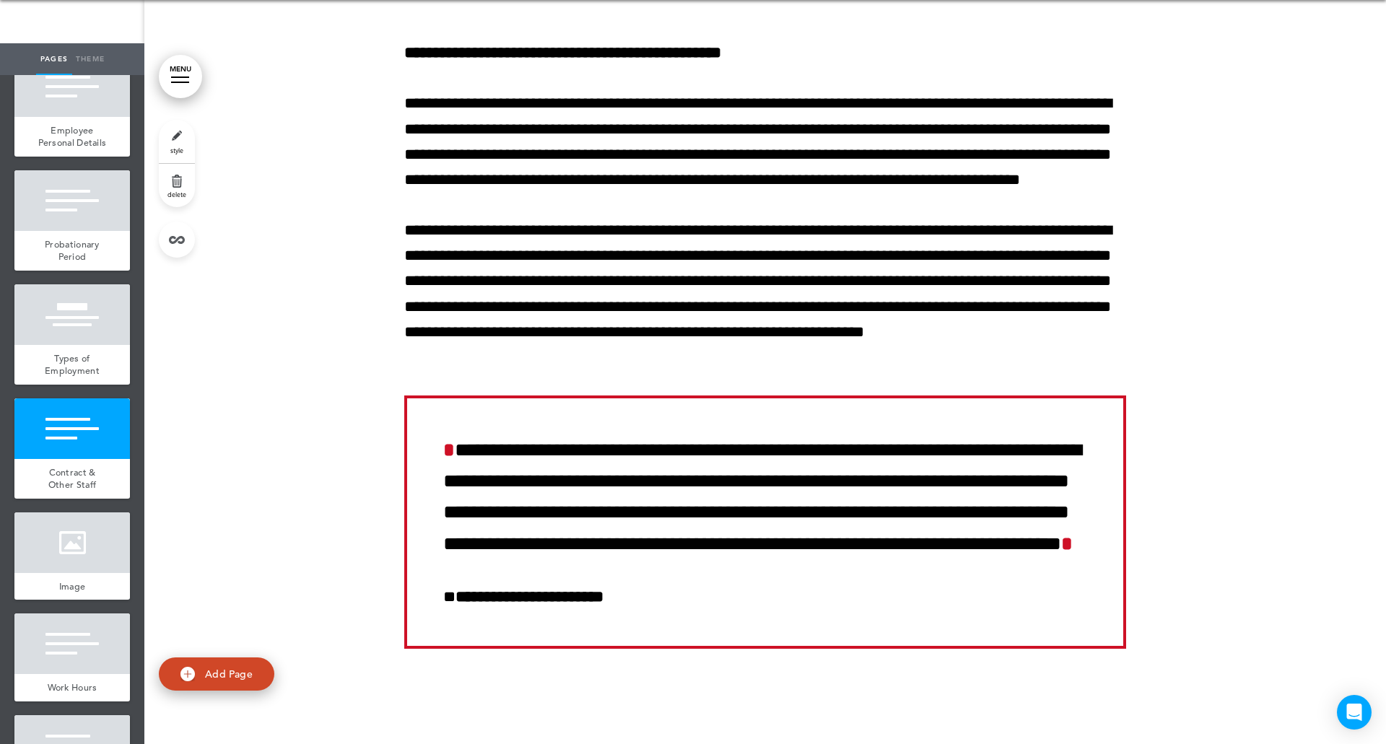
scroll to position [37463, 0]
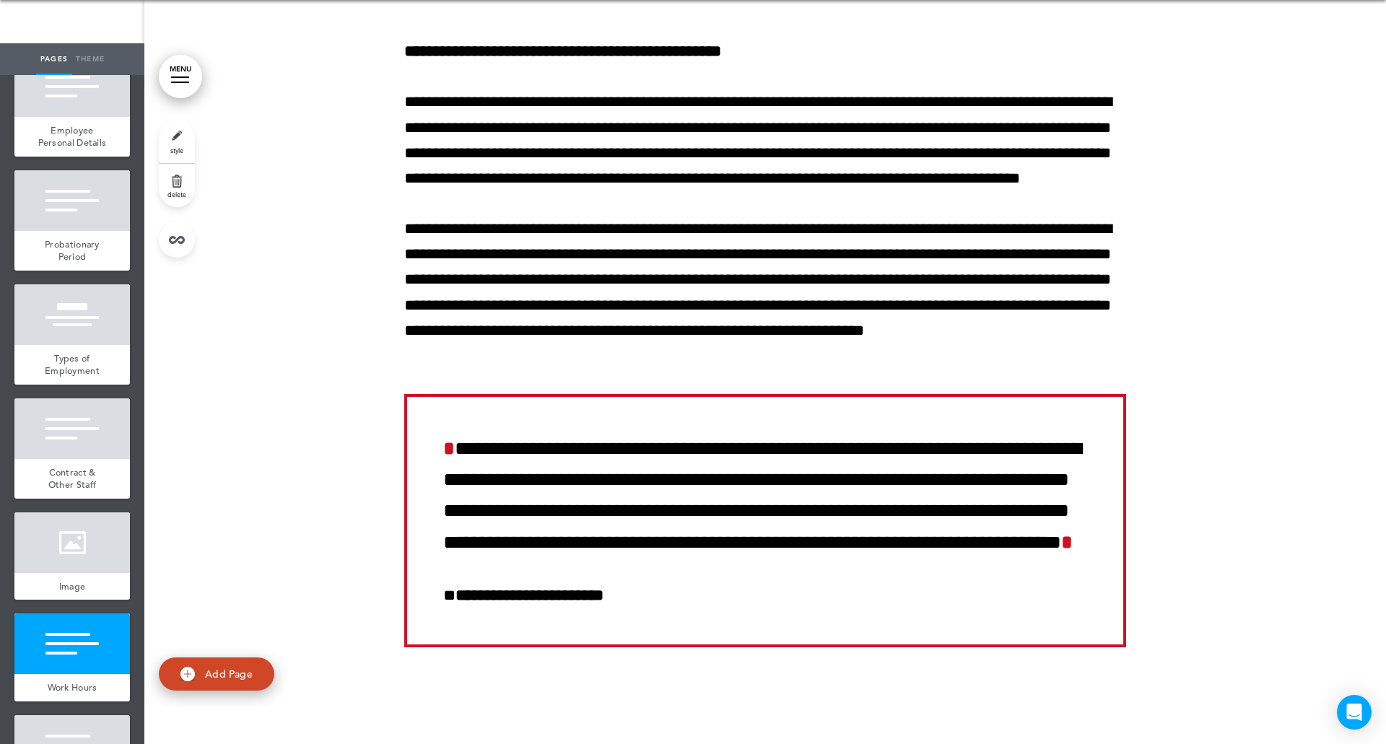
click at [86, 43] on div "Commencement of Employment" at bounding box center [71, 23] width 115 height 40
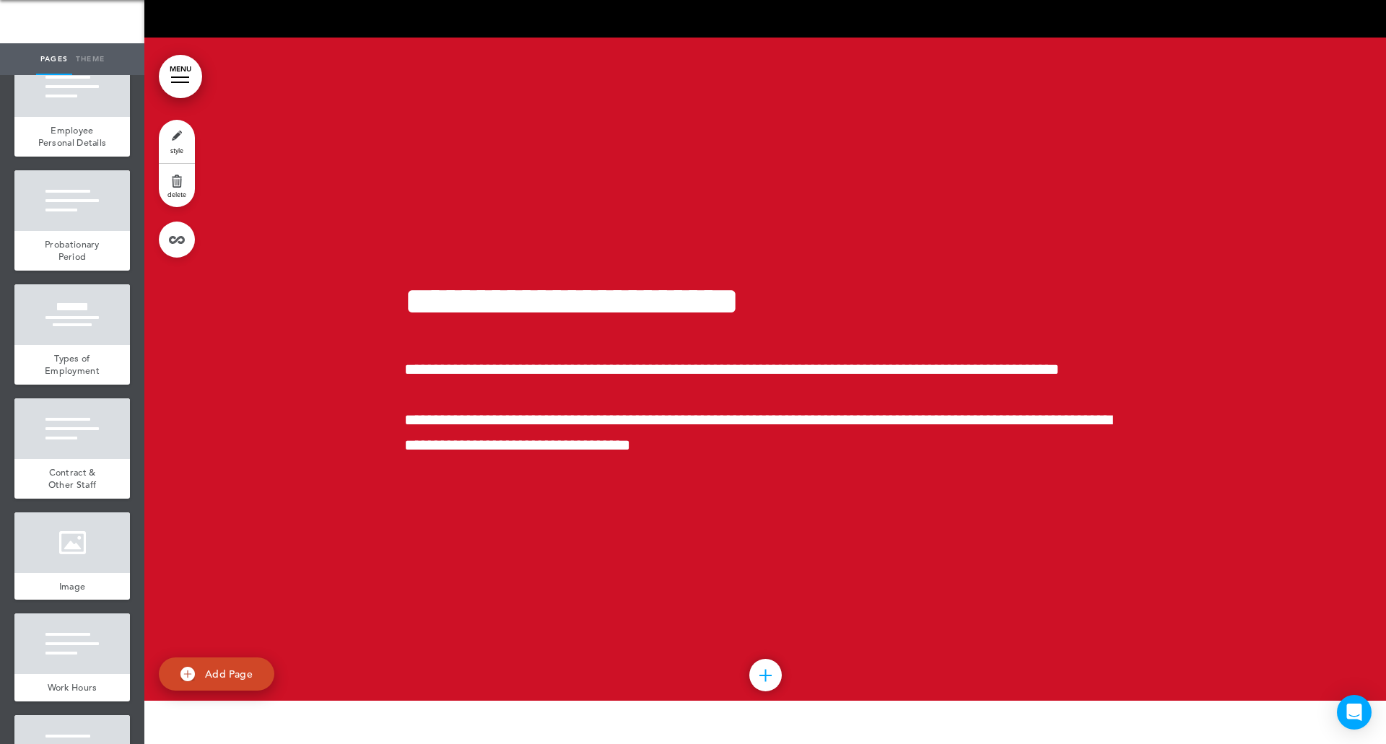
scroll to position [32741, 0]
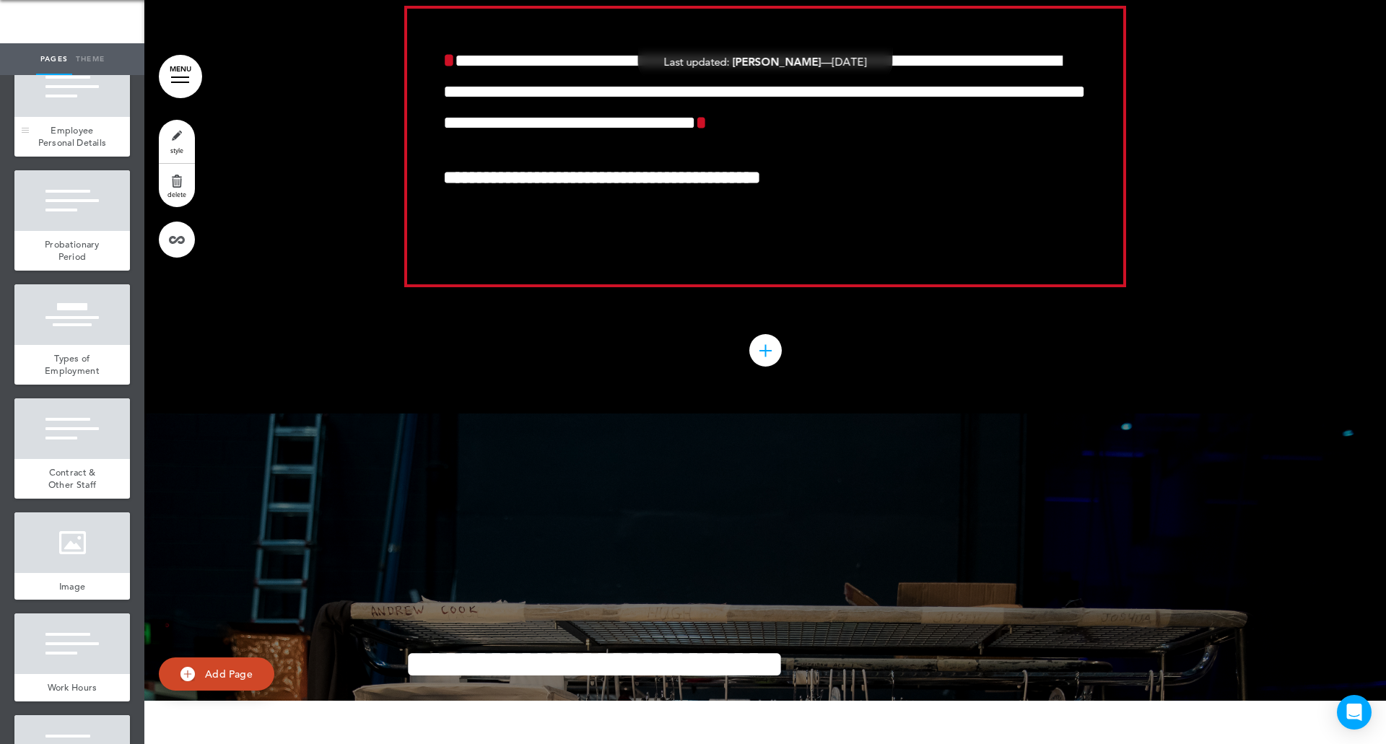
click at [90, 117] on div at bounding box center [71, 86] width 115 height 61
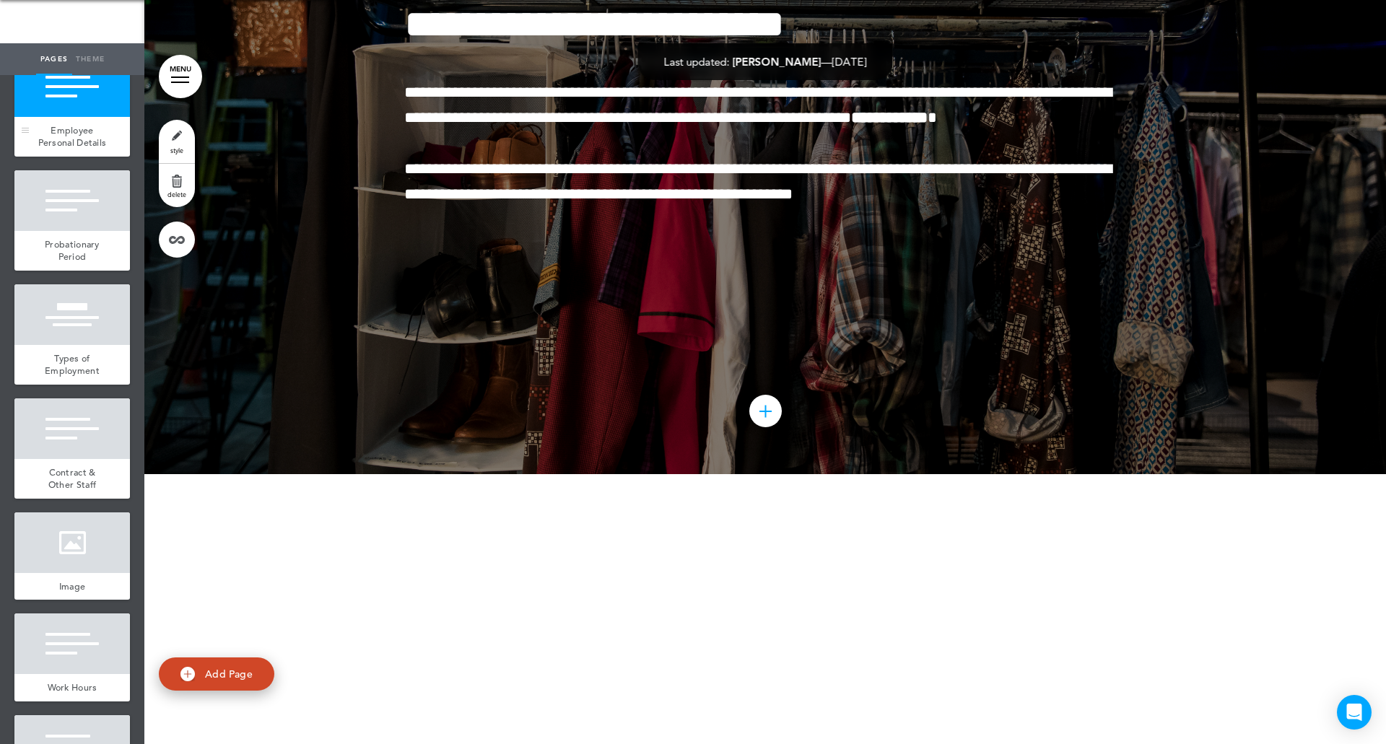
scroll to position [33442, 0]
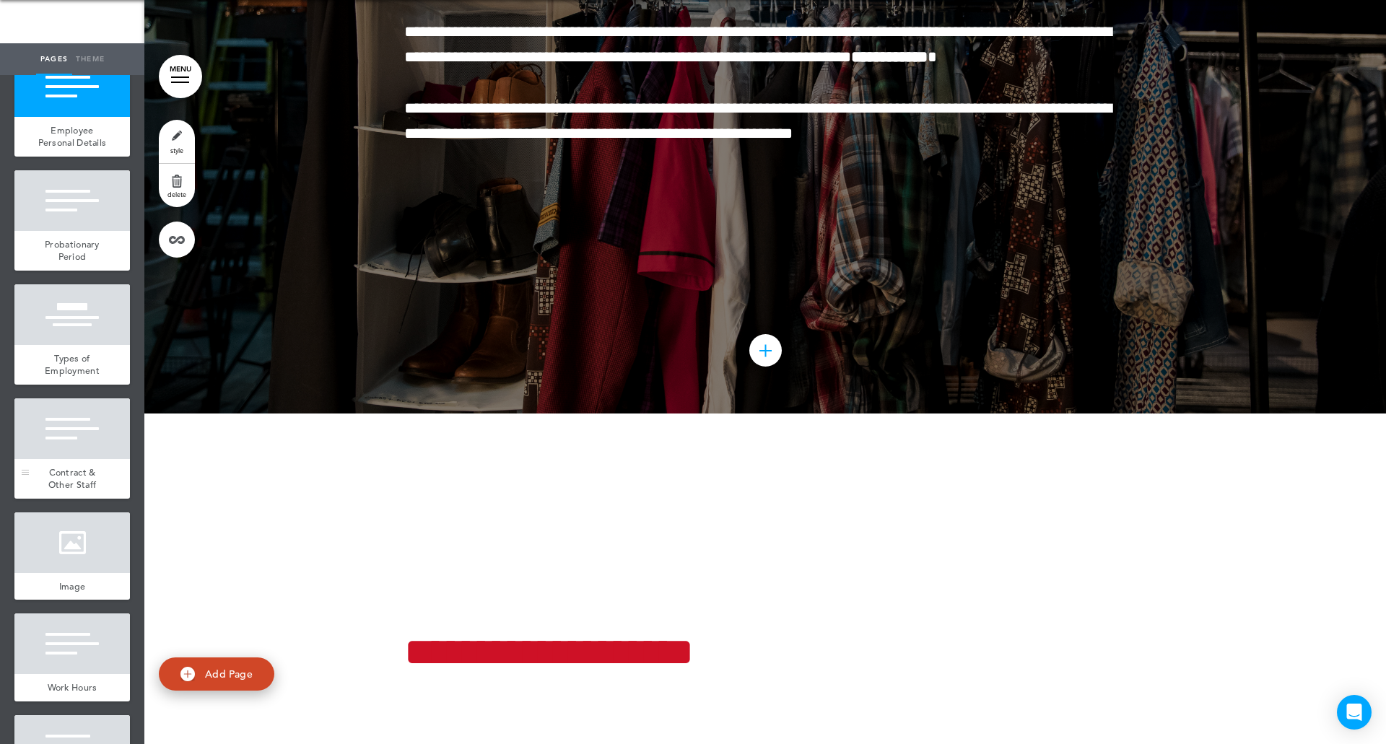
click at [90, 492] on span "Contract & Other Staff" at bounding box center [72, 478] width 48 height 25
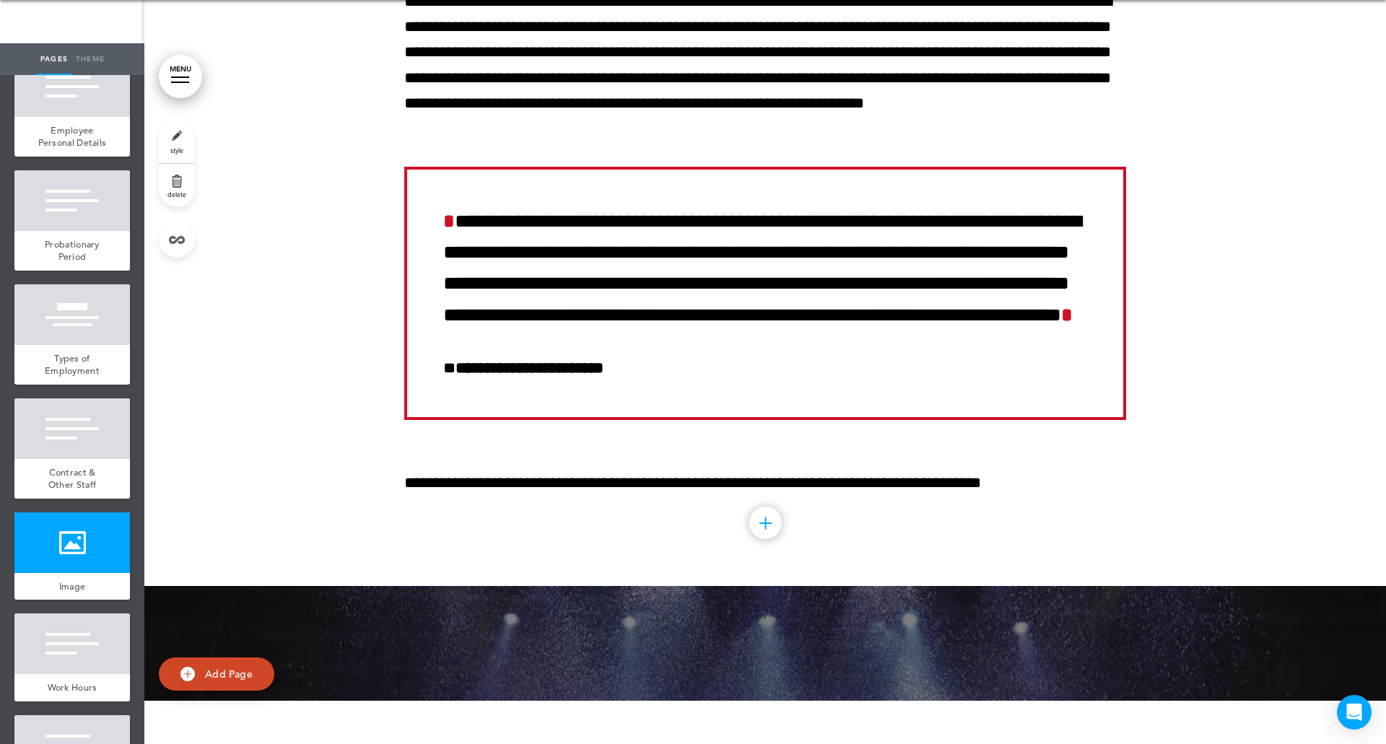
scroll to position [37696, 0]
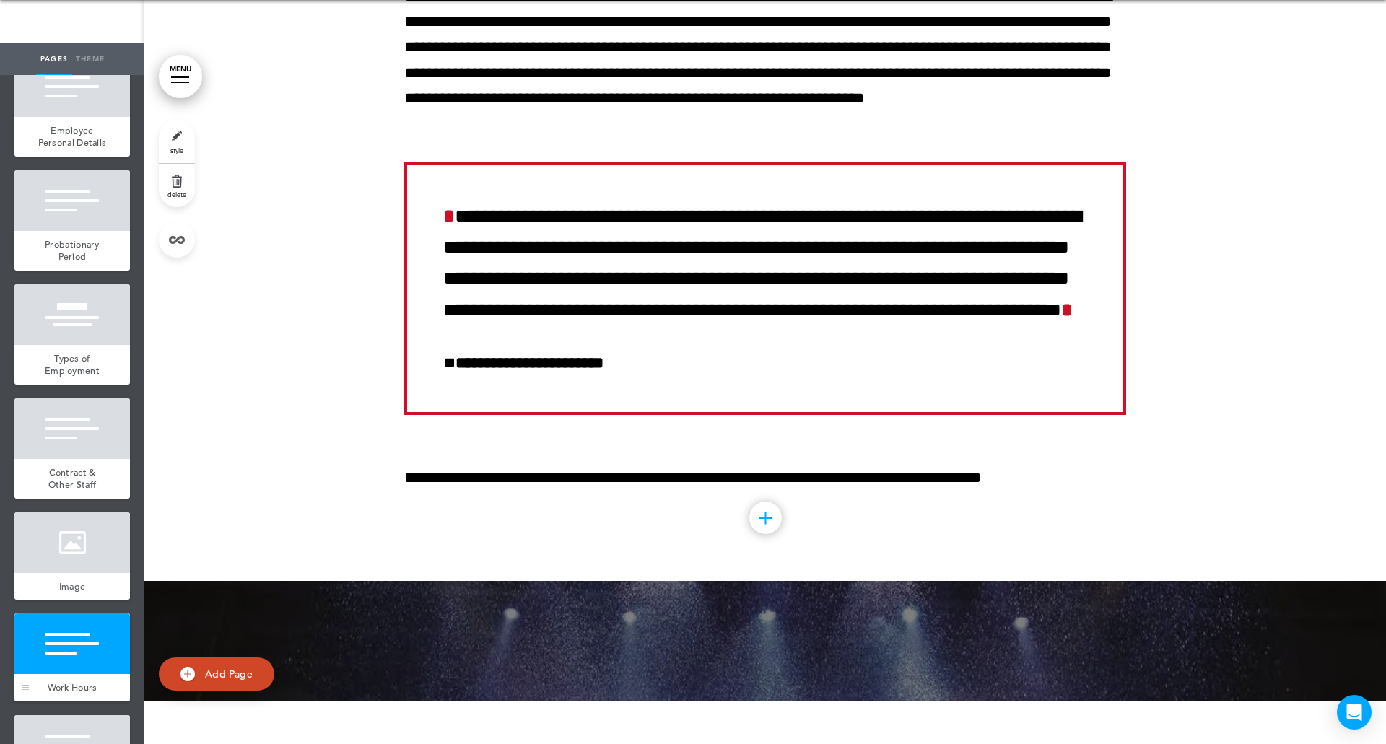
click at [80, 674] on div at bounding box center [71, 643] width 115 height 61
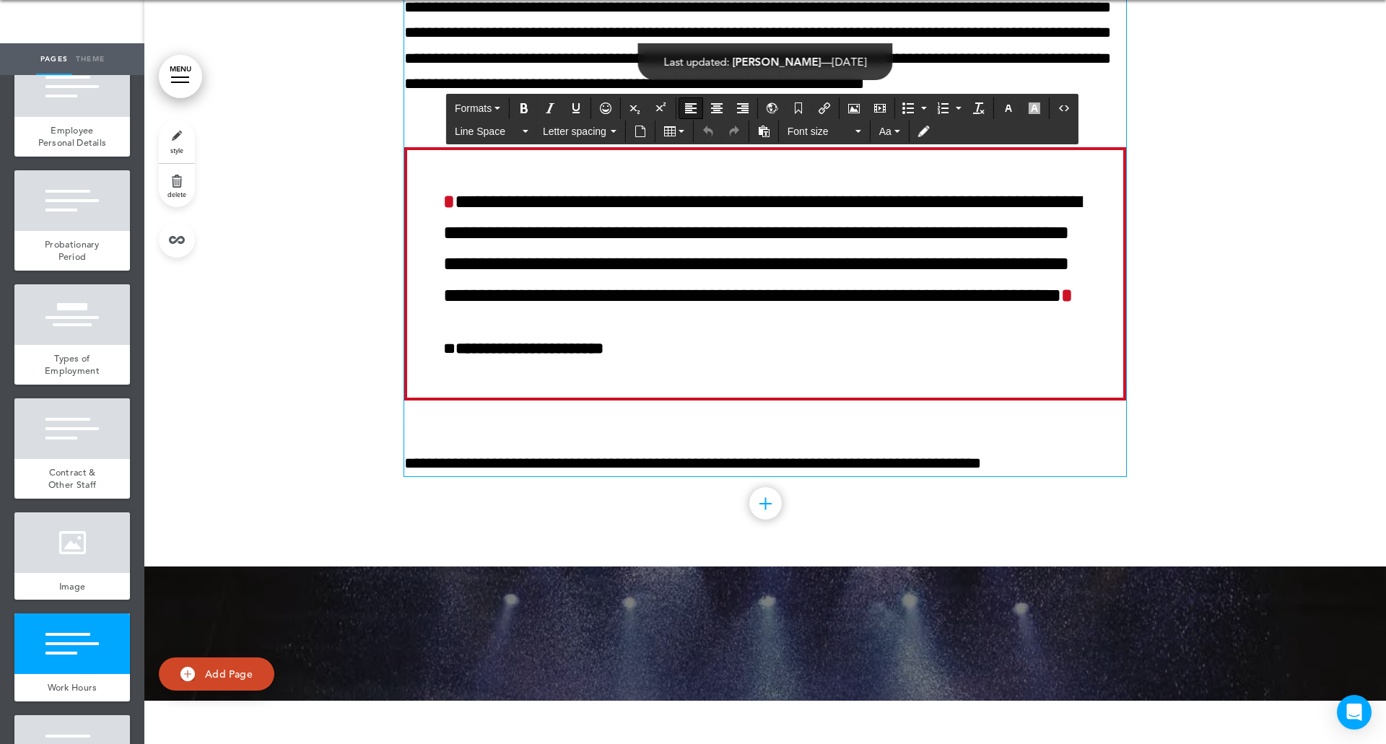
click at [1237, 89] on div at bounding box center [764, 114] width 1241 height 904
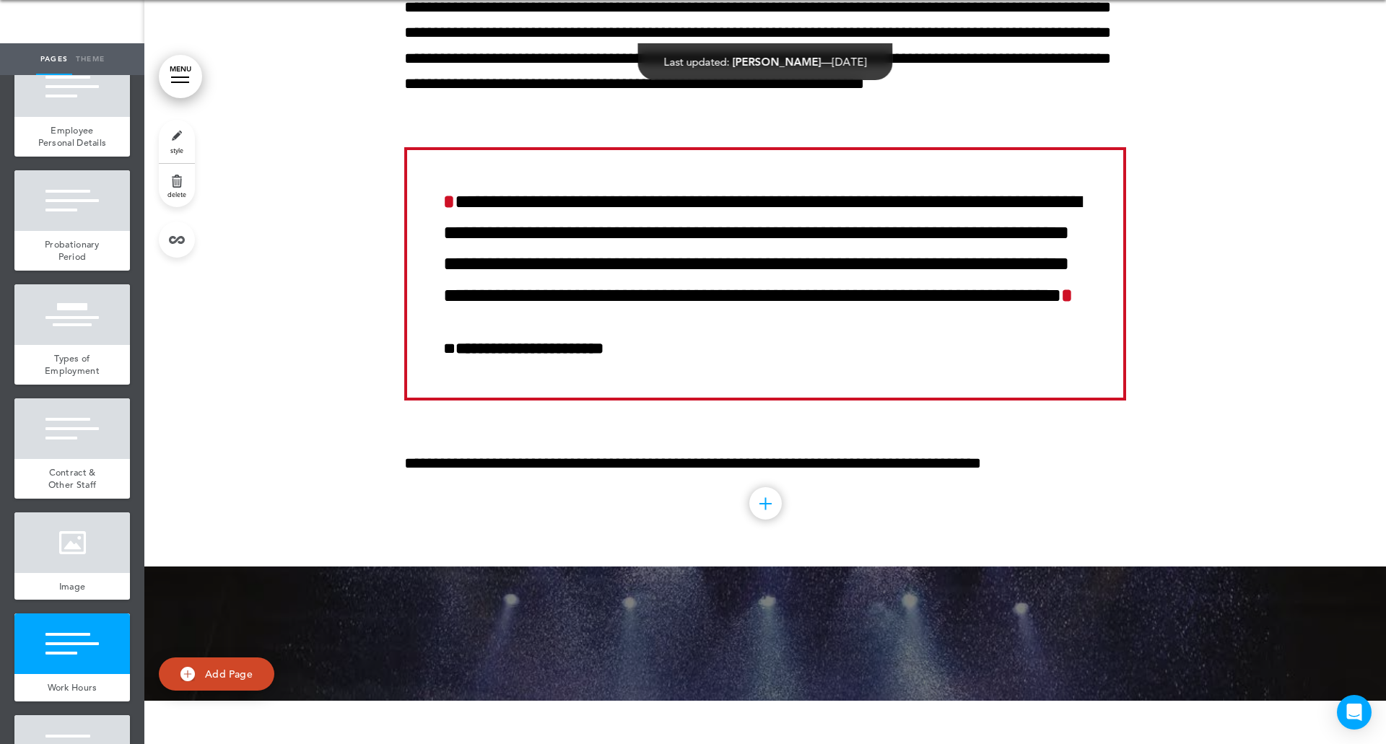
click at [1221, 108] on div at bounding box center [764, 114] width 1241 height 904
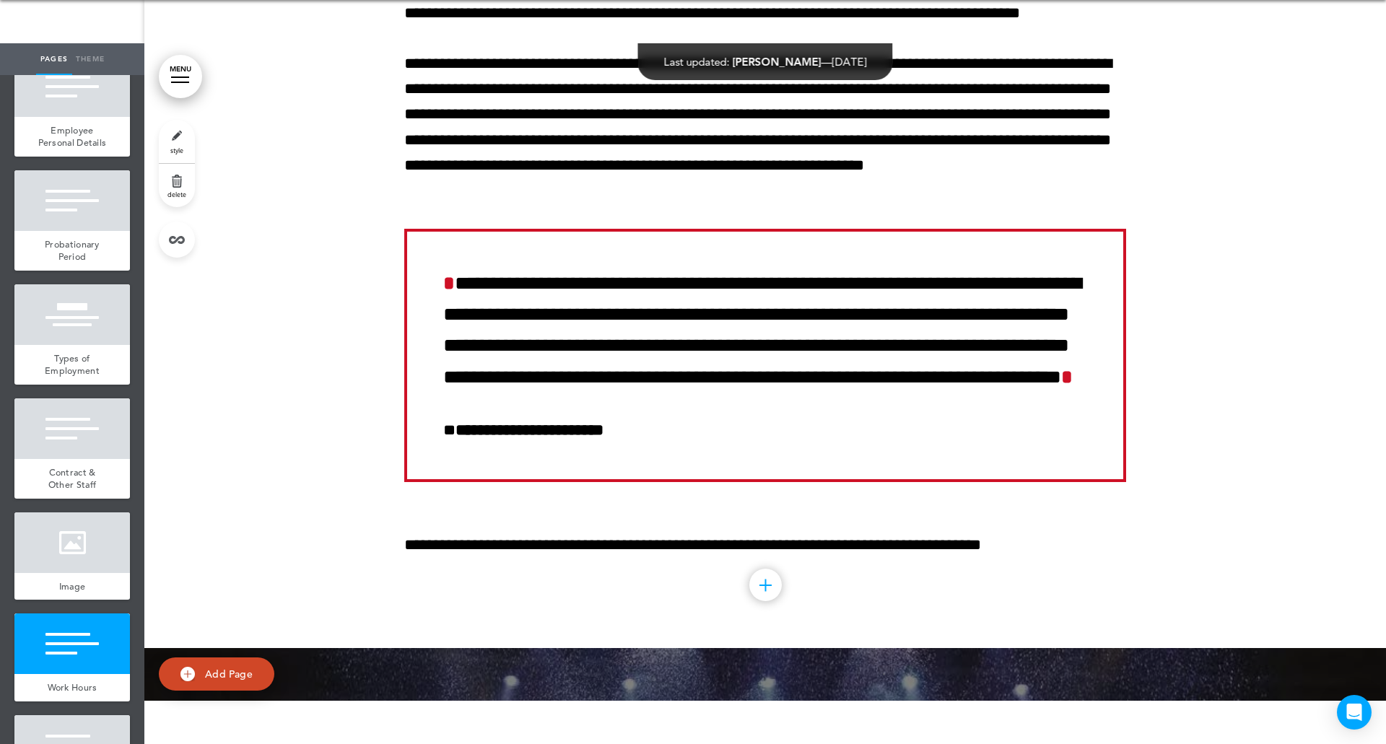
scroll to position [37624, 0]
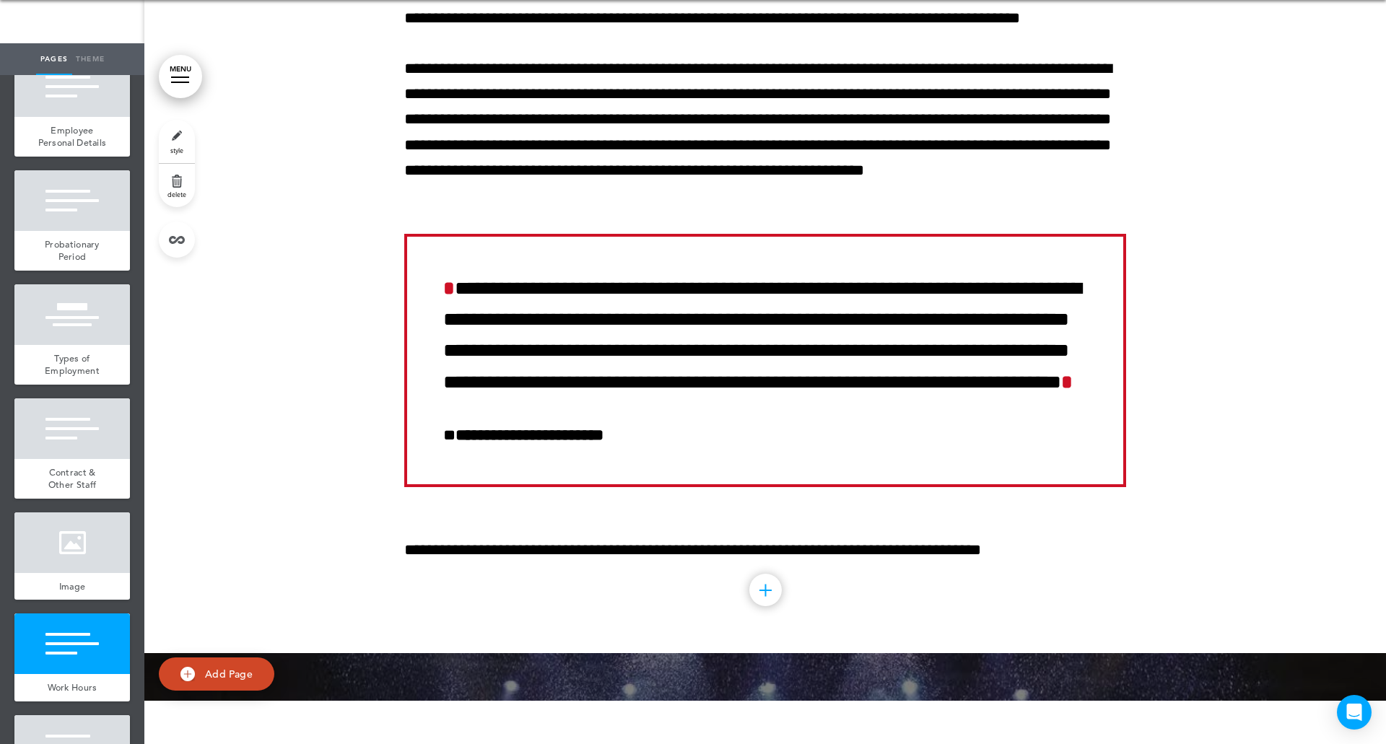
click at [1239, 222] on div at bounding box center [764, 201] width 1241 height 904
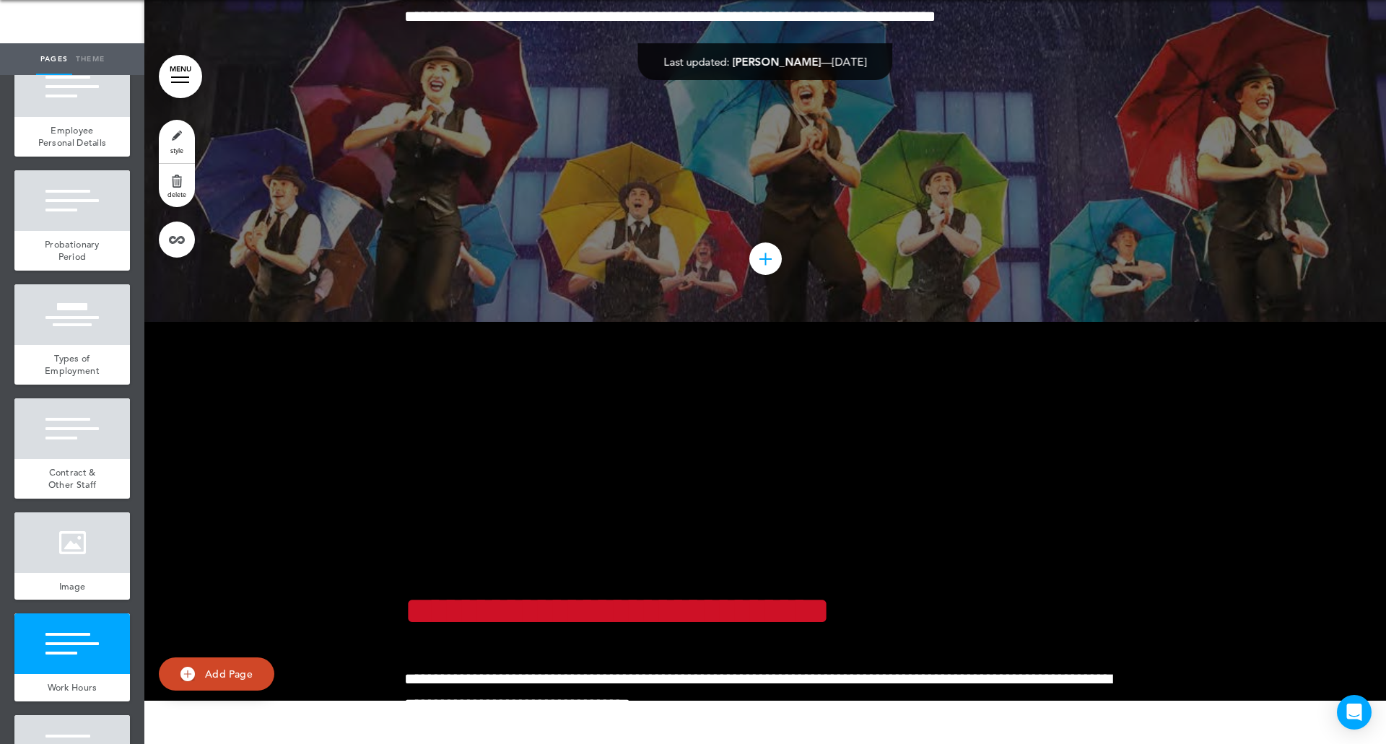
scroll to position [38663, 0]
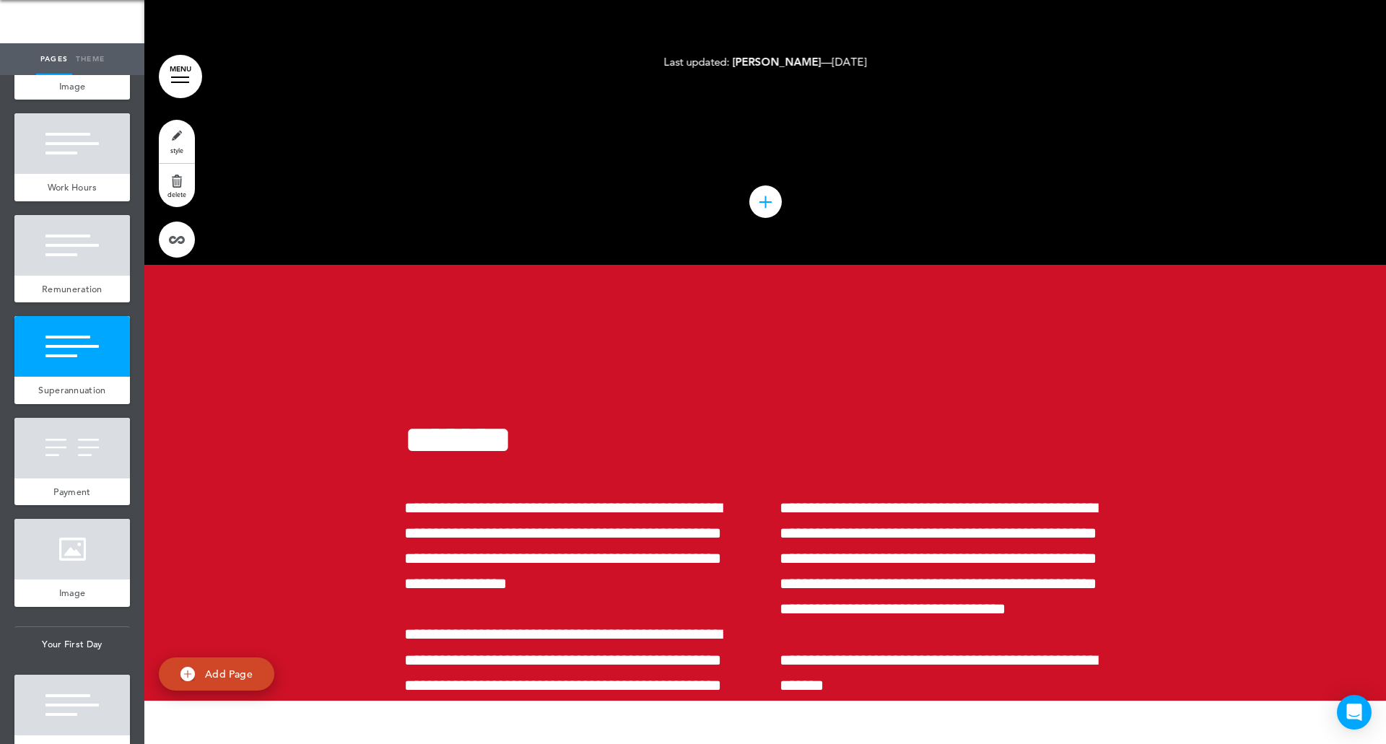
scroll to position [3834, 0]
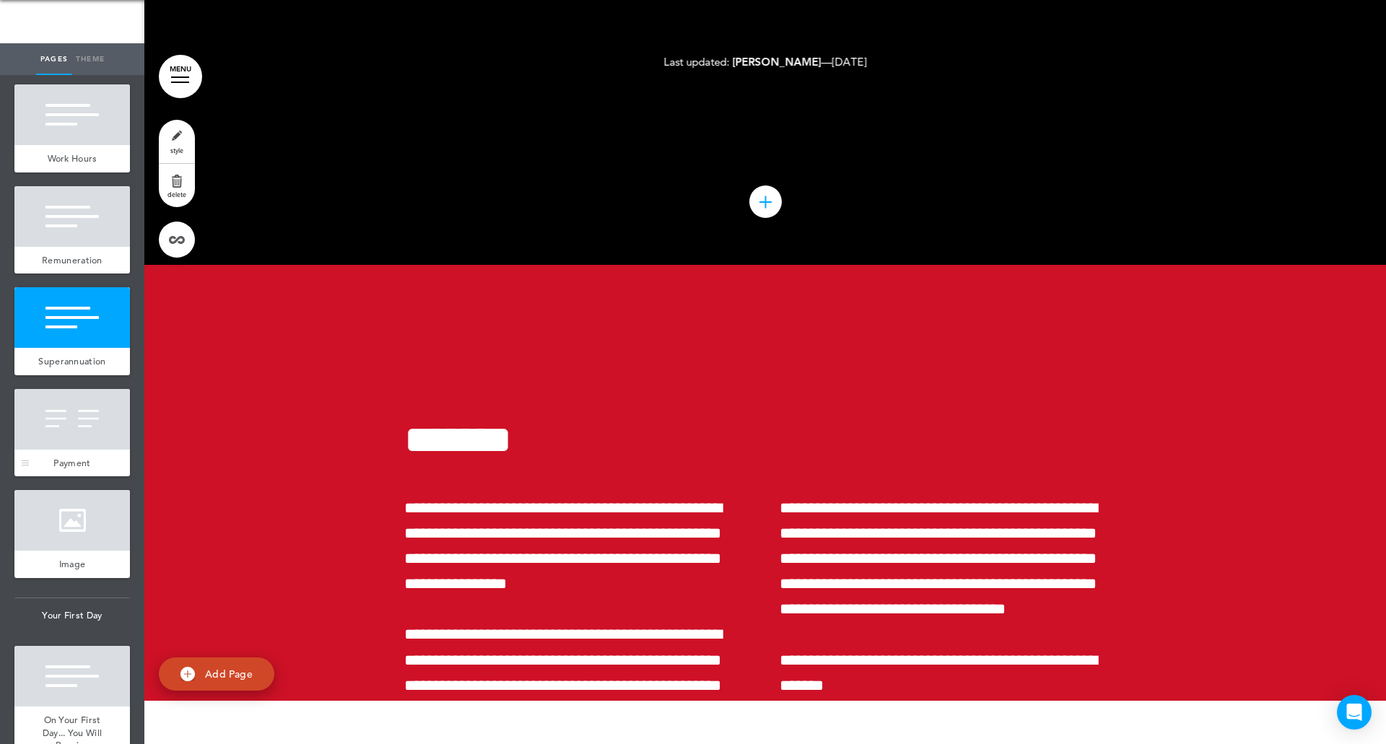
click at [77, 450] on div at bounding box center [71, 419] width 115 height 61
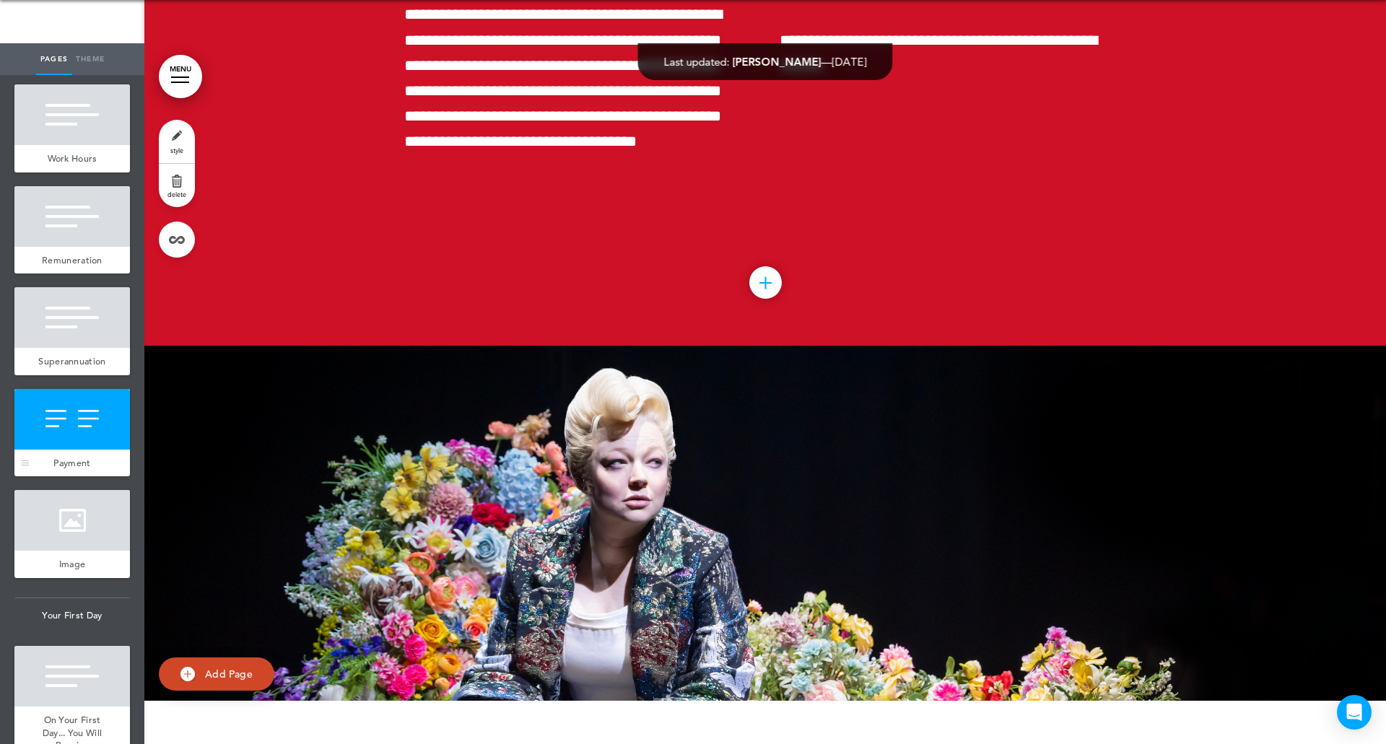
scroll to position [40099, 0]
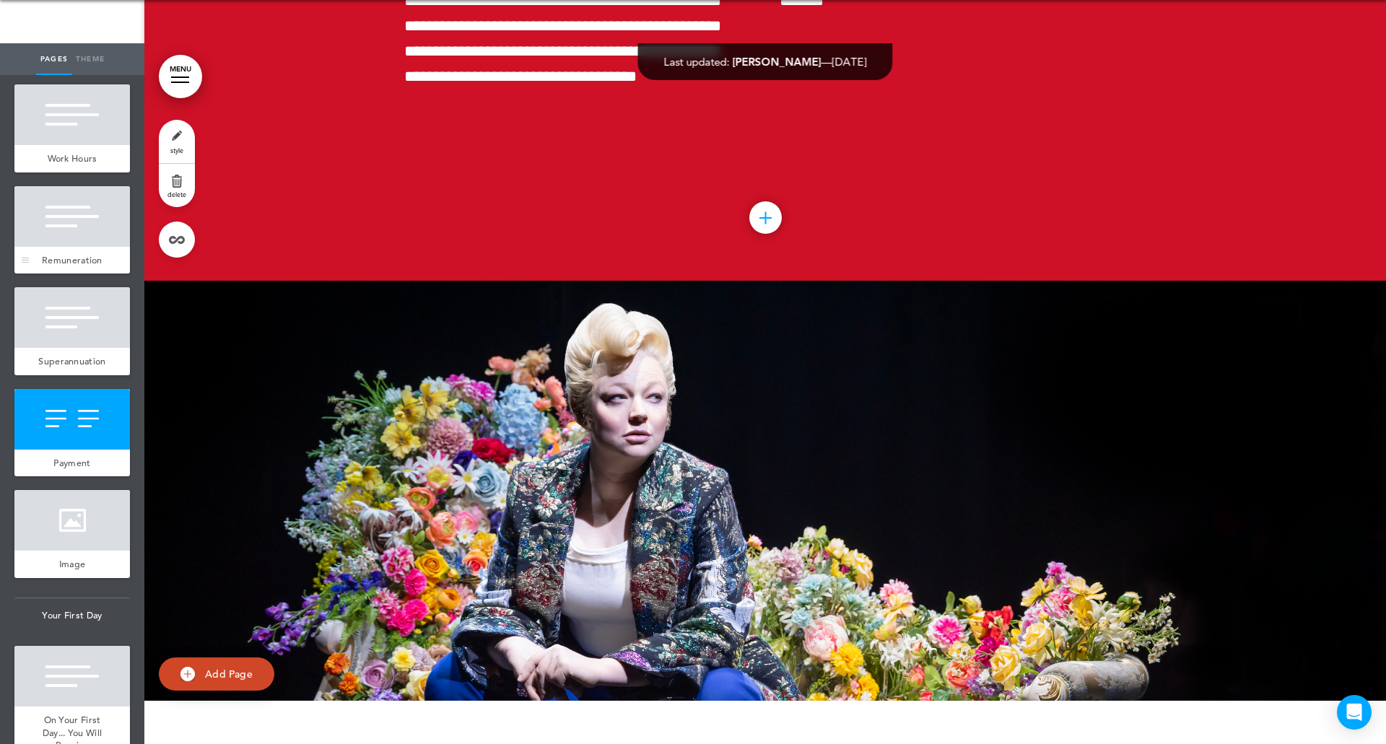
click at [77, 247] on div at bounding box center [71, 216] width 115 height 61
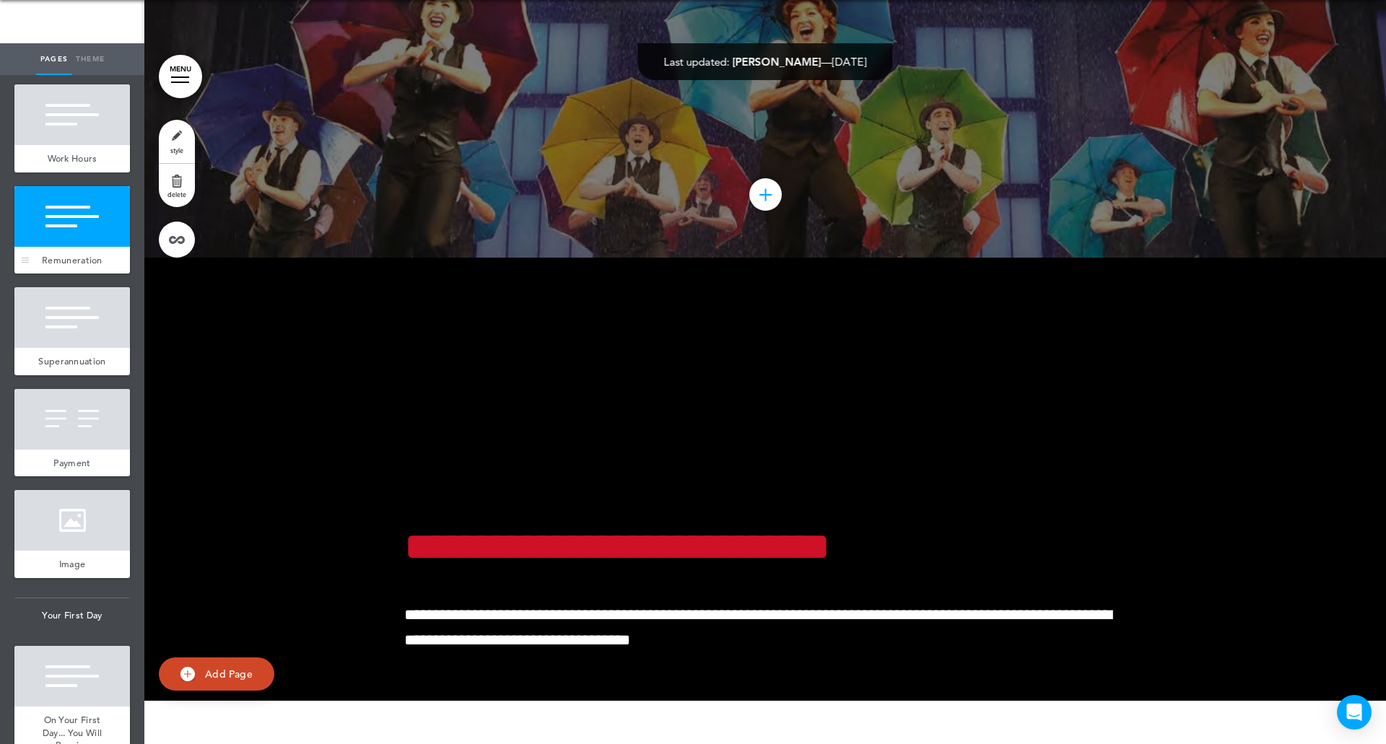
scroll to position [38697, 0]
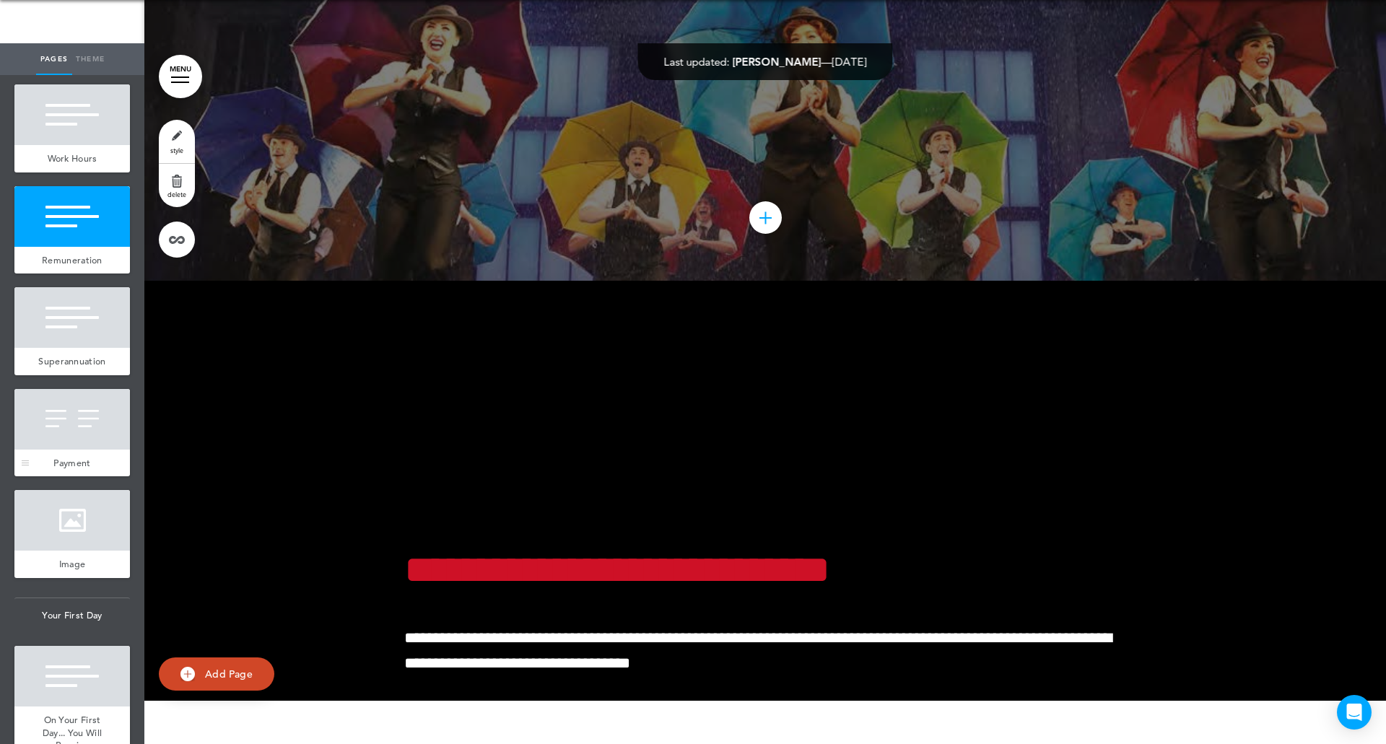
click at [72, 477] on div "Payment" at bounding box center [71, 463] width 115 height 27
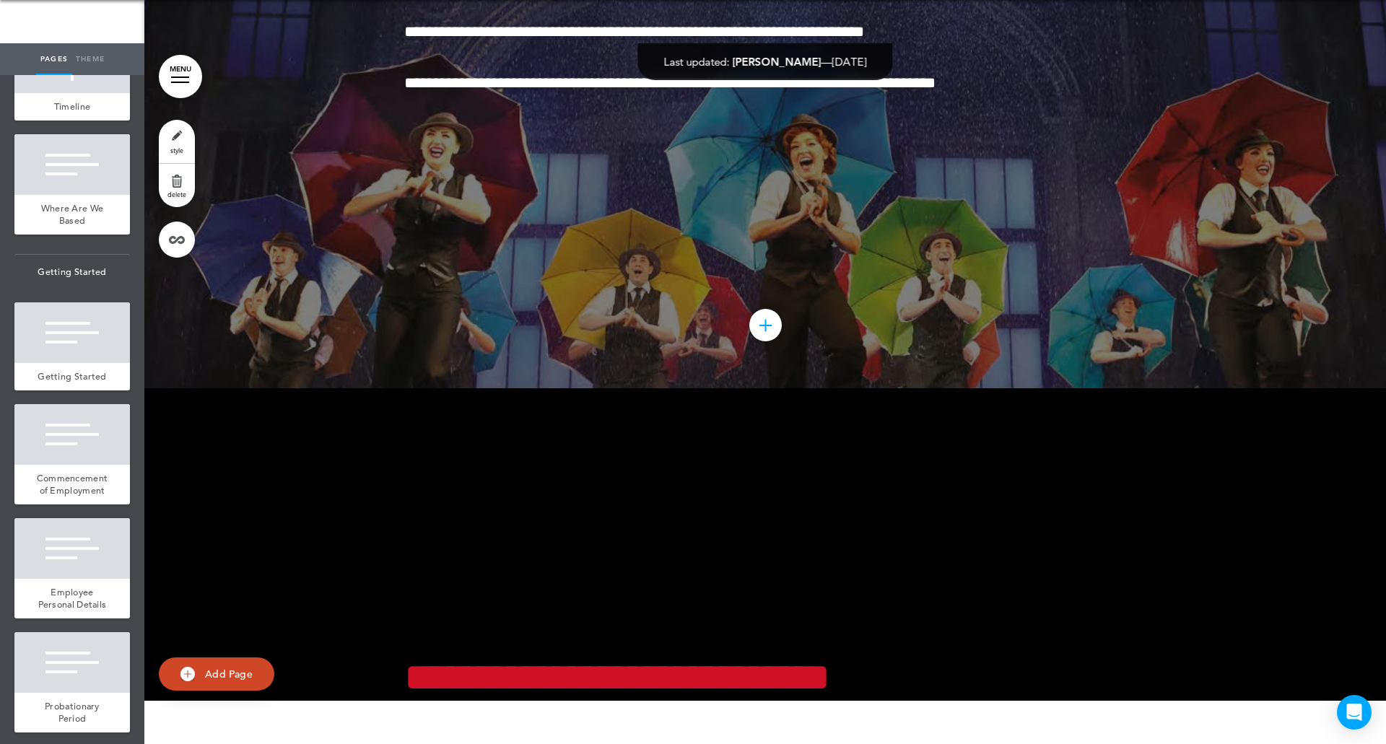
scroll to position [2833, 0]
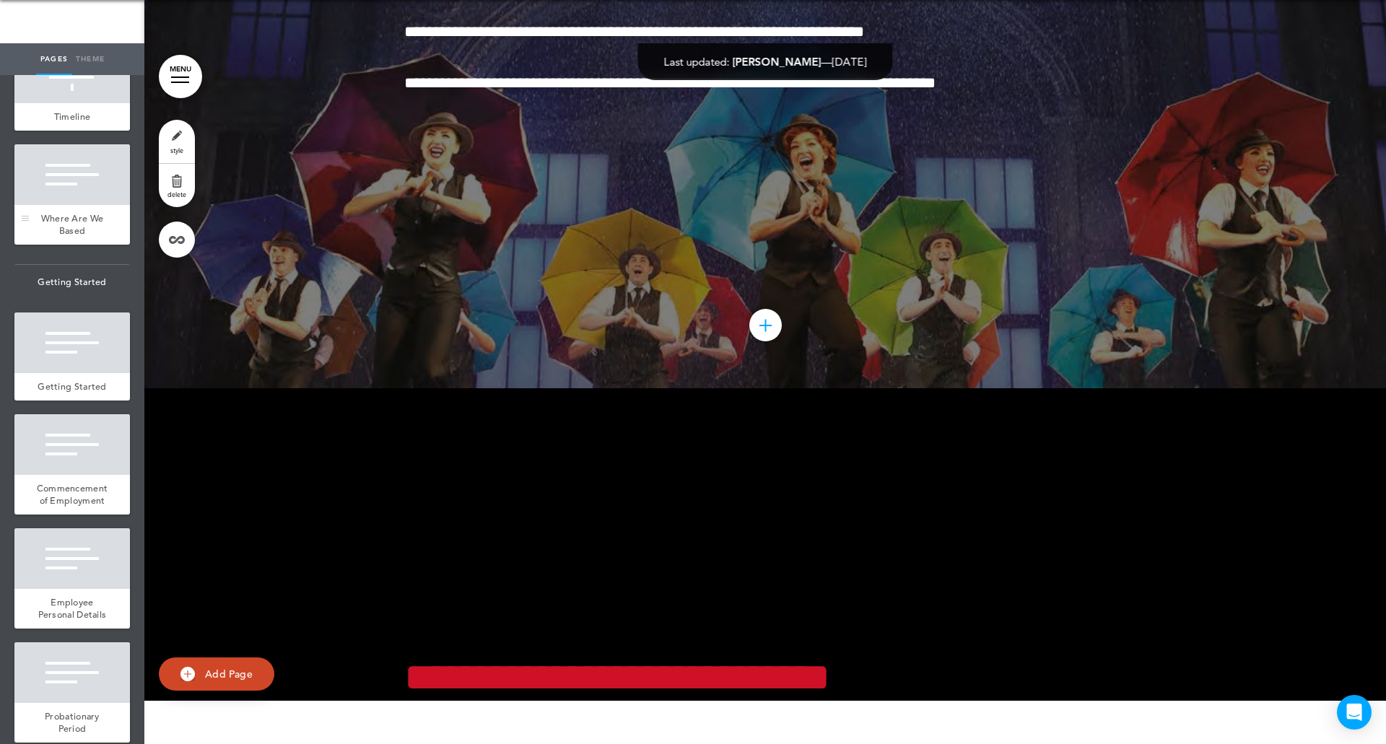
click at [66, 245] on div "Where Are We Based" at bounding box center [71, 225] width 115 height 40
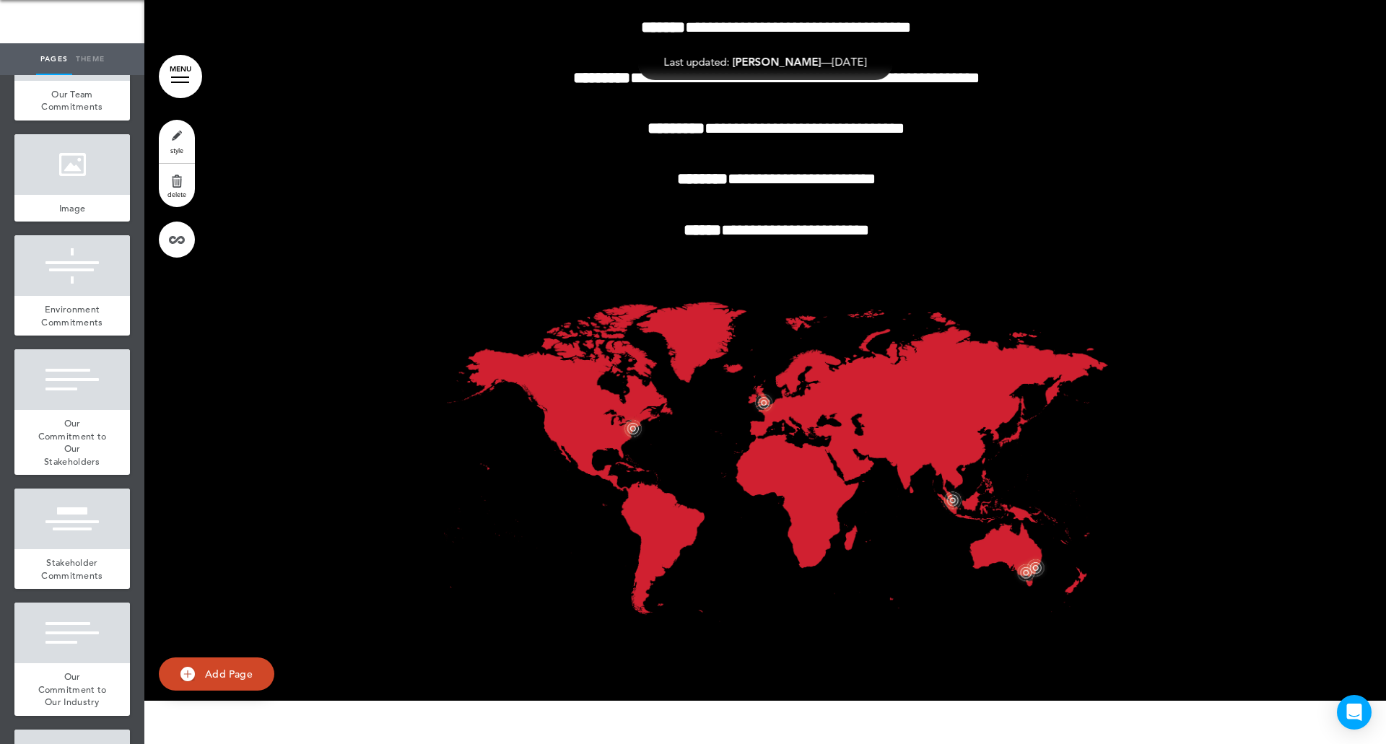
scroll to position [1091, 0]
